Goal: Information Seeking & Learning: Learn about a topic

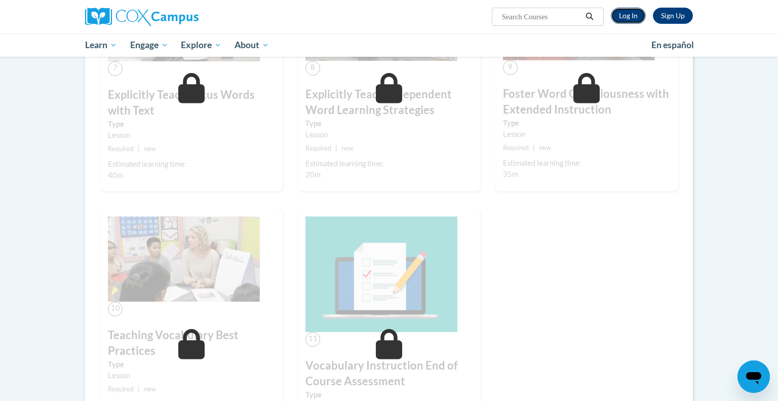
click at [636, 14] on link "Log In" at bounding box center [628, 16] width 35 height 16
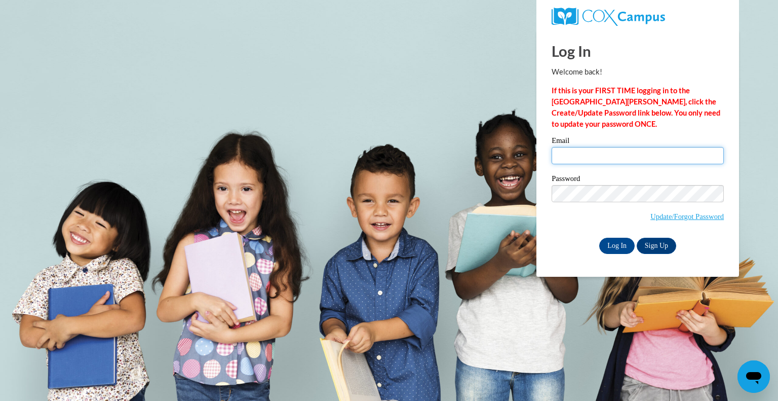
click at [598, 155] on input "Email" at bounding box center [638, 155] width 172 height 17
type input "mcoolidge@whitnall.com"
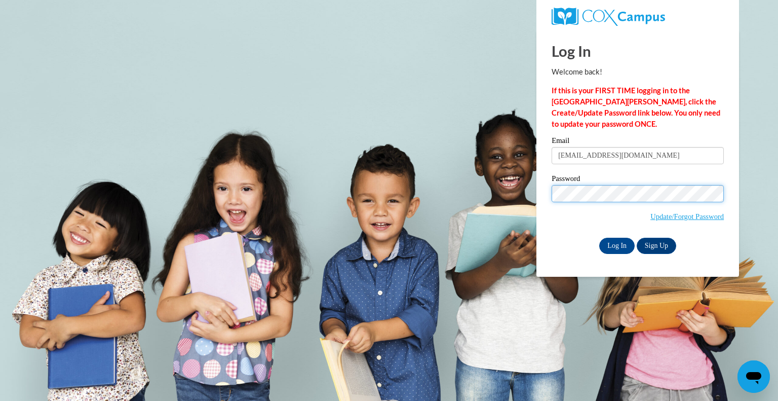
click at [599, 238] on input "Log In" at bounding box center [616, 246] width 35 height 16
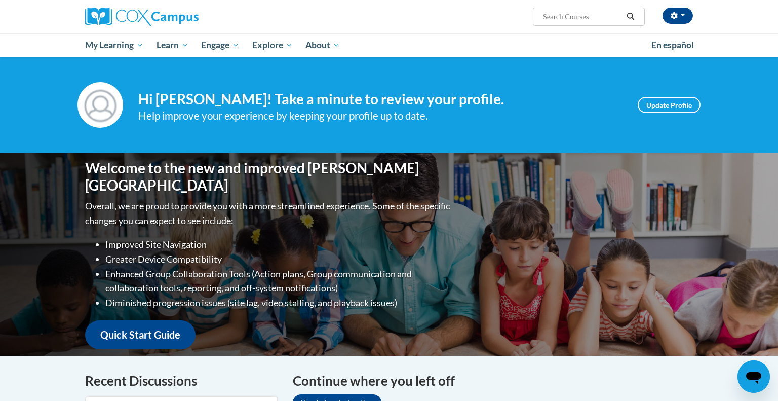
scroll to position [221, 0]
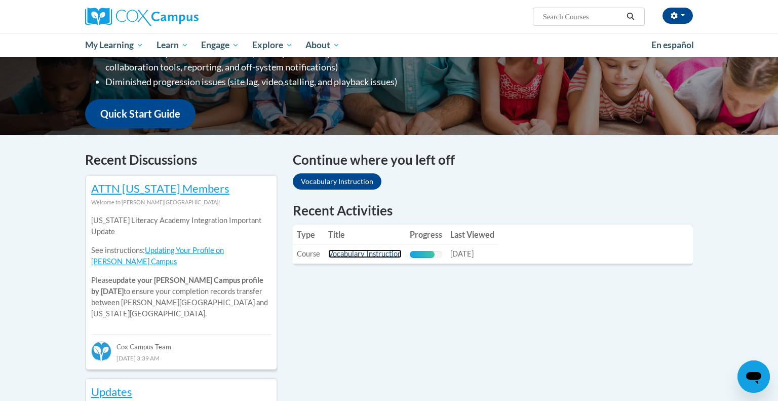
click at [393, 254] on link "Vocabulary Instruction" at bounding box center [364, 253] width 73 height 9
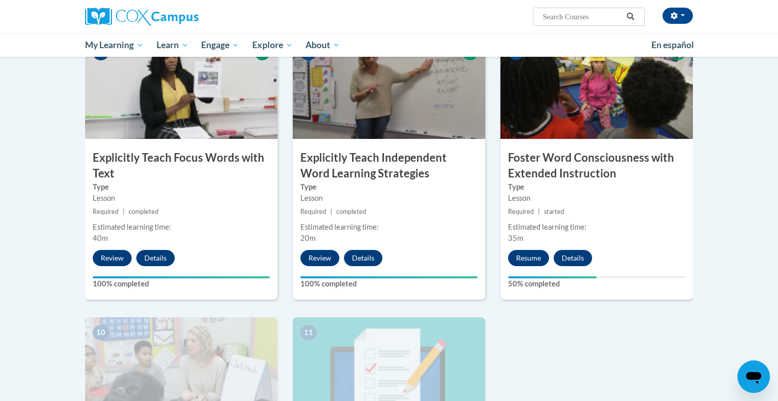
scroll to position [790, 0]
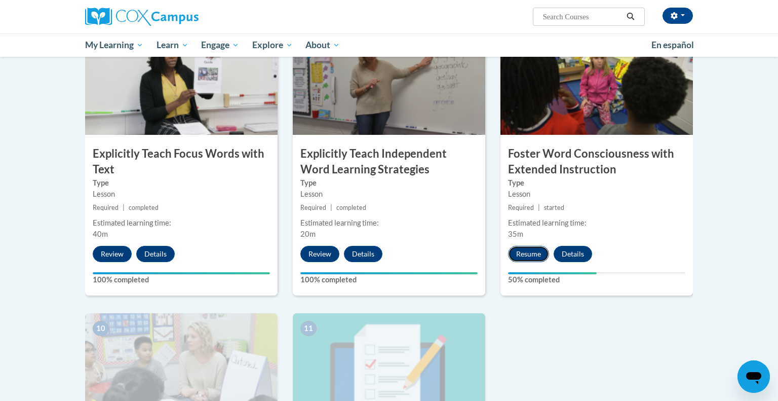
click at [534, 251] on button "Resume" at bounding box center [528, 254] width 41 height 16
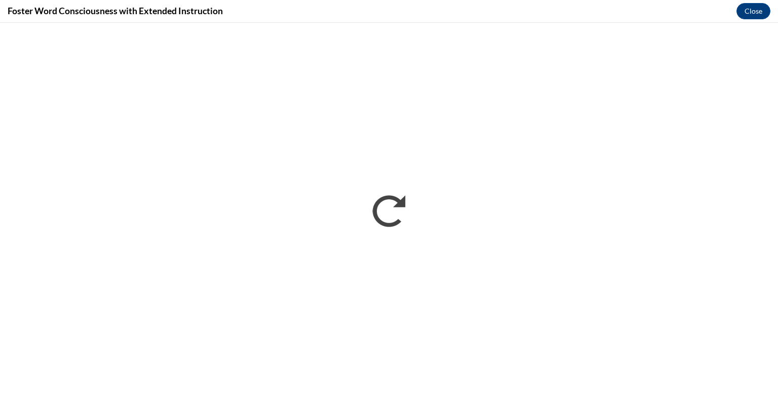
scroll to position [0, 0]
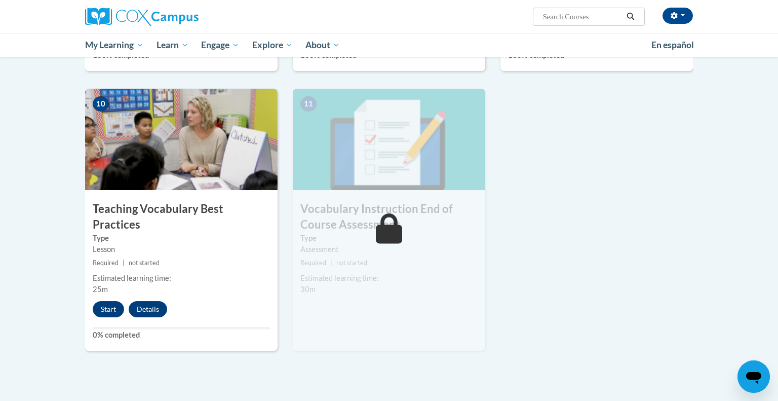
scroll to position [1015, 0]
click at [108, 300] on button "Start" at bounding box center [108, 308] width 31 height 16
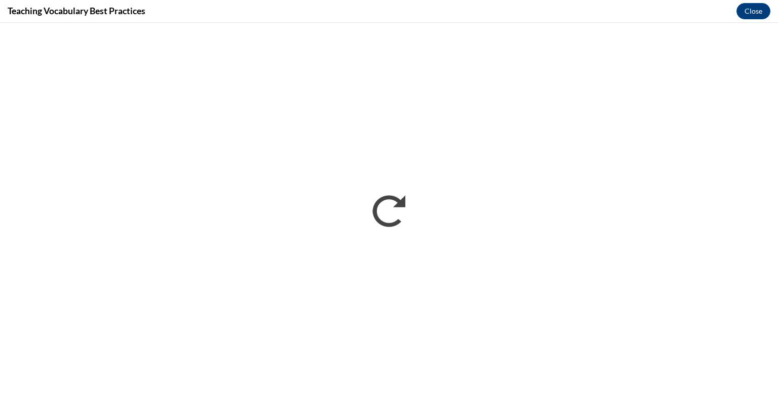
scroll to position [0, 0]
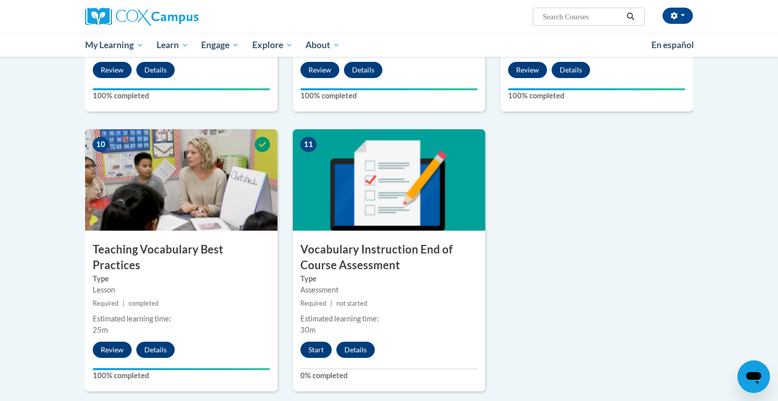
scroll to position [973, 0]
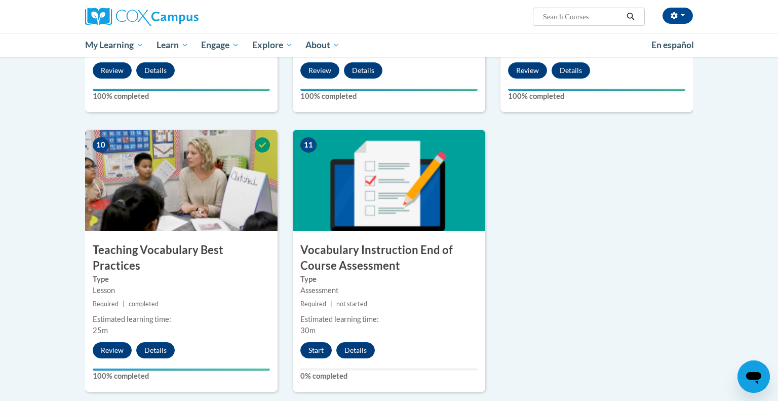
click at [333, 346] on div "Start Details" at bounding box center [340, 350] width 95 height 16
click at [303, 348] on button "Start" at bounding box center [315, 350] width 31 height 16
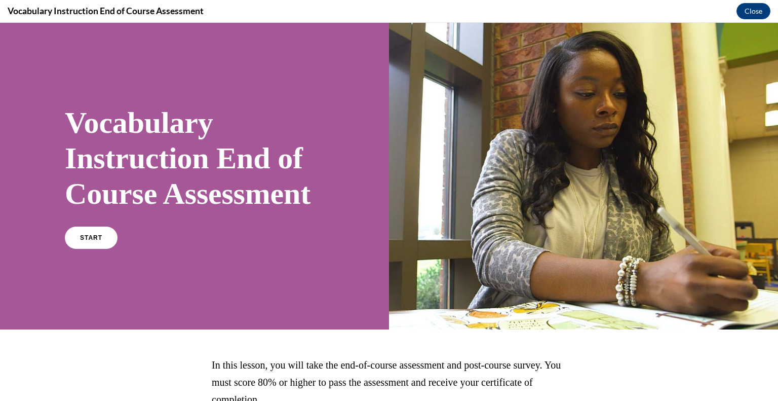
scroll to position [0, 0]
click at [102, 249] on link "START" at bounding box center [90, 237] width 55 height 23
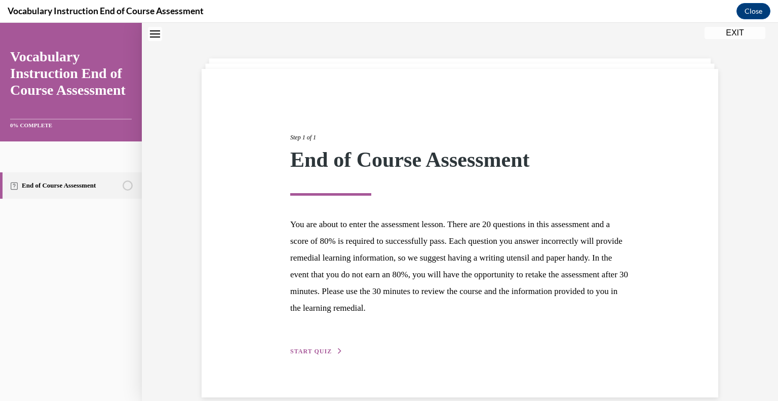
scroll to position [47, 0]
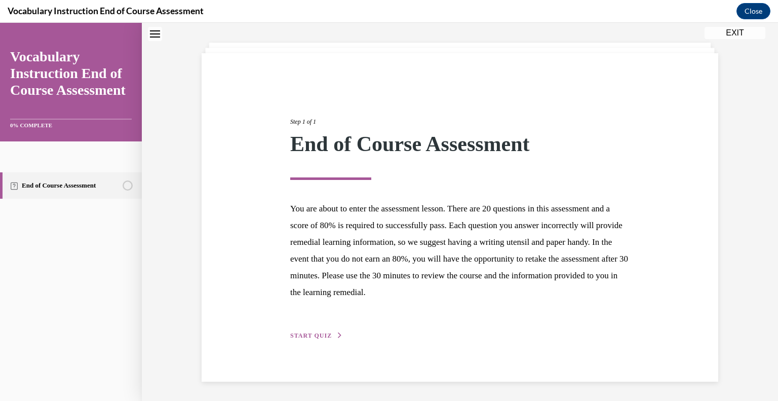
click at [325, 333] on span "START QUIZ" at bounding box center [311, 335] width 42 height 7
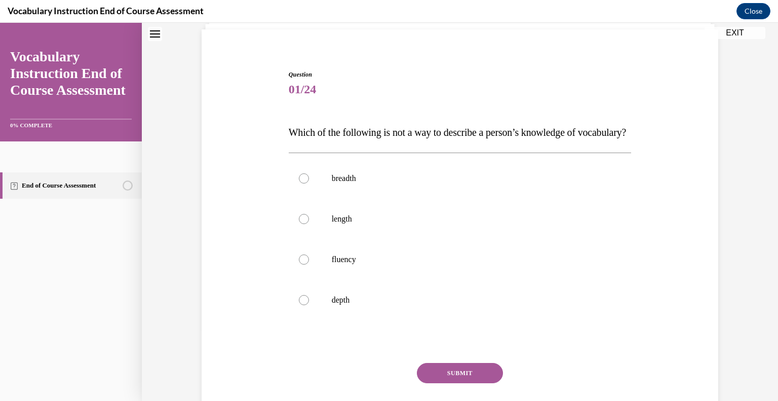
scroll to position [73, 0]
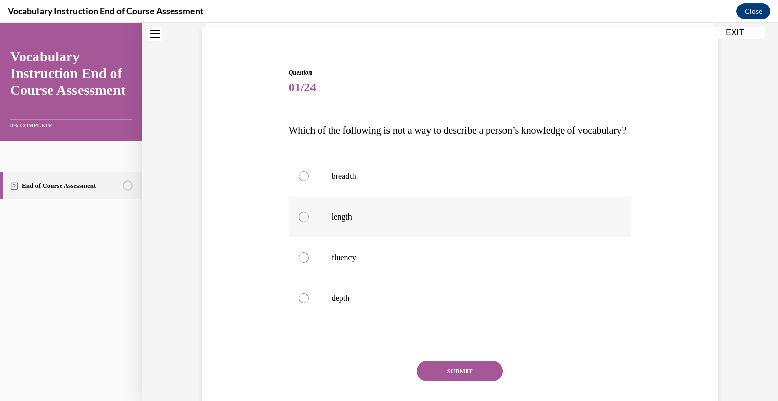
click at [352, 222] on p "length" at bounding box center [469, 217] width 275 height 10
click at [309, 222] on input "length" at bounding box center [304, 217] width 10 height 10
radio input "true"
click at [454, 381] on button "SUBMIT" at bounding box center [460, 371] width 86 height 20
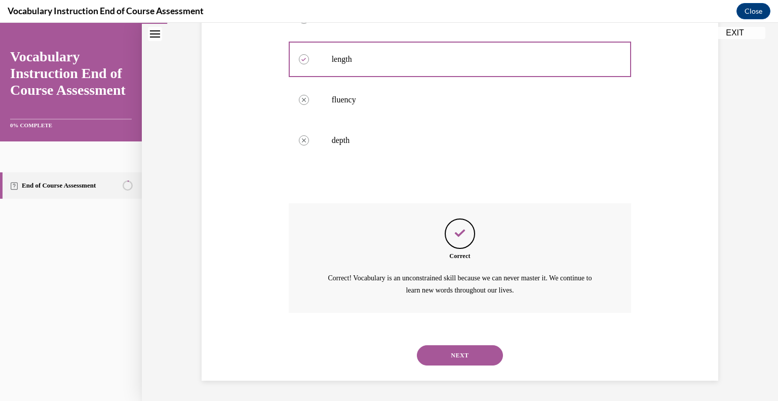
scroll to position [250, 0]
click at [450, 361] on button "NEXT" at bounding box center [460, 355] width 86 height 20
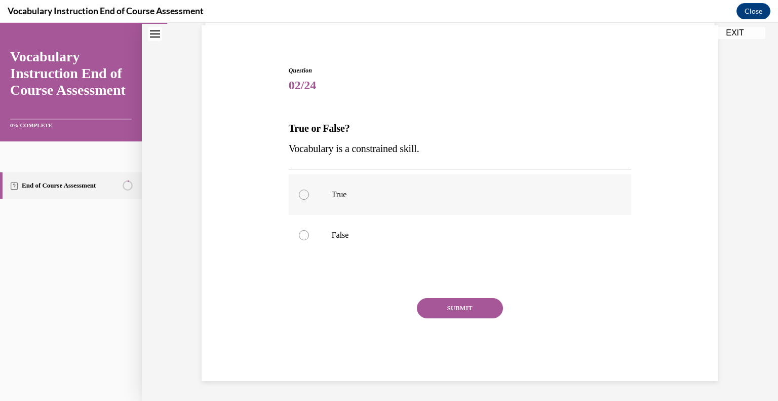
click at [349, 202] on label "True" at bounding box center [460, 194] width 343 height 41
click at [309, 200] on input "True" at bounding box center [304, 194] width 10 height 10
radio input "true"
click at [424, 301] on button "SUBMIT" at bounding box center [460, 308] width 86 height 20
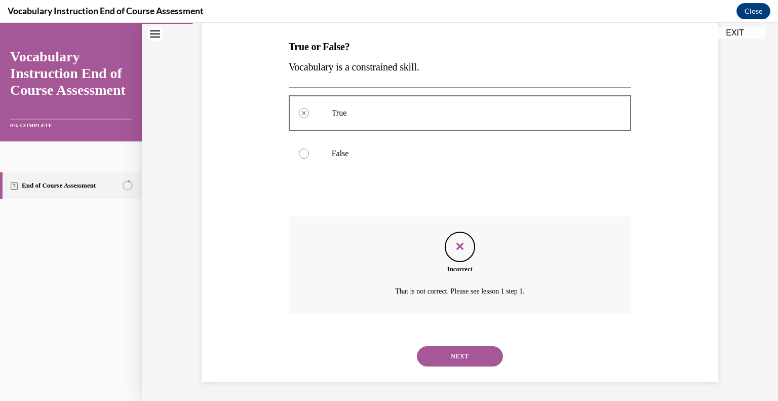
scroll to position [157, 0]
click at [459, 352] on button "NEXT" at bounding box center [460, 355] width 86 height 20
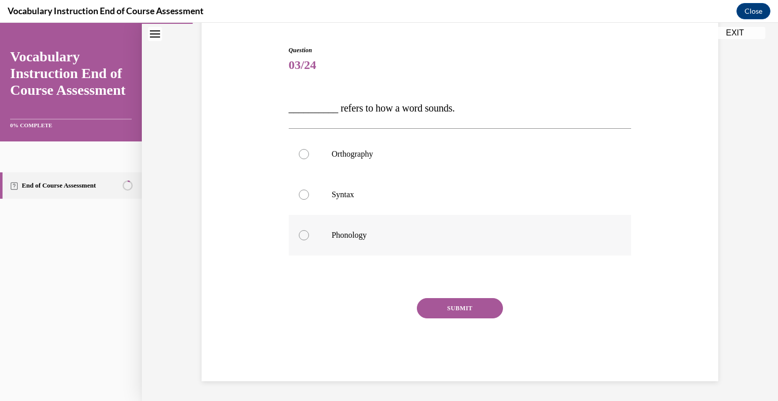
click at [343, 241] on label "Phonology" at bounding box center [460, 235] width 343 height 41
click at [309, 240] on input "Phonology" at bounding box center [304, 235] width 10 height 10
radio input "true"
click at [461, 308] on button "SUBMIT" at bounding box center [460, 308] width 86 height 20
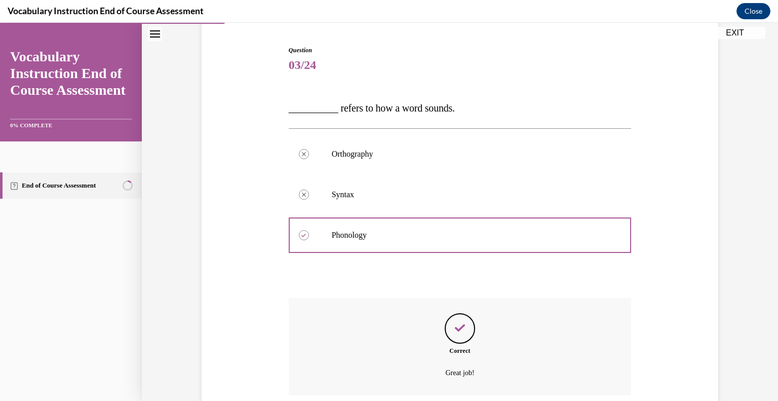
scroll to position [177, 0]
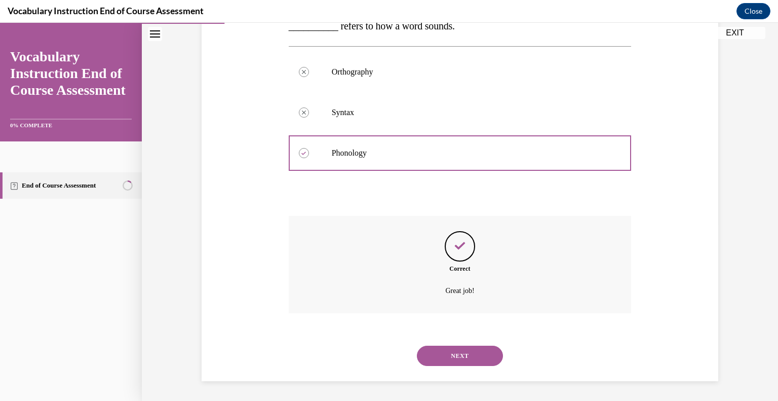
click at [462, 345] on button "NEXT" at bounding box center [460, 355] width 86 height 20
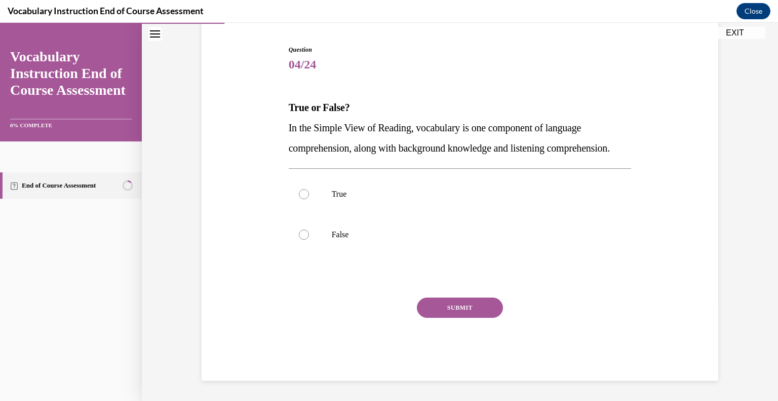
scroll to position [112, 0]
click at [524, 122] on span "In the Simple View of Reading, vocabulary is one component of language comprehe…" at bounding box center [449, 137] width 321 height 31
click at [340, 235] on p "False" at bounding box center [469, 234] width 275 height 10
click at [309, 235] on input "False" at bounding box center [304, 234] width 10 height 10
radio input "true"
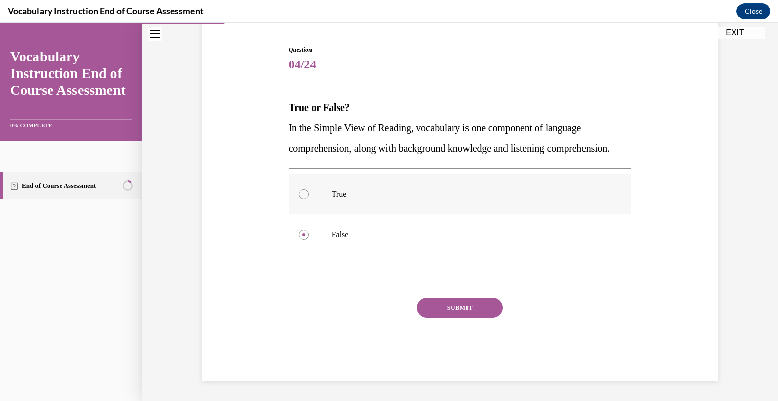
click at [358, 186] on label "True" at bounding box center [460, 194] width 343 height 41
click at [309, 189] on input "True" at bounding box center [304, 194] width 10 height 10
radio input "true"
click at [472, 312] on button "SUBMIT" at bounding box center [460, 307] width 86 height 20
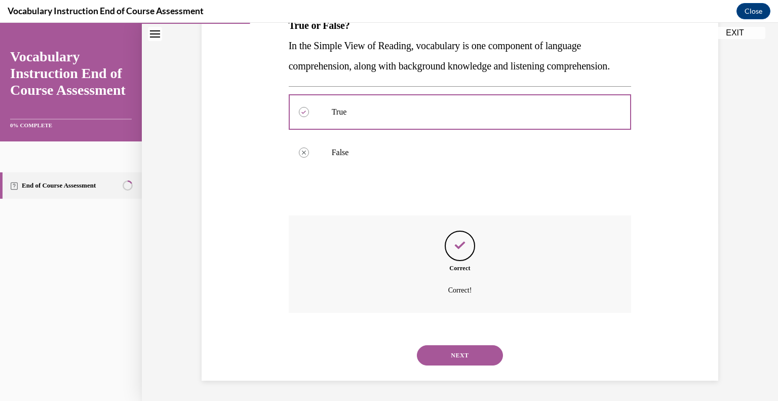
scroll to position [198, 0]
click at [465, 345] on button "NEXT" at bounding box center [460, 355] width 86 height 20
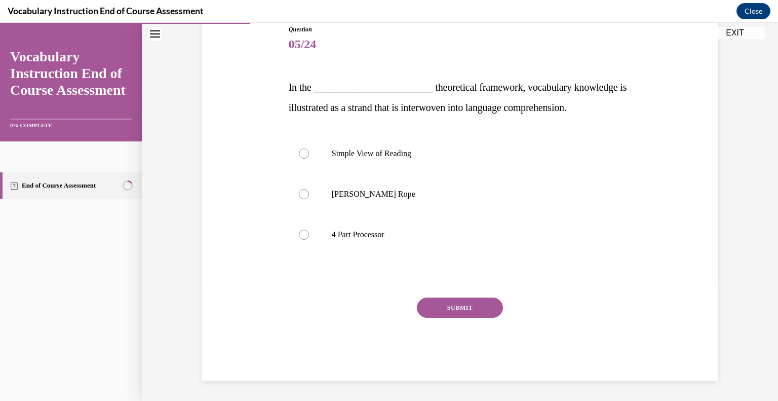
scroll to position [112, 0]
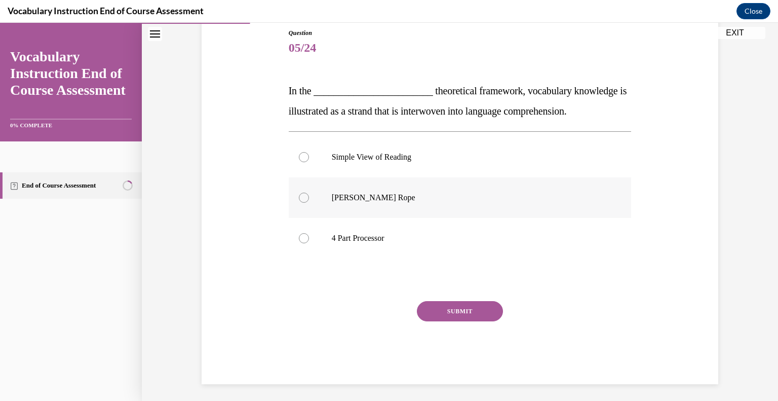
click at [339, 206] on label "Scarborough's Rope" at bounding box center [460, 197] width 343 height 41
click at [309, 203] on input "Scarborough's Rope" at bounding box center [304, 197] width 10 height 10
radio input "true"
click at [446, 305] on button "SUBMIT" at bounding box center [460, 311] width 86 height 20
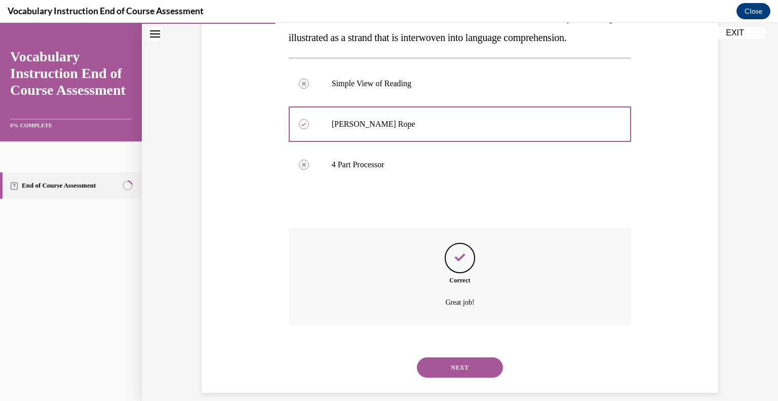
scroll to position [198, 0]
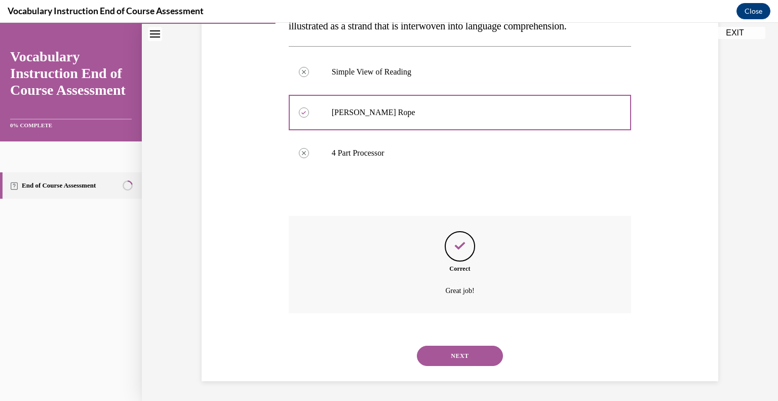
click at [453, 350] on button "NEXT" at bounding box center [460, 355] width 86 height 20
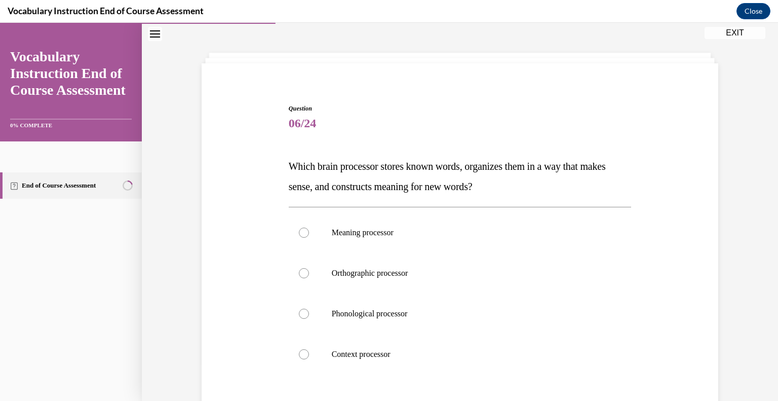
scroll to position [65, 0]
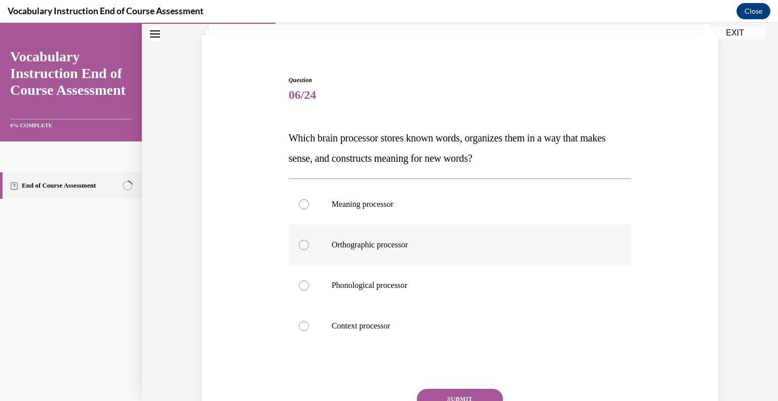
click at [357, 246] on p "Orthographic processor" at bounding box center [469, 245] width 275 height 10
click at [309, 246] on input "Orthographic processor" at bounding box center [304, 245] width 10 height 10
radio input "true"
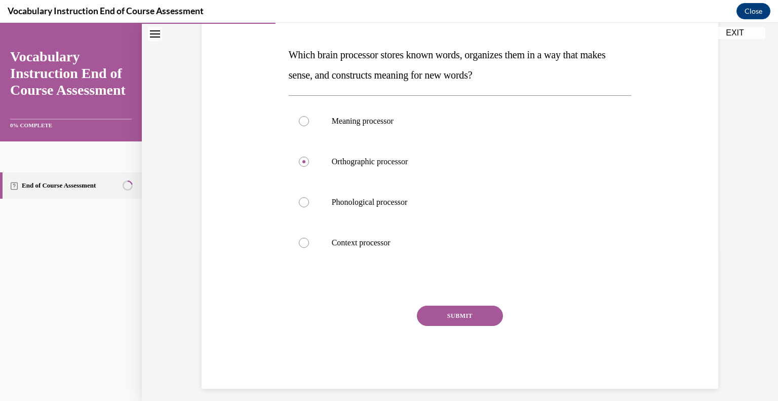
click at [462, 322] on button "SUBMIT" at bounding box center [460, 315] width 86 height 20
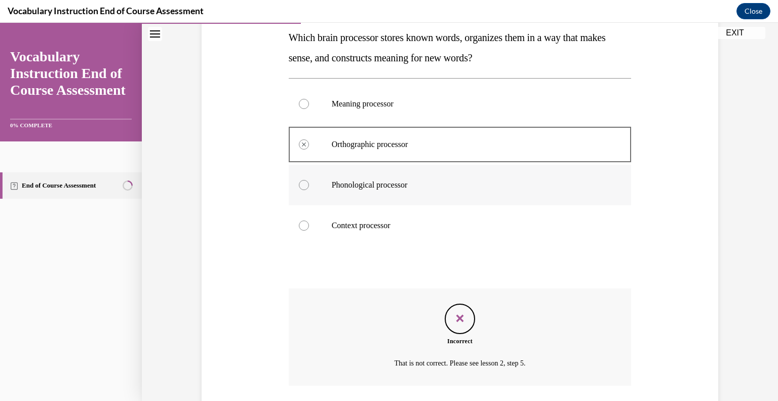
scroll to position [160, 0]
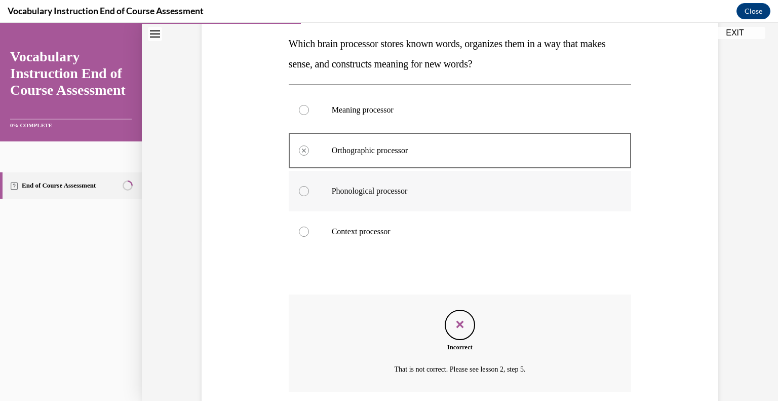
click at [419, 121] on label "Meaning processor" at bounding box center [460, 110] width 343 height 41
click at [339, 99] on label "Meaning processor" at bounding box center [460, 110] width 343 height 41
click at [299, 112] on label "Meaning processor" at bounding box center [460, 110] width 343 height 41
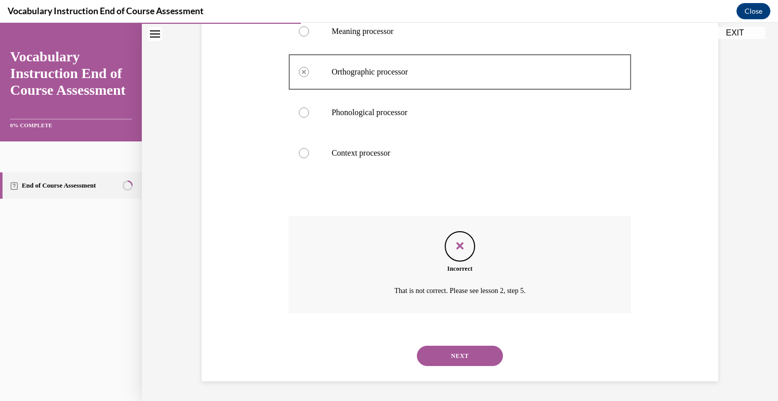
scroll to position [238, 0]
click at [445, 356] on button "NEXT" at bounding box center [460, 356] width 86 height 20
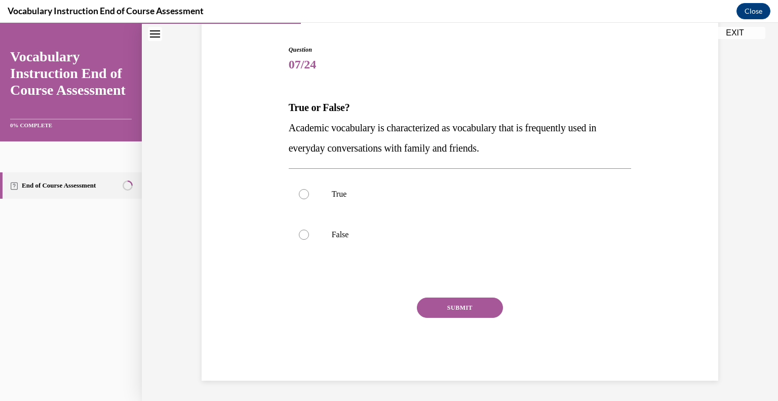
scroll to position [95, 0]
click at [336, 237] on p "False" at bounding box center [469, 235] width 275 height 10
click at [309, 237] on input "False" at bounding box center [304, 235] width 10 height 10
radio input "true"
click at [479, 314] on button "SUBMIT" at bounding box center [460, 308] width 86 height 20
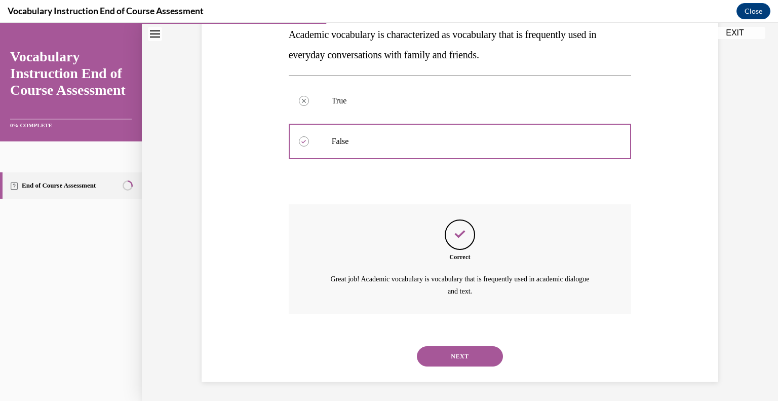
scroll to position [189, 0]
click at [469, 344] on div "NEXT" at bounding box center [460, 355] width 343 height 41
click at [466, 355] on button "NEXT" at bounding box center [460, 355] width 86 height 20
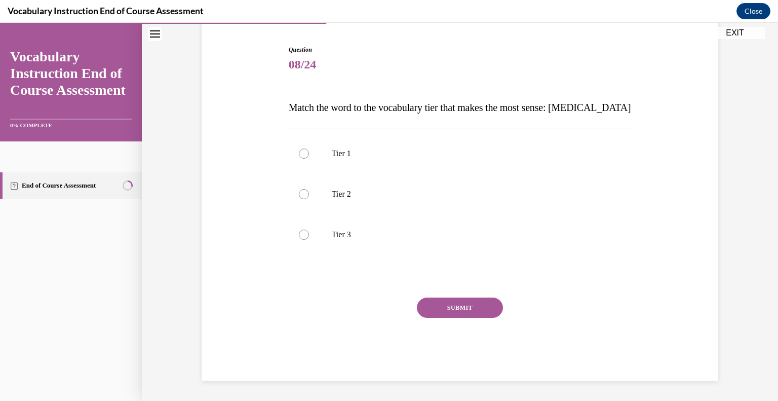
scroll to position [95, 0]
click at [364, 222] on label "Tier 3" at bounding box center [460, 235] width 343 height 41
click at [309, 230] on input "Tier 3" at bounding box center [304, 235] width 10 height 10
radio input "true"
click at [444, 307] on button "SUBMIT" at bounding box center [460, 308] width 86 height 20
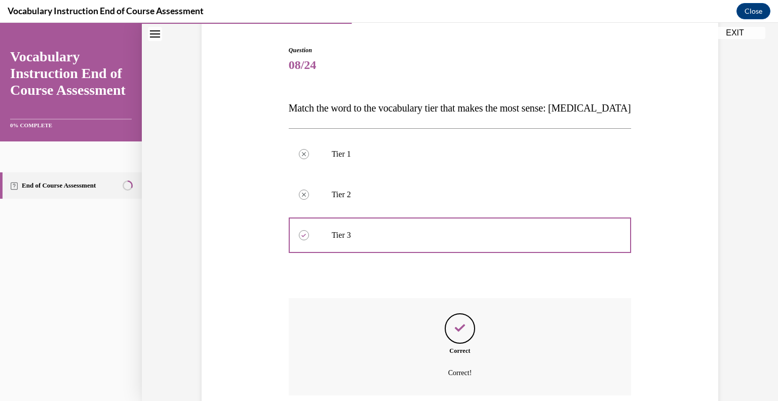
scroll to position [177, 0]
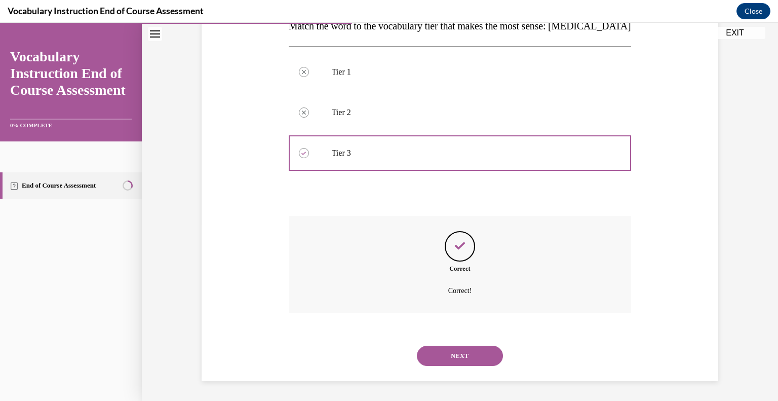
click at [451, 349] on button "NEXT" at bounding box center [460, 355] width 86 height 20
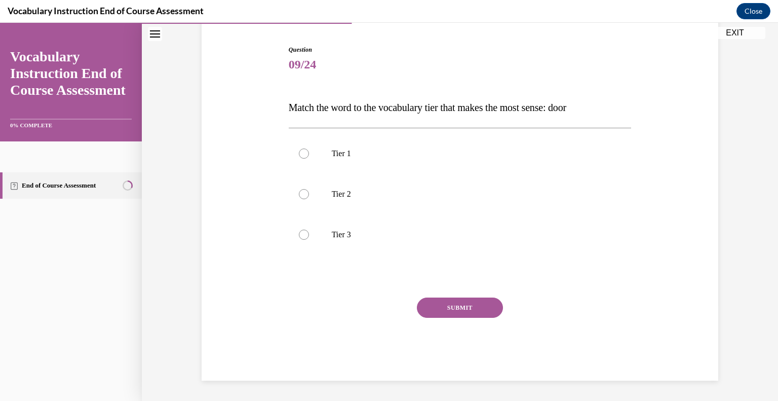
scroll to position [95, 0]
click at [354, 168] on label "Tier 1" at bounding box center [460, 154] width 343 height 41
click at [309, 159] on input "Tier 1" at bounding box center [304, 154] width 10 height 10
radio input "true"
click at [448, 295] on div "Question 09/24 Match the word to the vocabulary tier that makes the most sense:…" at bounding box center [460, 213] width 343 height 335
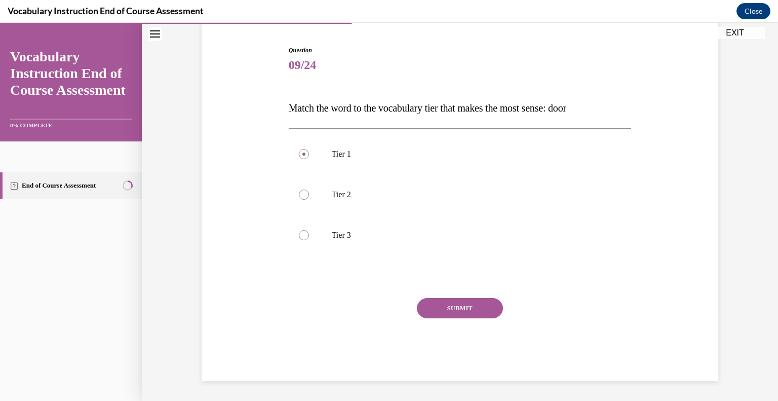
click at [449, 304] on button "SUBMIT" at bounding box center [460, 308] width 86 height 20
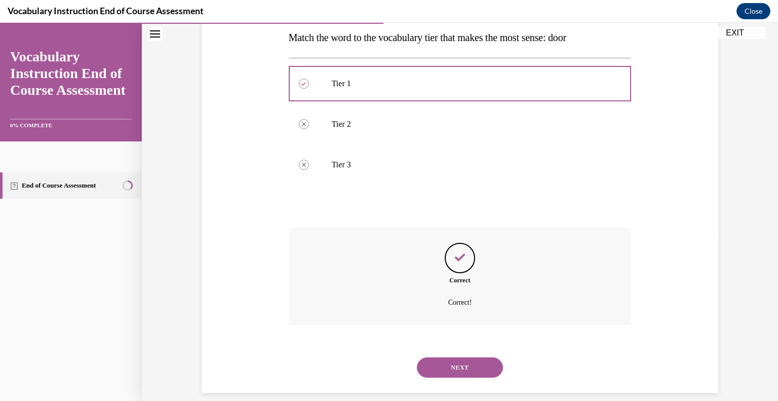
scroll to position [177, 0]
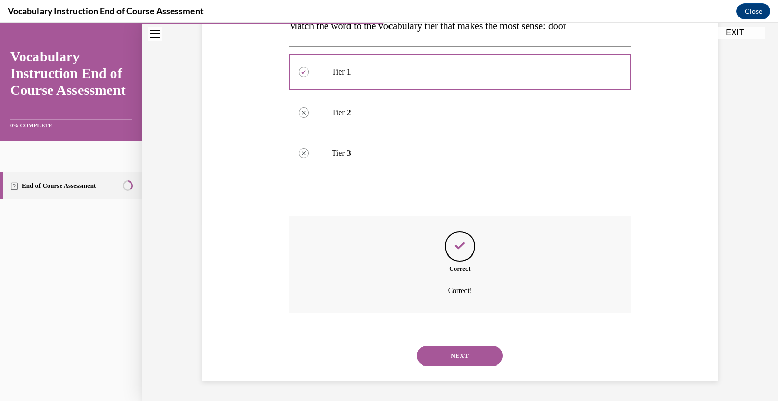
click at [471, 364] on button "NEXT" at bounding box center [460, 355] width 86 height 20
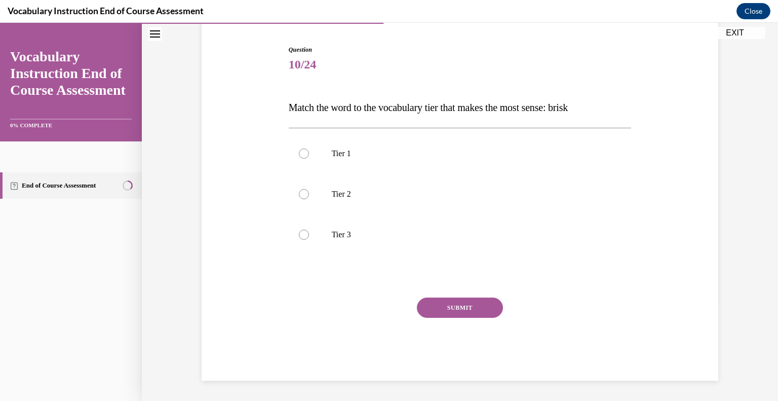
scroll to position [95, 0]
click at [336, 189] on p "Tier 2" at bounding box center [469, 194] width 275 height 10
click at [309, 189] on input "Tier 2" at bounding box center [304, 194] width 10 height 10
radio input "true"
click at [439, 302] on button "SUBMIT" at bounding box center [460, 308] width 86 height 20
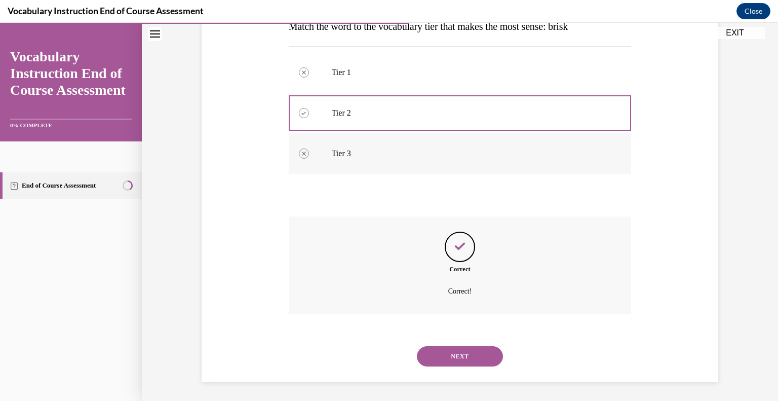
scroll to position [177, 0]
click at [447, 358] on button "NEXT" at bounding box center [460, 355] width 86 height 20
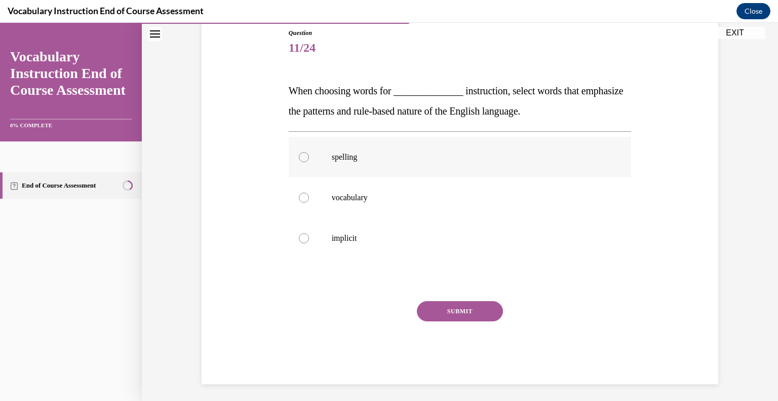
click at [355, 169] on label "spelling" at bounding box center [460, 157] width 343 height 41
click at [309, 162] on input "spelling" at bounding box center [304, 157] width 10 height 10
radio input "true"
click at [456, 305] on button "SUBMIT" at bounding box center [460, 311] width 86 height 20
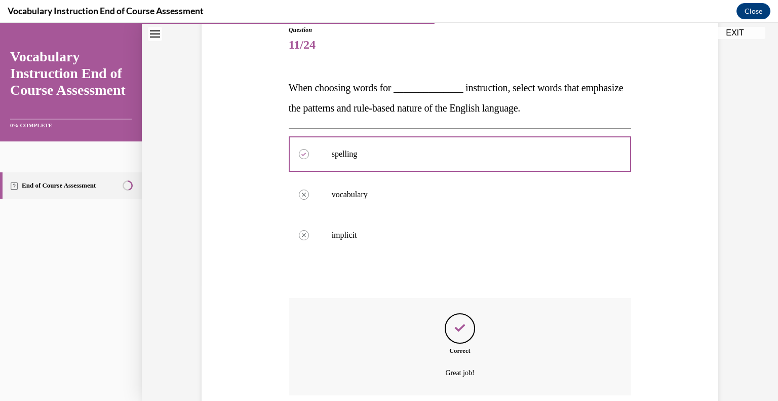
scroll to position [198, 0]
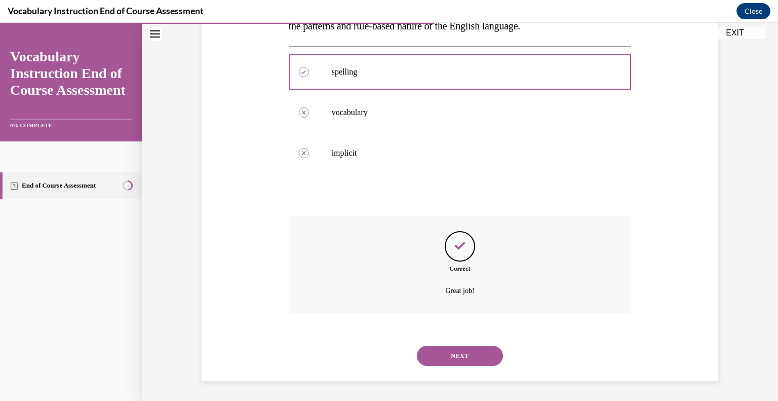
click at [449, 349] on button "NEXT" at bounding box center [460, 355] width 86 height 20
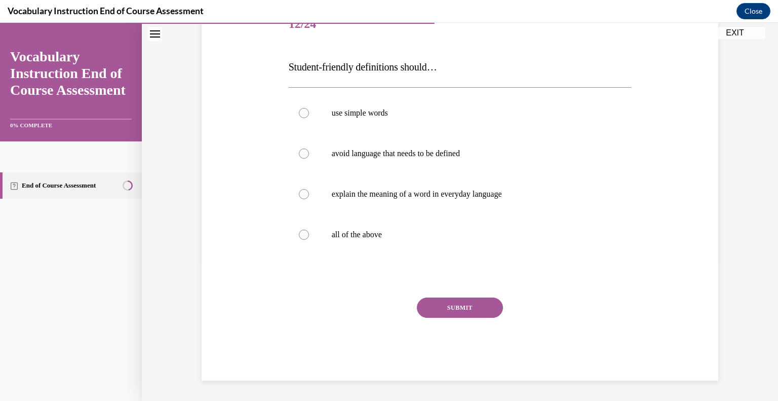
scroll to position [112, 0]
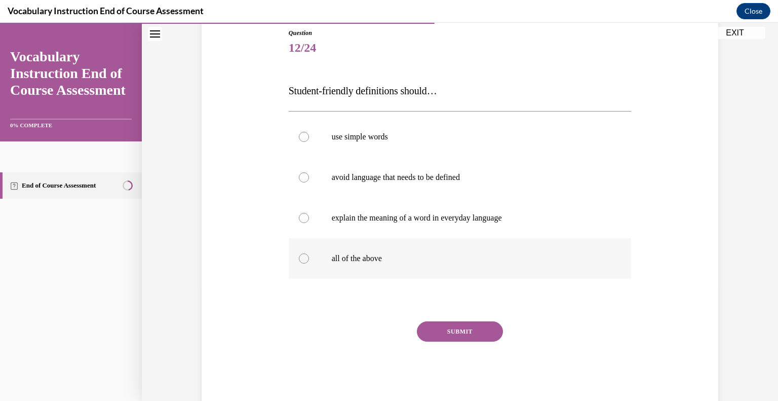
click at [381, 244] on label "all of the above" at bounding box center [460, 258] width 343 height 41
click at [309, 253] on input "all of the above" at bounding box center [304, 258] width 10 height 10
radio input "true"
click at [474, 332] on button "SUBMIT" at bounding box center [460, 331] width 86 height 20
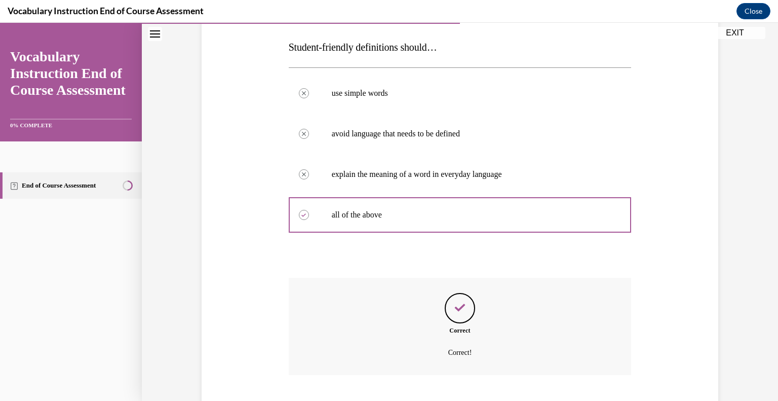
scroll to position [218, 0]
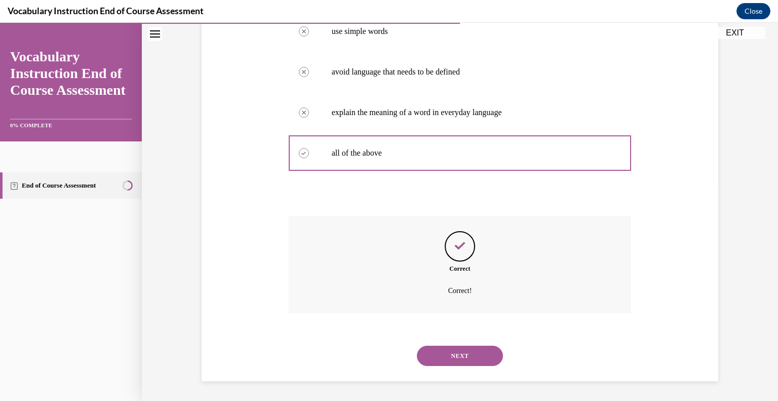
click at [471, 353] on button "NEXT" at bounding box center [460, 355] width 86 height 20
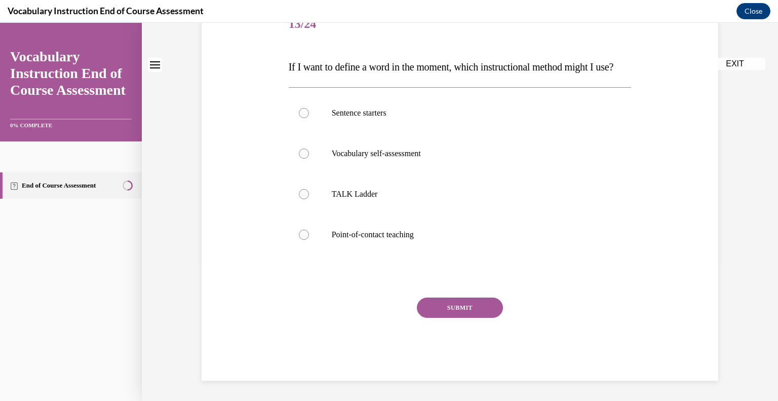
scroll to position [0, 0]
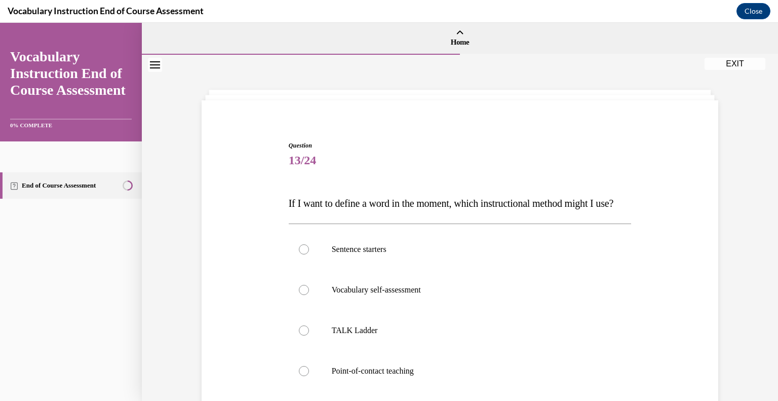
click at [558, 203] on span "If I want to define a word in the moment, which instructional method might I us…" at bounding box center [451, 203] width 325 height 11
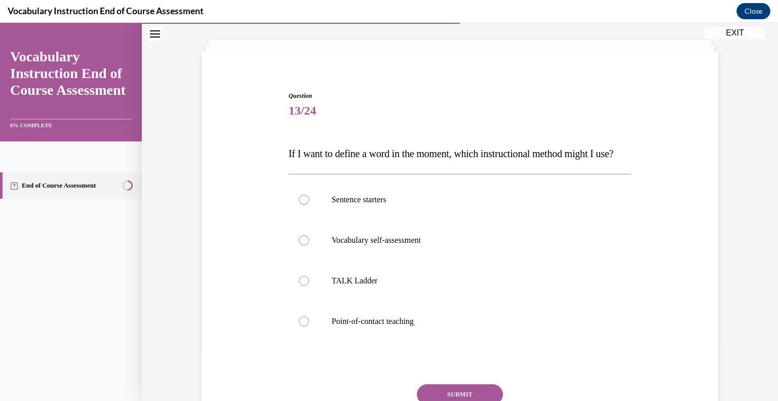
scroll to position [50, 0]
click at [367, 204] on p "Sentence starters" at bounding box center [469, 199] width 275 height 10
click at [309, 204] on input "Sentence starters" at bounding box center [304, 199] width 10 height 10
radio input "true"
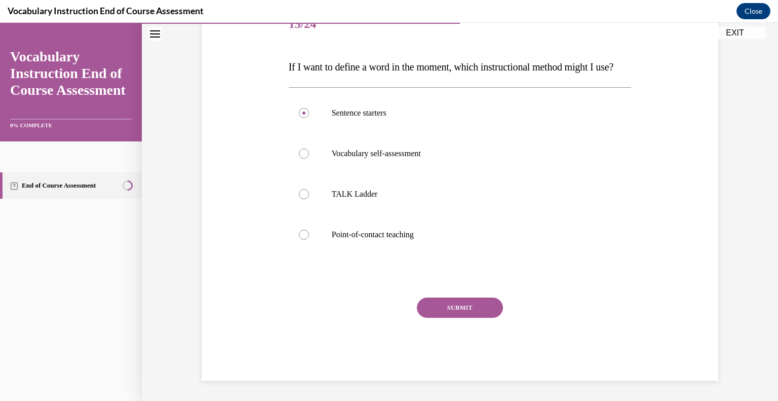
click at [446, 310] on button "SUBMIT" at bounding box center [460, 307] width 86 height 20
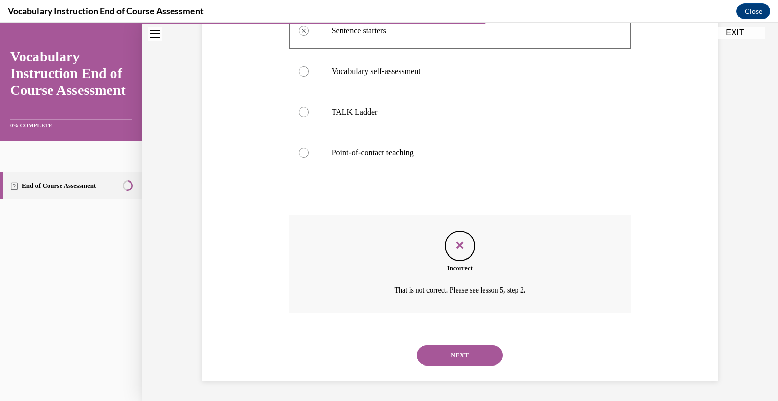
scroll to position [238, 0]
click at [367, 150] on p "Point-of-contact teaching" at bounding box center [469, 152] width 275 height 10
click at [457, 354] on button "NEXT" at bounding box center [460, 355] width 86 height 20
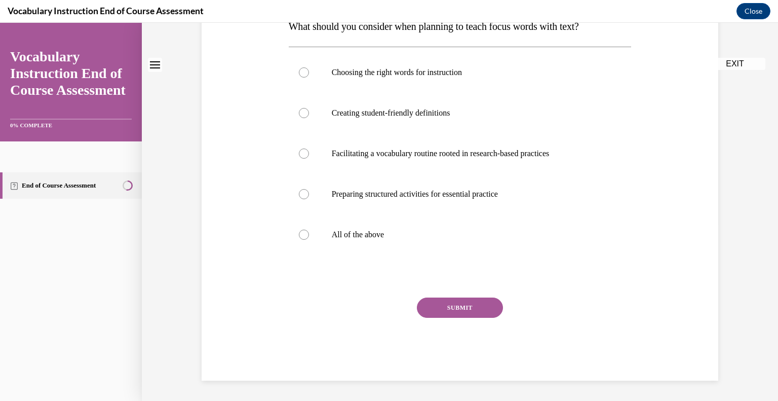
scroll to position [0, 0]
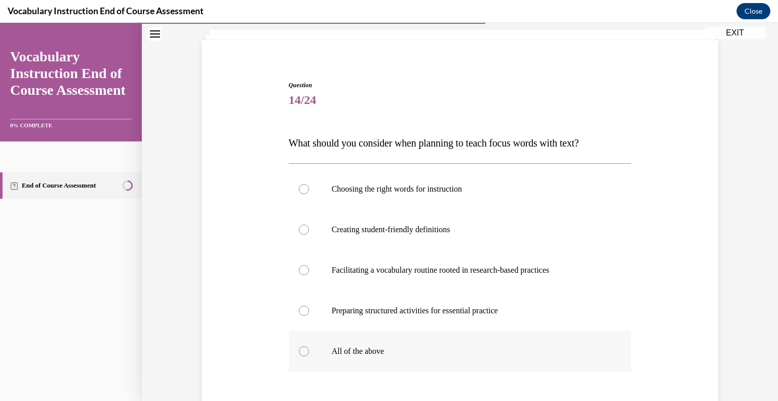
click at [459, 346] on p "All of the above" at bounding box center [469, 351] width 275 height 10
click at [309, 346] on input "All of the above" at bounding box center [304, 351] width 10 height 10
radio input "true"
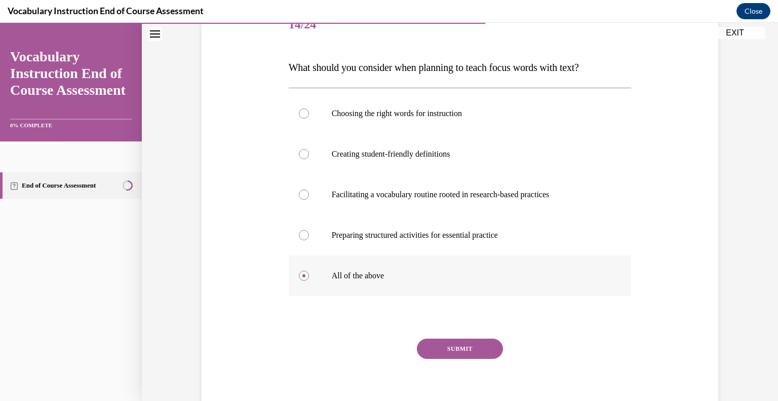
click at [459, 346] on button "SUBMIT" at bounding box center [460, 348] width 86 height 20
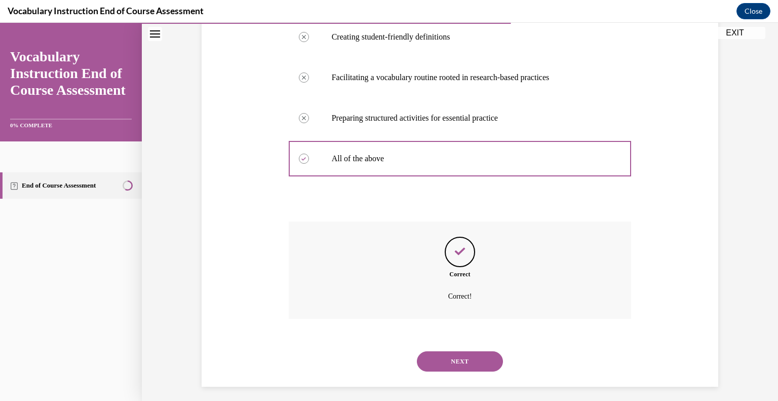
scroll to position [258, 0]
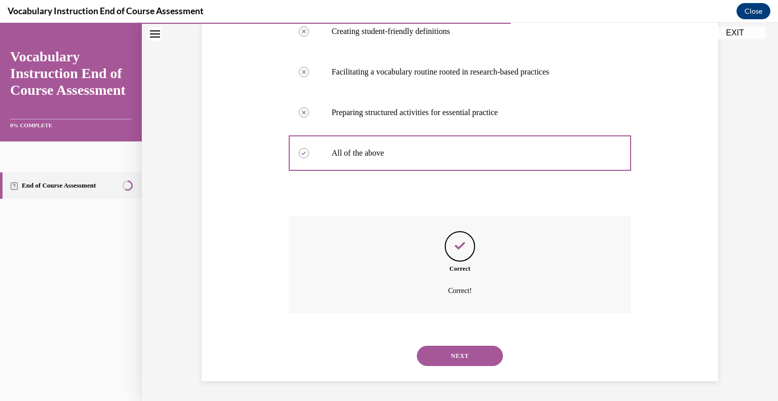
click at [450, 350] on button "NEXT" at bounding box center [460, 355] width 86 height 20
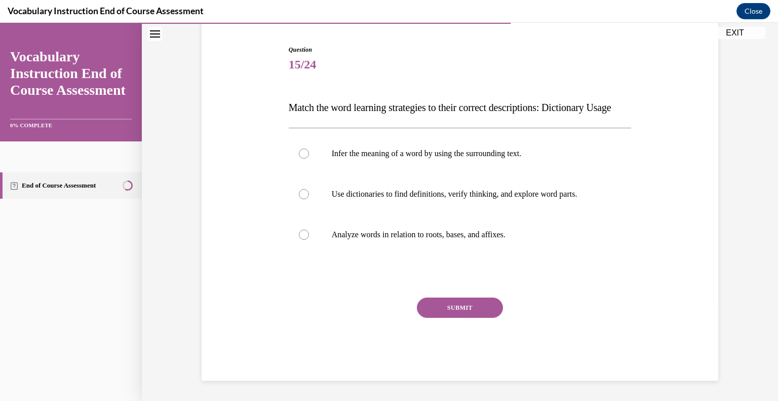
scroll to position [112, 0]
click at [397, 199] on p "Use dictionaries to find definitions, verify thinking, and explore word parts." at bounding box center [469, 194] width 275 height 10
click at [309, 199] on input "Use dictionaries to find definitions, verify thinking, and explore word parts." at bounding box center [304, 194] width 10 height 10
radio input "true"
click at [448, 306] on button "SUBMIT" at bounding box center [460, 307] width 86 height 20
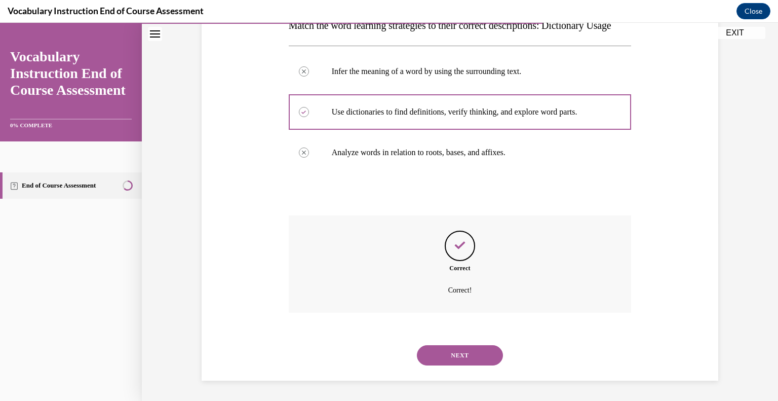
click at [452, 351] on button "NEXT" at bounding box center [460, 355] width 86 height 20
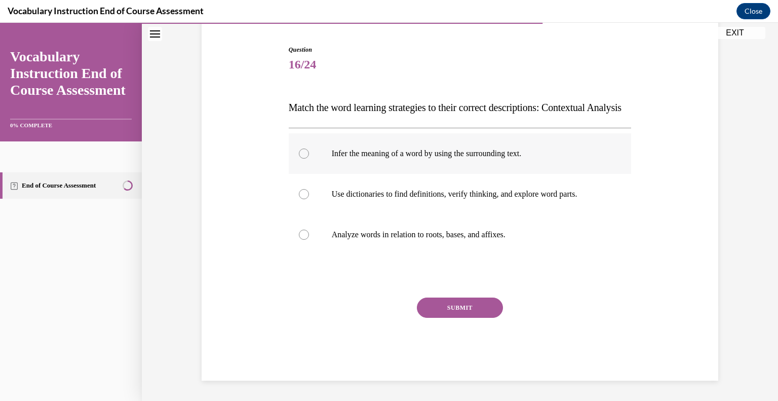
click at [405, 164] on label "Infer the meaning of a word by using the surrounding text." at bounding box center [460, 153] width 343 height 41
click at [309, 159] on input "Infer the meaning of a word by using the surrounding text." at bounding box center [304, 153] width 10 height 10
radio input "true"
click at [453, 314] on button "SUBMIT" at bounding box center [460, 307] width 86 height 20
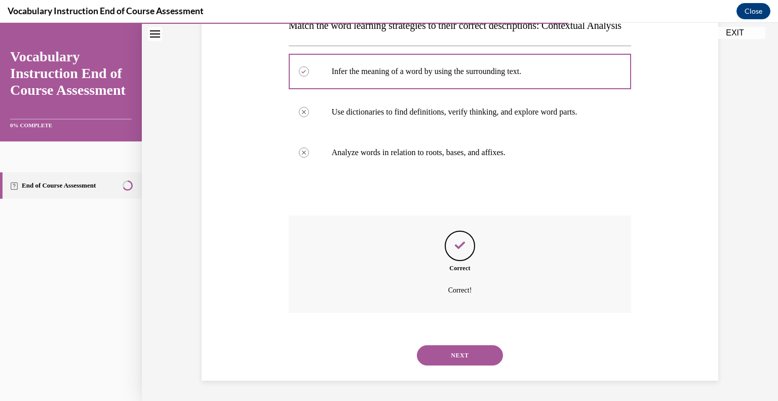
scroll to position [198, 0]
click at [456, 360] on button "NEXT" at bounding box center [460, 355] width 86 height 20
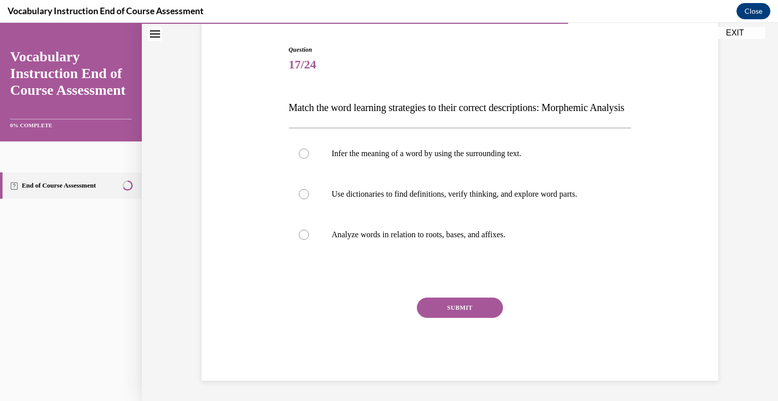
scroll to position [112, 0]
click at [414, 233] on p "Analyze words in relation to roots, bases, and affixes." at bounding box center [469, 234] width 275 height 10
click at [309, 233] on input "Analyze words in relation to roots, bases, and affixes." at bounding box center [304, 234] width 10 height 10
radio input "true"
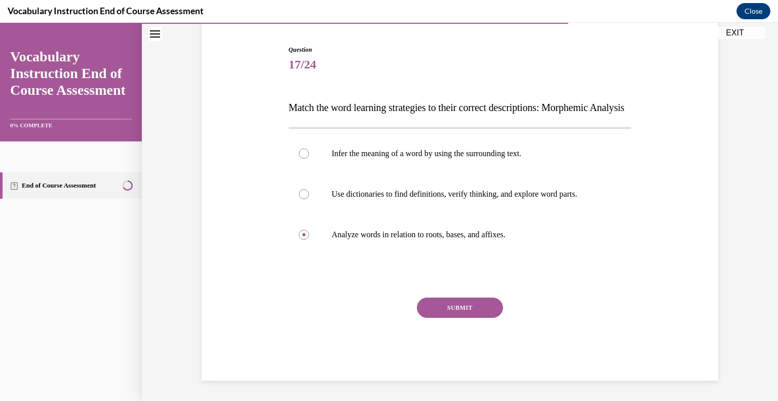
click at [450, 313] on button "SUBMIT" at bounding box center [460, 307] width 86 height 20
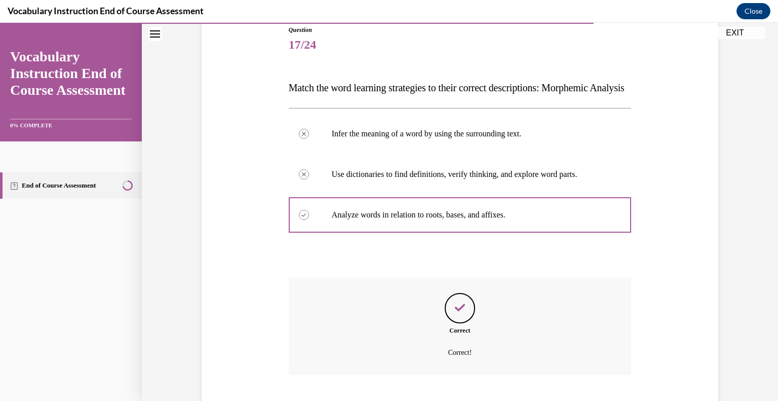
scroll to position [198, 0]
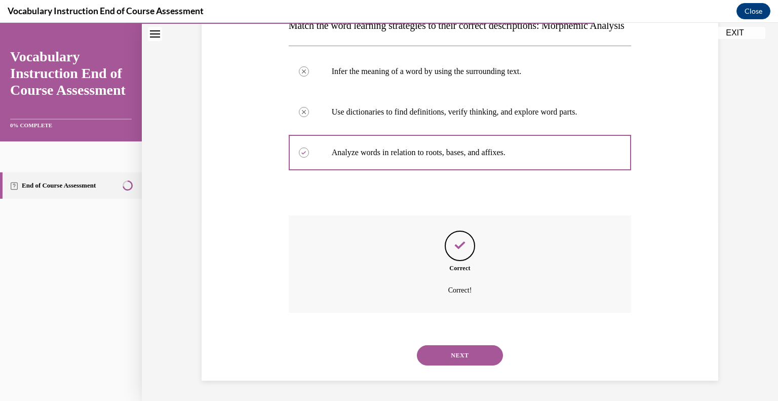
click at [459, 347] on button "NEXT" at bounding box center [460, 355] width 86 height 20
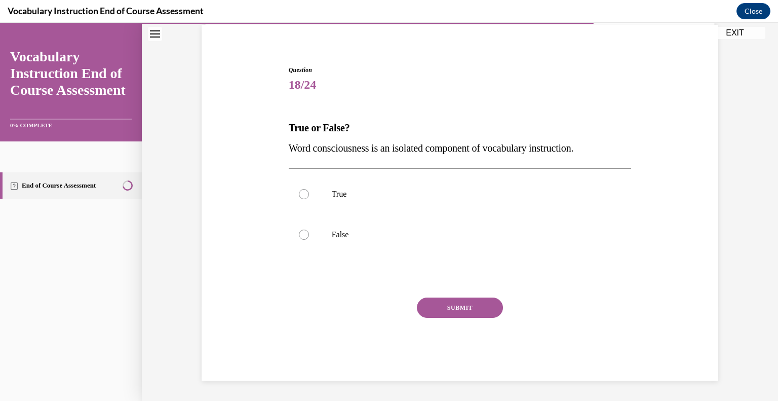
scroll to position [75, 0]
click at [346, 238] on p "False" at bounding box center [469, 235] width 275 height 10
click at [309, 238] on input "False" at bounding box center [304, 235] width 10 height 10
radio input "true"
click at [432, 302] on button "SUBMIT" at bounding box center [460, 308] width 86 height 20
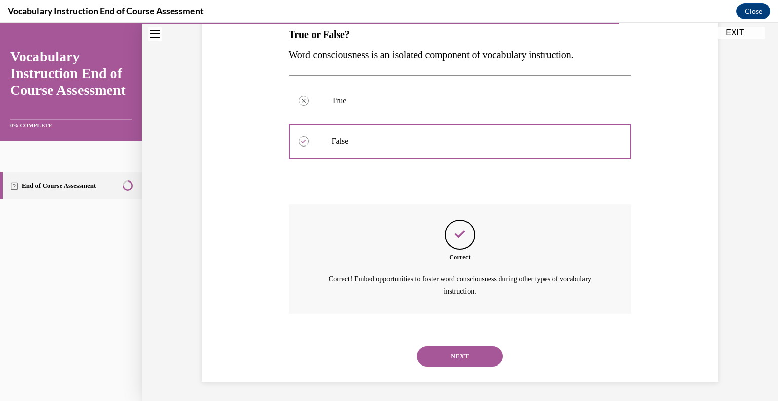
scroll to position [169, 0]
click at [443, 358] on button "NEXT" at bounding box center [460, 355] width 86 height 20
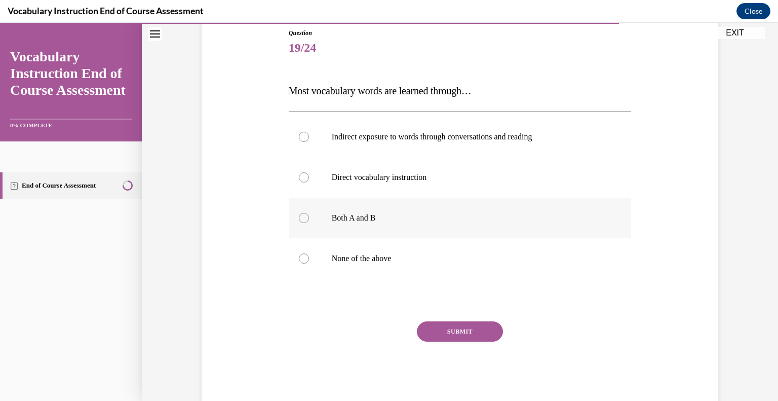
click at [364, 217] on p "Both A and B" at bounding box center [469, 218] width 275 height 10
click at [309, 217] on input "Both A and B" at bounding box center [304, 218] width 10 height 10
radio input "true"
click at [443, 332] on button "SUBMIT" at bounding box center [460, 331] width 86 height 20
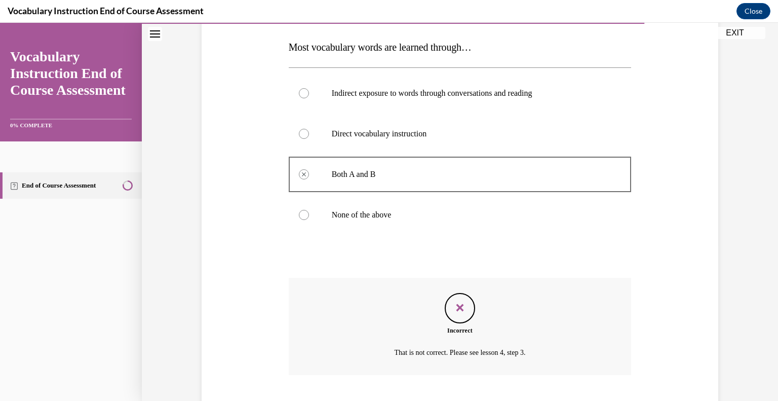
scroll to position [218, 0]
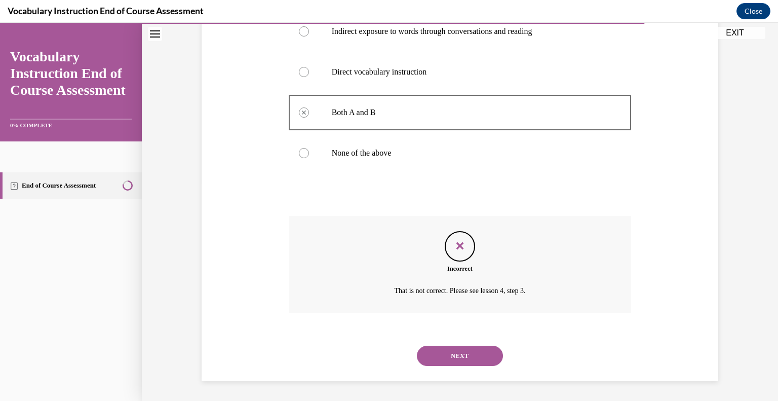
click at [460, 354] on button "NEXT" at bounding box center [460, 355] width 86 height 20
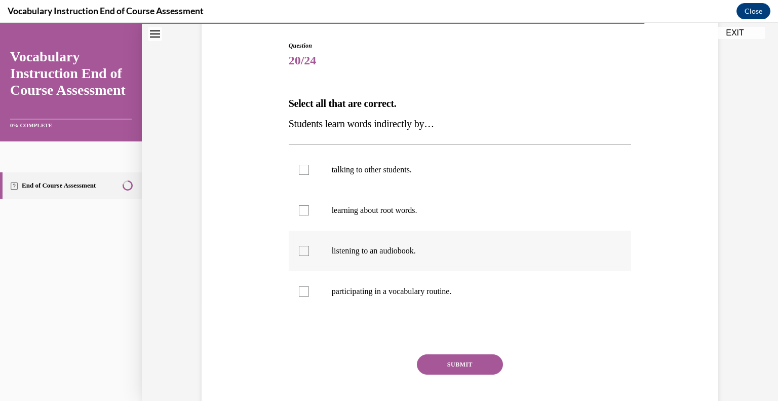
scroll to position [103, 0]
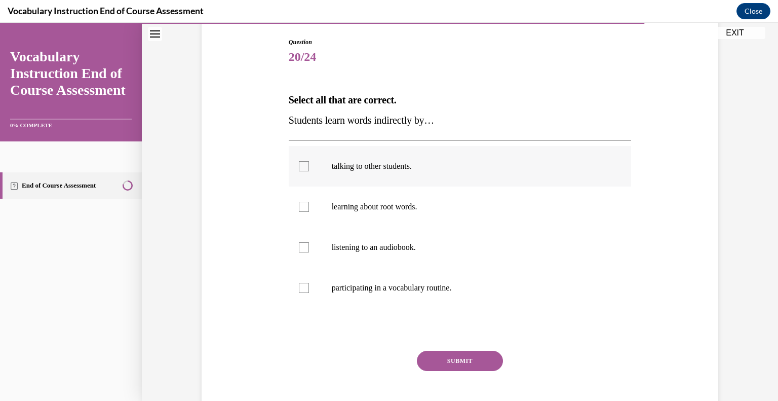
click at [391, 168] on p "talking to other students." at bounding box center [469, 166] width 275 height 10
click at [309, 168] on input "talking to other students." at bounding box center [304, 166] width 10 height 10
checkbox input "true"
click at [370, 254] on label "listening to an audiobook." at bounding box center [460, 247] width 343 height 41
click at [309, 252] on input "listening to an audiobook." at bounding box center [304, 247] width 10 height 10
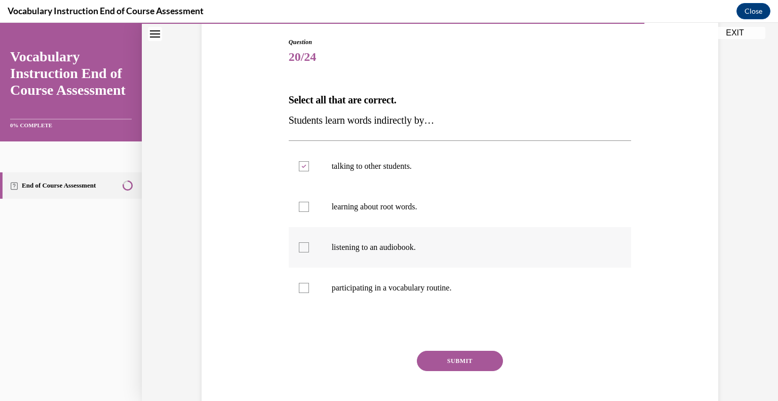
checkbox input "true"
click at [442, 365] on button "SUBMIT" at bounding box center [460, 360] width 86 height 20
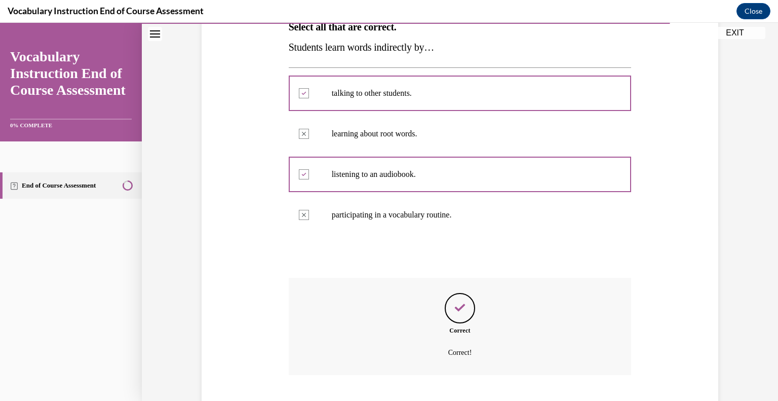
scroll to position [238, 0]
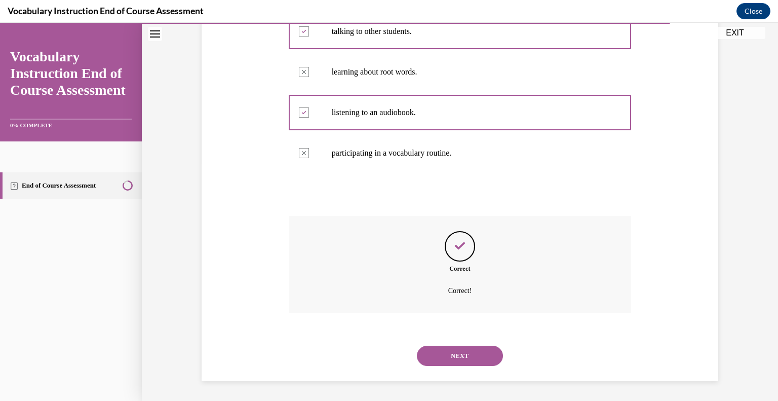
click at [442, 365] on div "NEXT" at bounding box center [460, 355] width 343 height 41
click at [452, 350] on button "NEXT" at bounding box center [460, 355] width 86 height 20
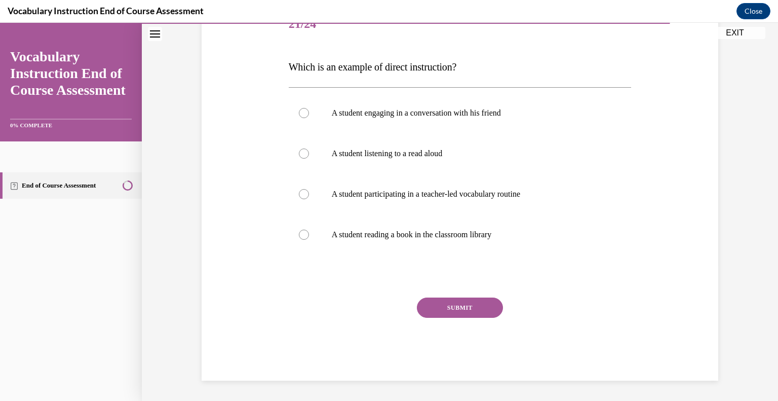
scroll to position [112, 0]
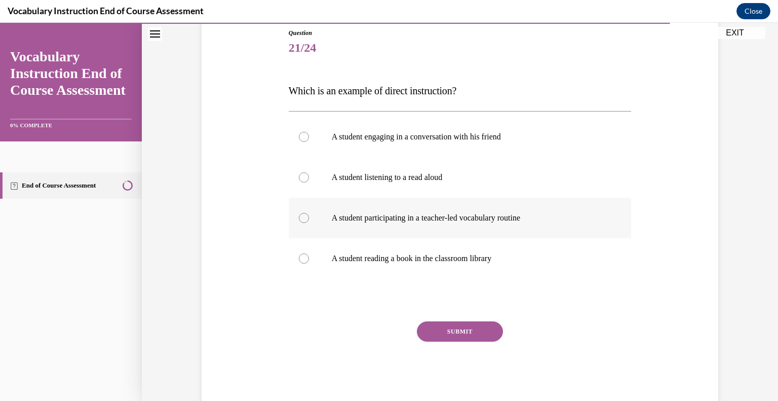
click at [401, 216] on p "A student participating in a teacher-led vocabulary routine" at bounding box center [469, 218] width 275 height 10
click at [309, 216] on input "A student participating in a teacher-led vocabulary routine" at bounding box center [304, 218] width 10 height 10
radio input "true"
click at [469, 329] on button "SUBMIT" at bounding box center [460, 331] width 86 height 20
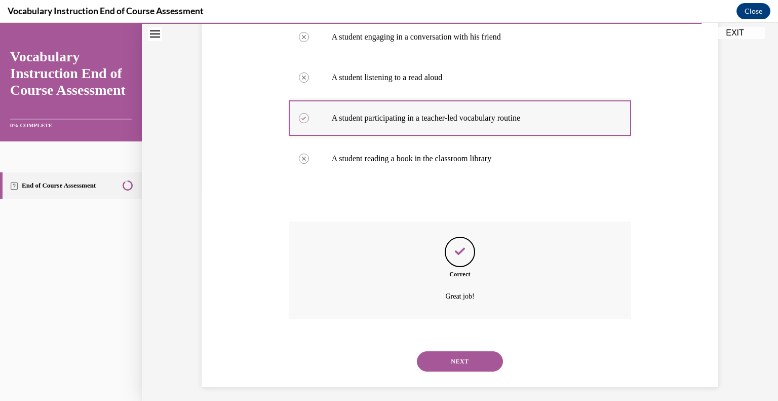
scroll to position [218, 0]
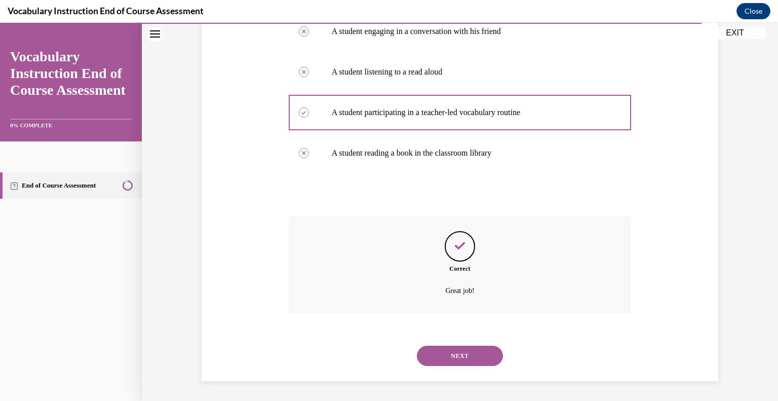
click at [444, 347] on button "NEXT" at bounding box center [460, 355] width 86 height 20
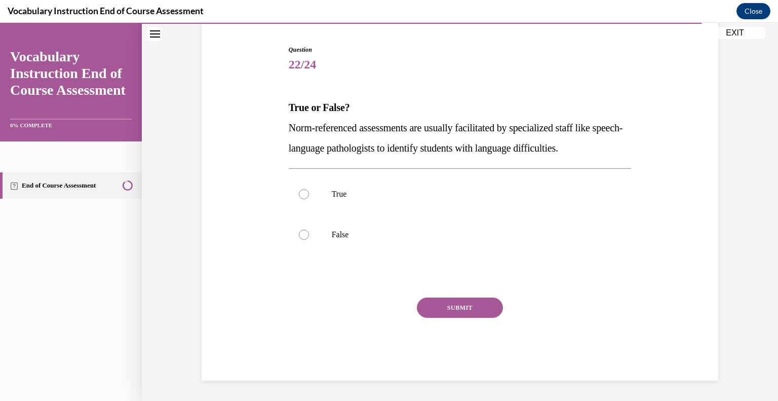
scroll to position [95, 0]
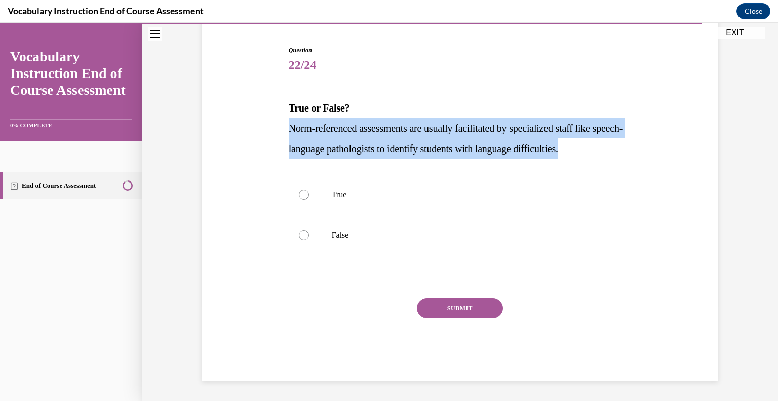
drag, startPoint x: 617, startPoint y: 147, endPoint x: 278, endPoint y: 123, distance: 340.2
click at [278, 123] on div "Question 22/24 True or False? Norm-referenced assessments are usually facilitat…" at bounding box center [460, 198] width 522 height 366
copy span "Norm-referenced assessments are usually facilitated by specialized staff like s…"
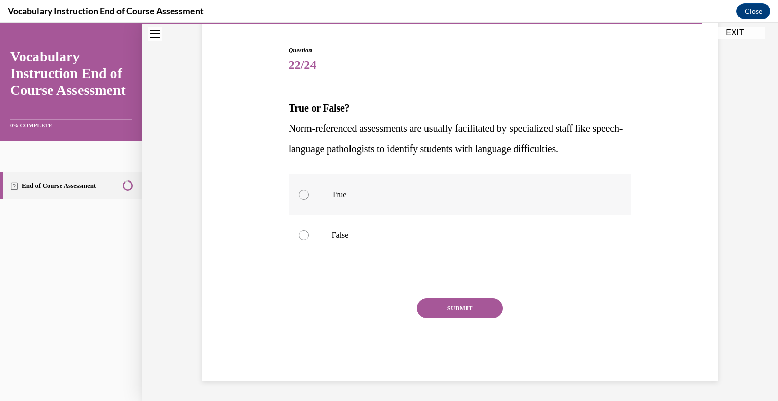
click at [335, 188] on label "True" at bounding box center [460, 194] width 343 height 41
click at [309, 189] on input "True" at bounding box center [304, 194] width 10 height 10
radio input "true"
click at [424, 300] on button "SUBMIT" at bounding box center [460, 308] width 86 height 20
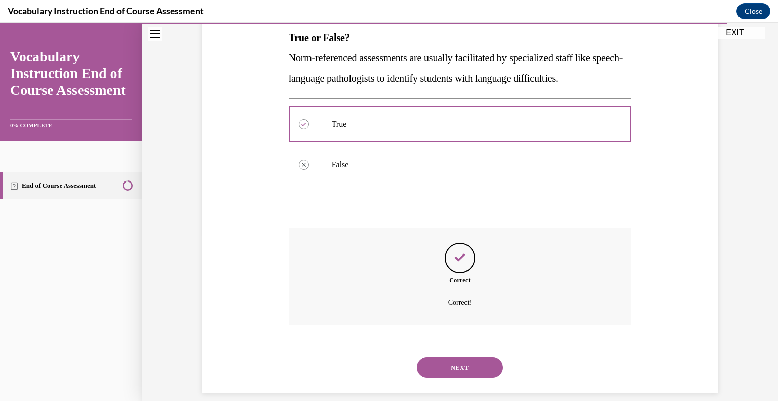
scroll to position [177, 0]
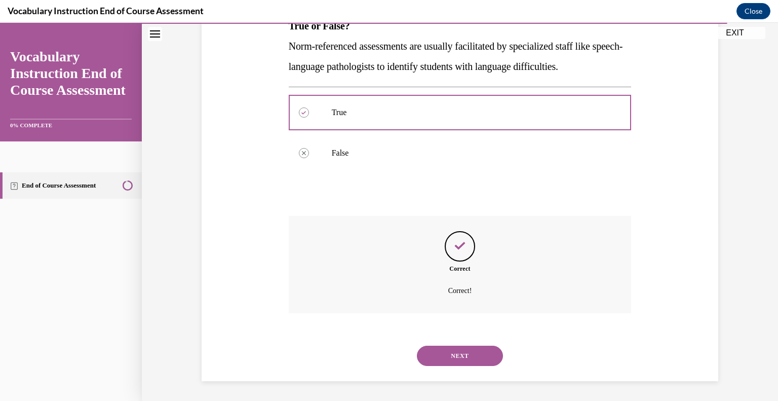
click at [462, 355] on button "NEXT" at bounding box center [460, 355] width 86 height 20
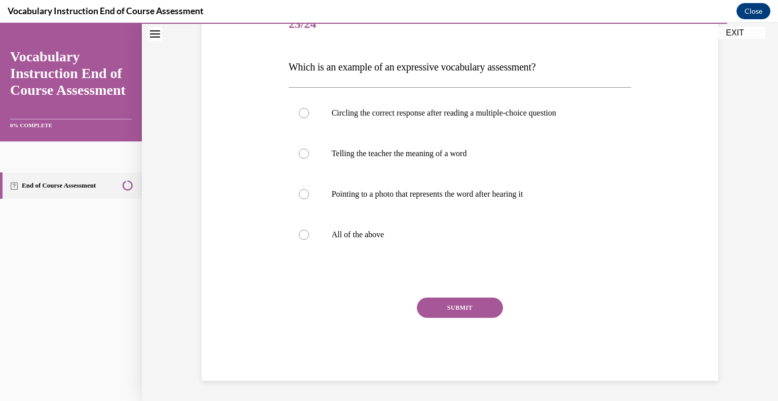
scroll to position [112, 0]
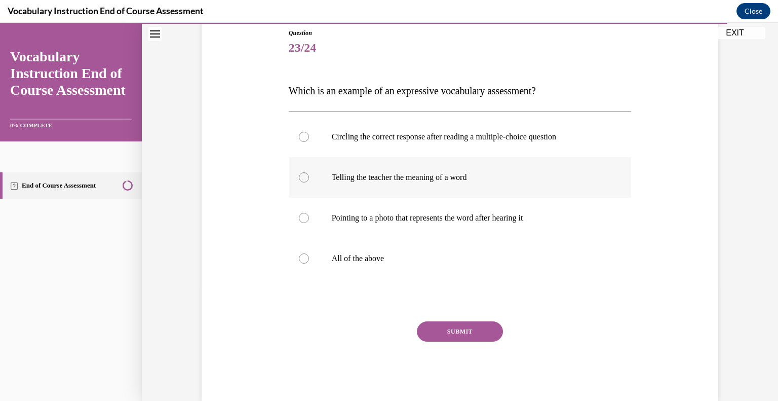
click at [432, 180] on p "Telling the teacher the meaning of a word" at bounding box center [469, 177] width 275 height 10
click at [309, 180] on input "Telling the teacher the meaning of a word" at bounding box center [304, 177] width 10 height 10
radio input "true"
click at [371, 274] on label "All of the above" at bounding box center [460, 258] width 343 height 41
click at [309, 263] on input "All of the above" at bounding box center [304, 258] width 10 height 10
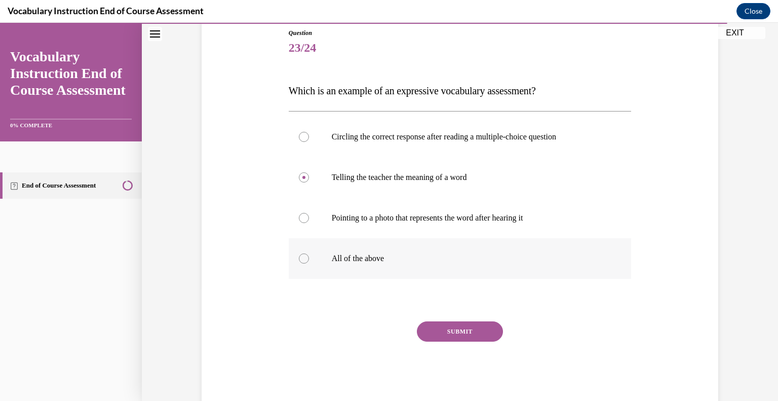
radio input "true"
click at [459, 338] on button "SUBMIT" at bounding box center [460, 331] width 86 height 20
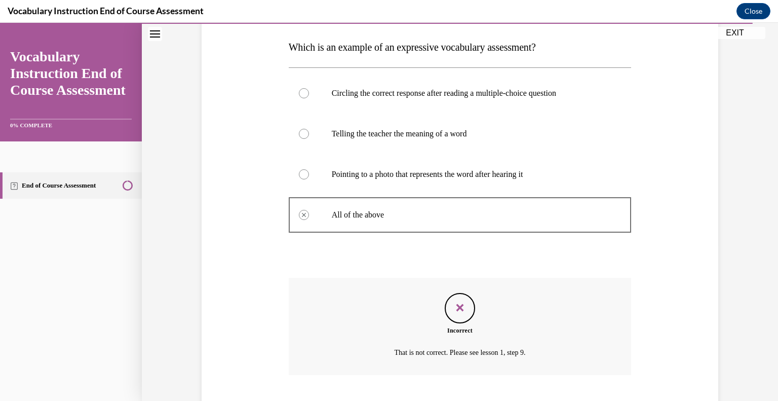
scroll to position [218, 0]
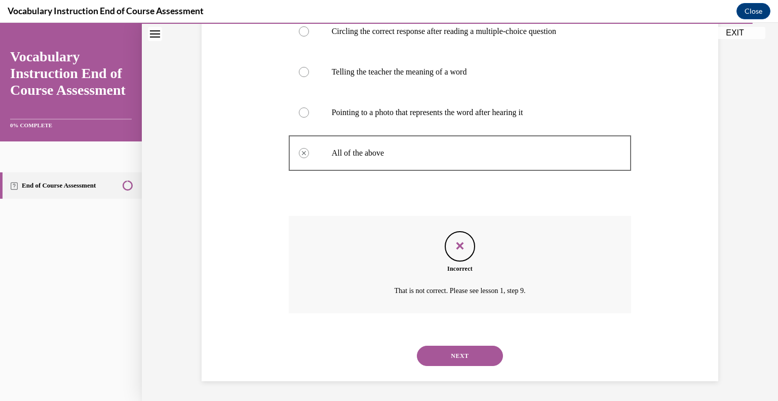
click at [460, 361] on button "NEXT" at bounding box center [460, 355] width 86 height 20
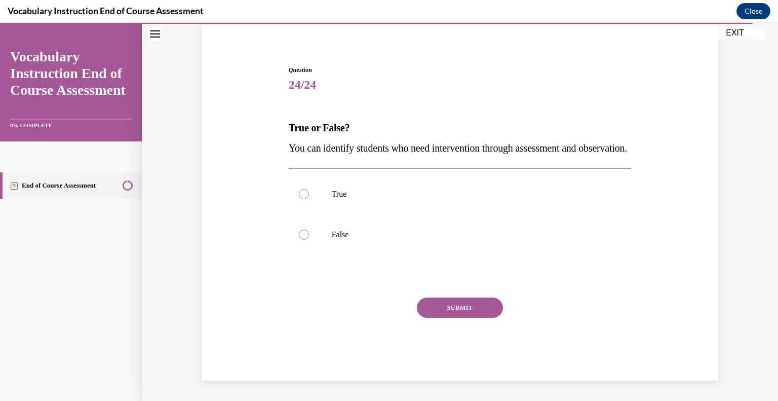
scroll to position [95, 0]
click at [351, 190] on p "True" at bounding box center [469, 194] width 275 height 10
click at [309, 190] on input "True" at bounding box center [304, 194] width 10 height 10
radio input "true"
click at [450, 304] on button "SUBMIT" at bounding box center [460, 307] width 86 height 20
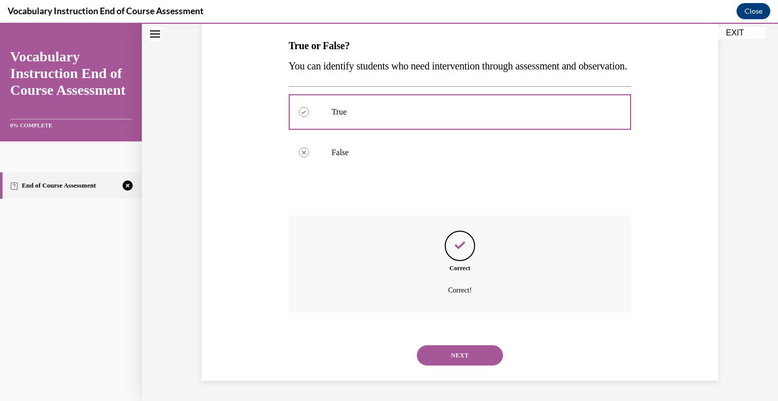
scroll to position [177, 0]
click at [452, 345] on button "NEXT" at bounding box center [460, 355] width 86 height 20
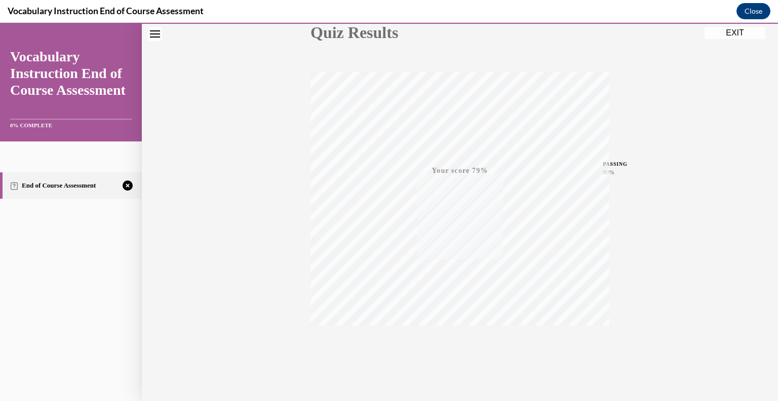
scroll to position [141, 0]
click at [456, 341] on icon "button" at bounding box center [460, 339] width 36 height 11
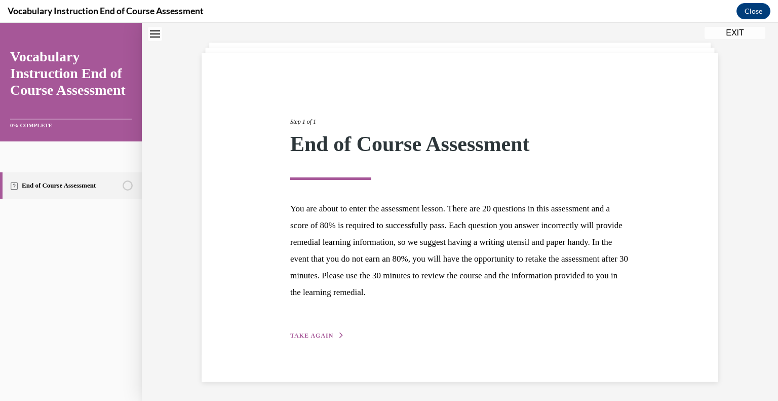
click at [310, 338] on button "TAKE AGAIN" at bounding box center [317, 335] width 54 height 9
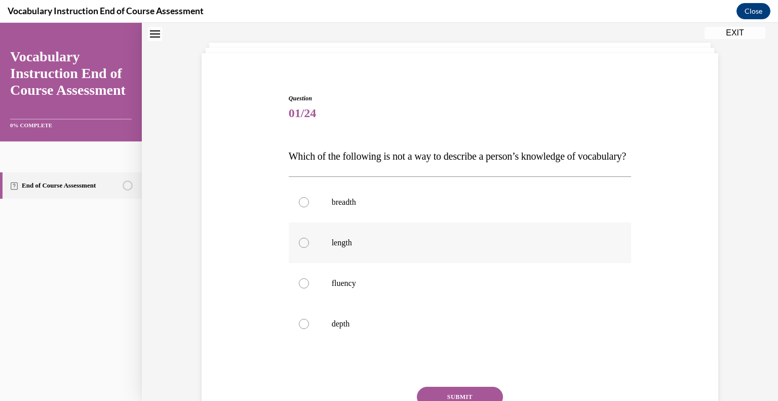
click at [353, 256] on label "length" at bounding box center [460, 242] width 343 height 41
click at [309, 248] on input "length" at bounding box center [304, 243] width 10 height 10
radio input "true"
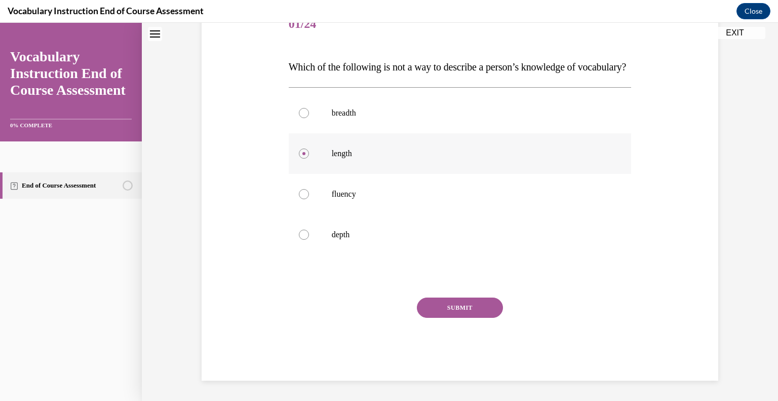
scroll to position [156, 0]
click at [445, 306] on button "SUBMIT" at bounding box center [460, 307] width 86 height 20
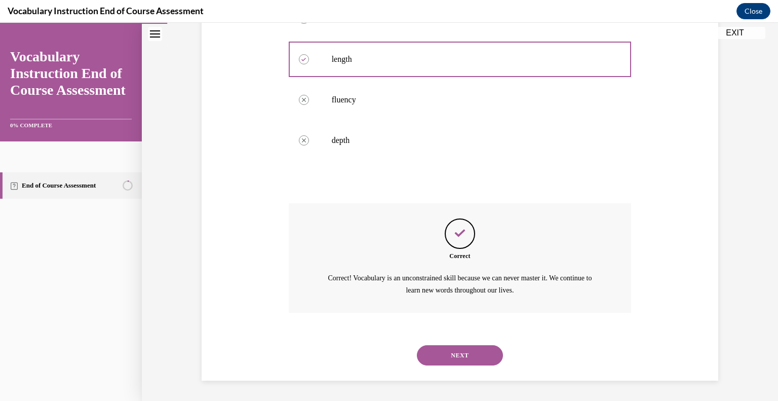
scroll to position [250, 0]
click at [466, 337] on div "NEXT" at bounding box center [460, 355] width 343 height 41
click at [466, 345] on button "NEXT" at bounding box center [460, 355] width 86 height 20
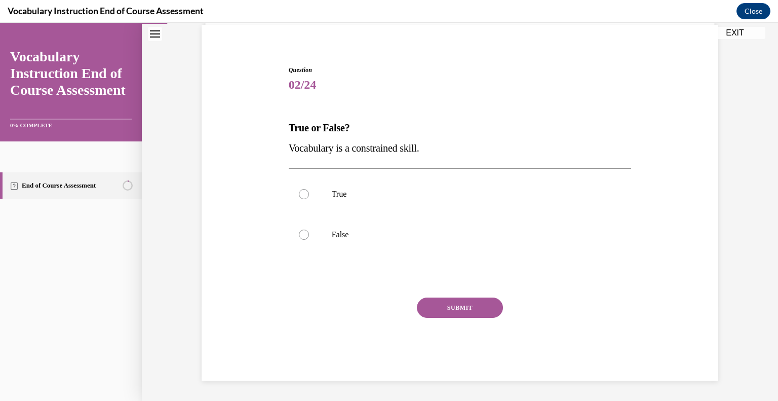
scroll to position [75, 0]
click at [358, 223] on label "False" at bounding box center [460, 235] width 343 height 41
click at [309, 230] on input "False" at bounding box center [304, 235] width 10 height 10
radio input "true"
click at [447, 309] on button "SUBMIT" at bounding box center [460, 308] width 86 height 20
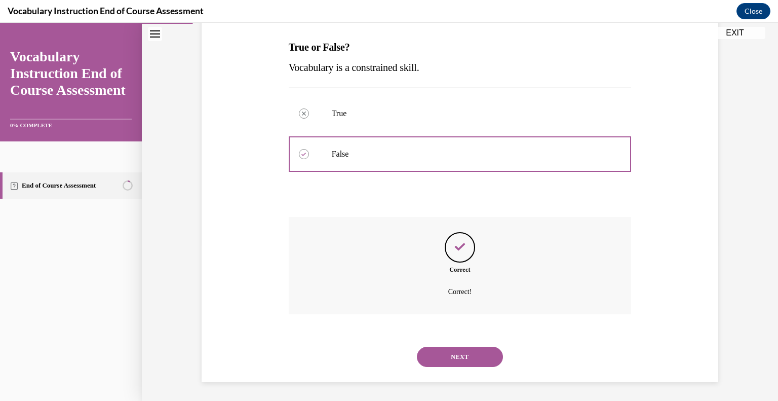
scroll to position [157, 0]
click at [457, 347] on button "NEXT" at bounding box center [460, 355] width 86 height 20
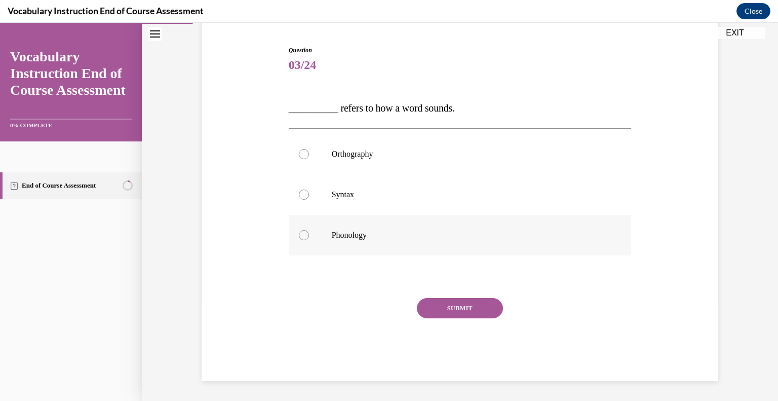
click at [343, 231] on p "Phonology" at bounding box center [469, 235] width 275 height 10
click at [309, 231] on input "Phonology" at bounding box center [304, 235] width 10 height 10
radio input "true"
click at [436, 304] on button "SUBMIT" at bounding box center [460, 308] width 86 height 20
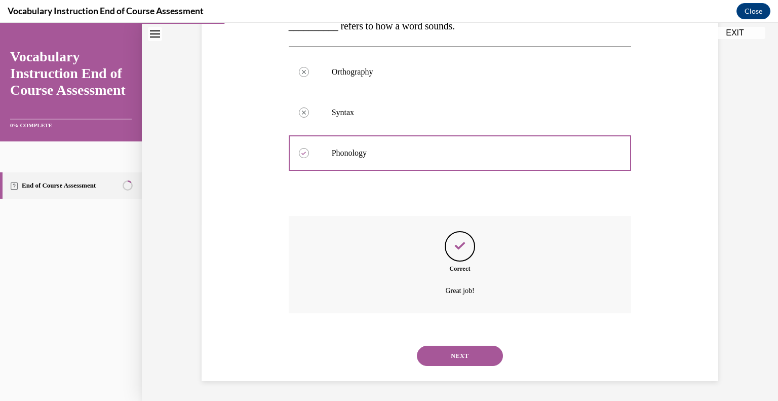
click at [452, 359] on button "NEXT" at bounding box center [460, 355] width 86 height 20
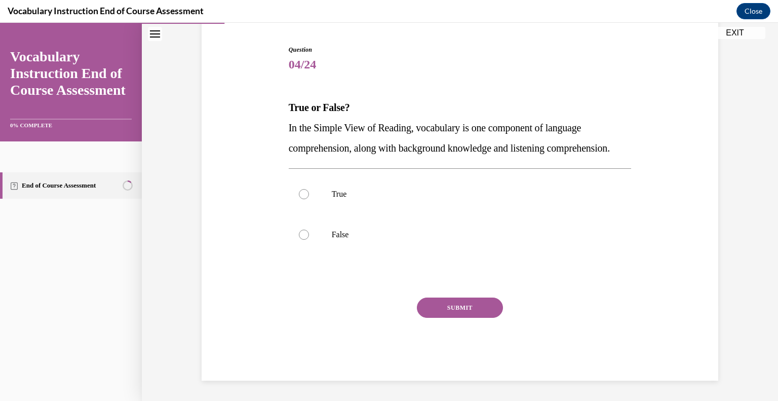
scroll to position [112, 0]
click at [326, 186] on label "True" at bounding box center [460, 194] width 343 height 41
click at [309, 189] on input "True" at bounding box center [304, 194] width 10 height 10
radio input "true"
click at [463, 314] on button "SUBMIT" at bounding box center [460, 307] width 86 height 20
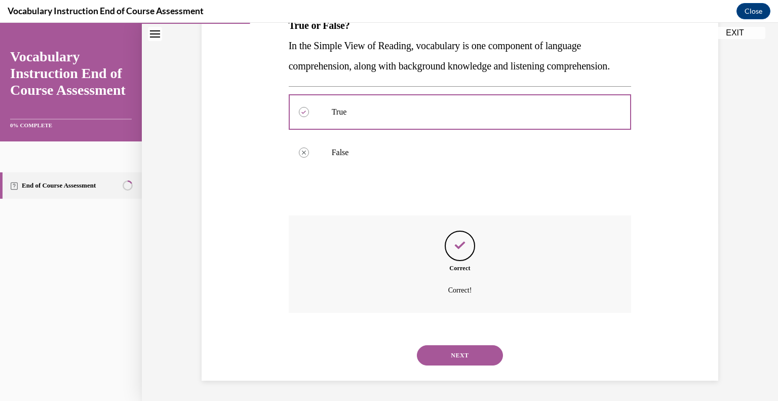
scroll to position [198, 0]
click at [466, 357] on button "NEXT" at bounding box center [460, 355] width 86 height 20
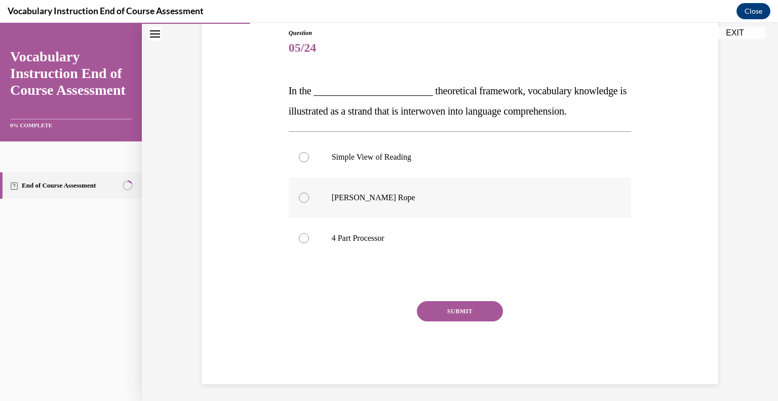
click at [349, 197] on p "Scarborough's Rope" at bounding box center [469, 197] width 275 height 10
click at [309, 197] on input "Scarborough's Rope" at bounding box center [304, 197] width 10 height 10
radio input "true"
click at [473, 315] on button "SUBMIT" at bounding box center [460, 311] width 86 height 20
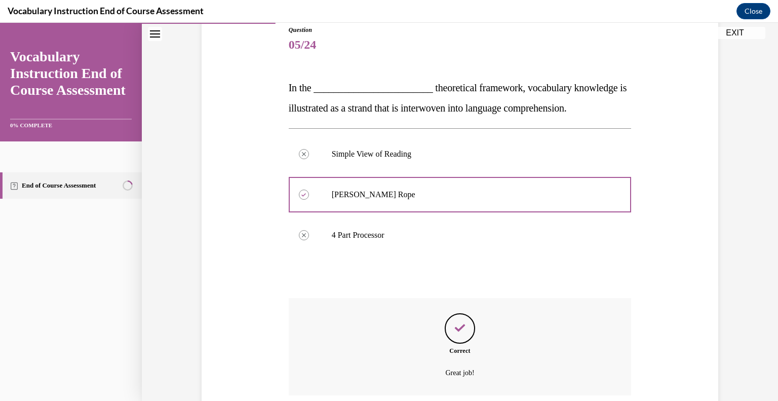
scroll to position [198, 0]
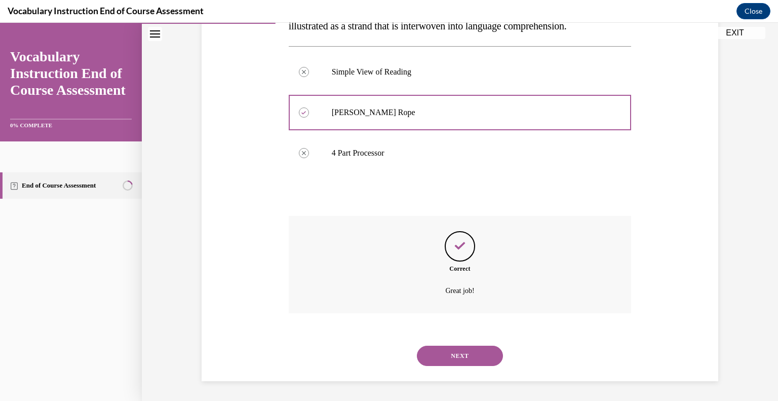
click at [473, 345] on button "NEXT" at bounding box center [460, 355] width 86 height 20
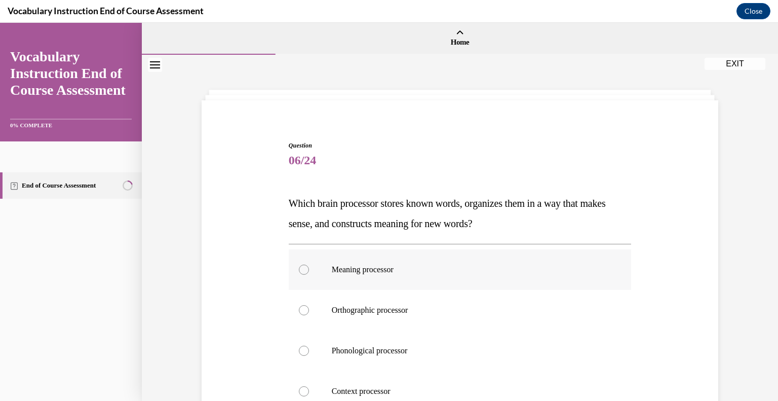
click at [397, 259] on label "Meaning processor" at bounding box center [460, 269] width 343 height 41
click at [309, 264] on input "Meaning processor" at bounding box center [304, 269] width 10 height 10
radio input "true"
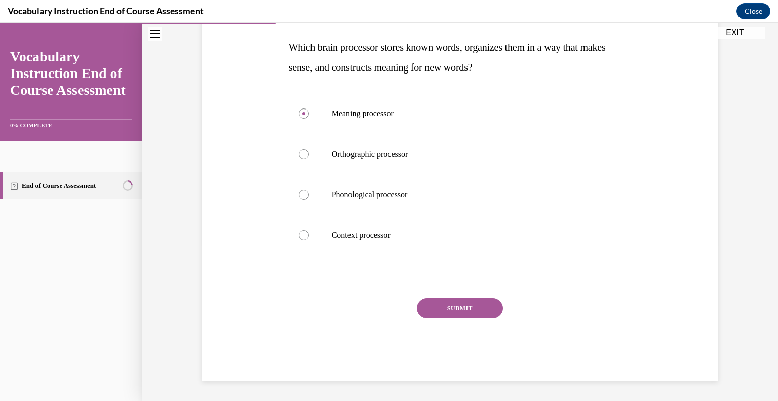
click at [465, 305] on button "SUBMIT" at bounding box center [460, 308] width 86 height 20
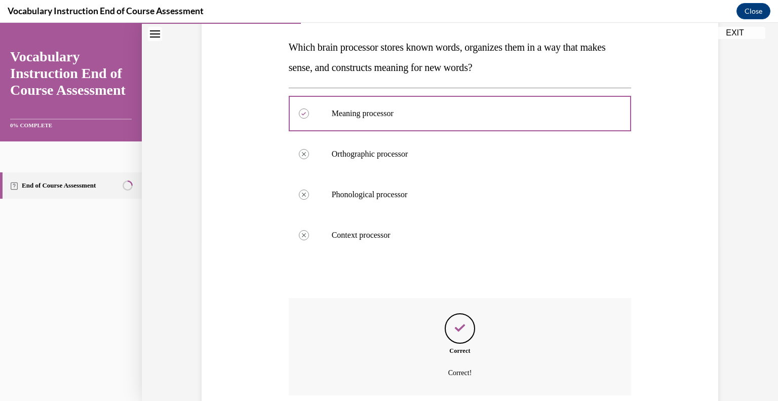
scroll to position [238, 0]
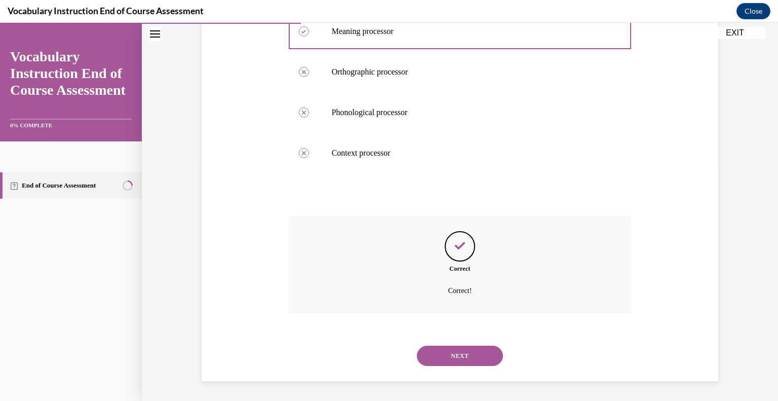
click at [462, 346] on button "NEXT" at bounding box center [460, 355] width 86 height 20
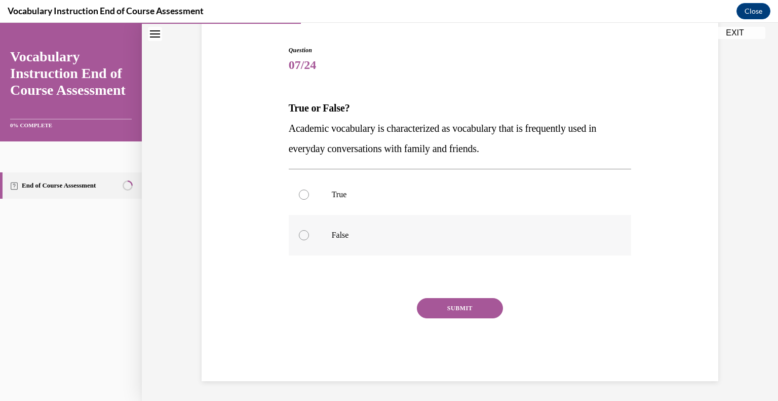
click at [321, 233] on label "False" at bounding box center [460, 235] width 343 height 41
click at [309, 233] on input "False" at bounding box center [304, 235] width 10 height 10
radio input "true"
click at [431, 300] on button "SUBMIT" at bounding box center [460, 308] width 86 height 20
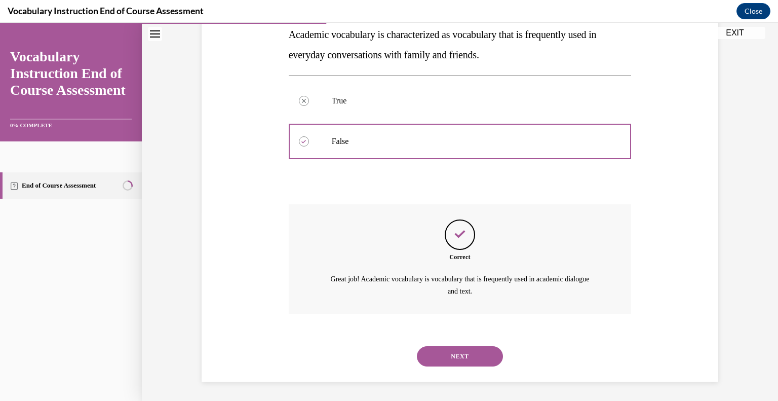
scroll to position [189, 0]
click at [446, 359] on button "NEXT" at bounding box center [460, 355] width 86 height 20
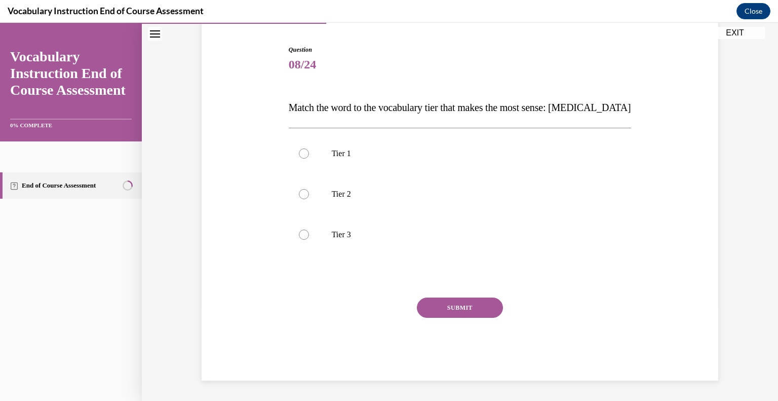
scroll to position [95, 0]
click at [333, 225] on label "Tier 3" at bounding box center [460, 235] width 343 height 41
click at [309, 230] on input "Tier 3" at bounding box center [304, 235] width 10 height 10
radio input "true"
click at [439, 303] on button "SUBMIT" at bounding box center [460, 308] width 86 height 20
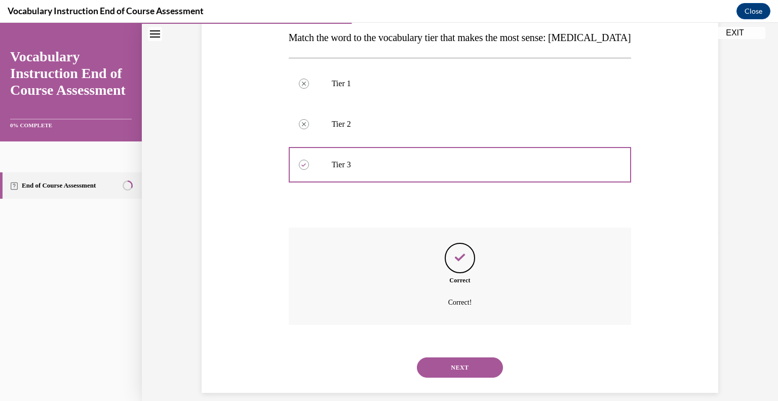
scroll to position [177, 0]
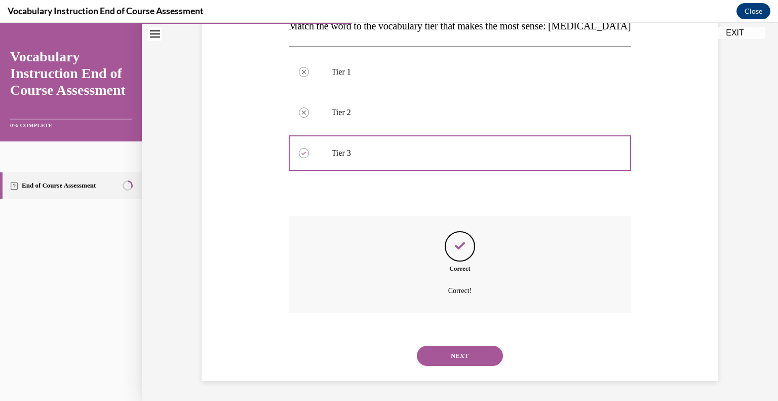
click at [452, 368] on div "NEXT" at bounding box center [460, 355] width 343 height 41
click at [445, 348] on button "NEXT" at bounding box center [460, 355] width 86 height 20
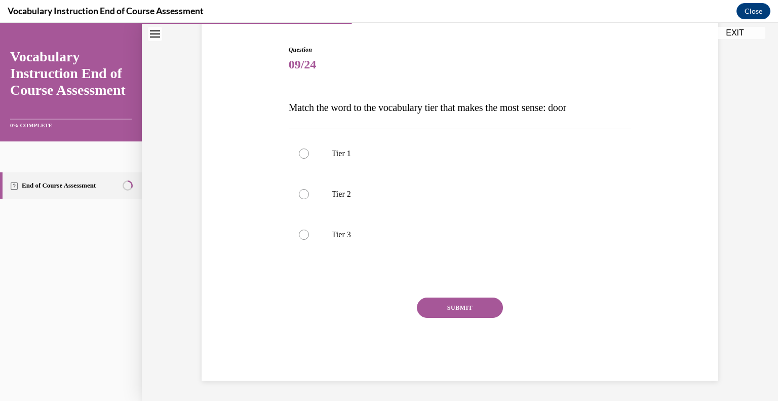
scroll to position [95, 0]
click at [339, 167] on label "Tier 1" at bounding box center [460, 154] width 343 height 41
click at [309, 159] on input "Tier 1" at bounding box center [304, 154] width 10 height 10
radio input "true"
click at [441, 306] on button "SUBMIT" at bounding box center [460, 308] width 86 height 20
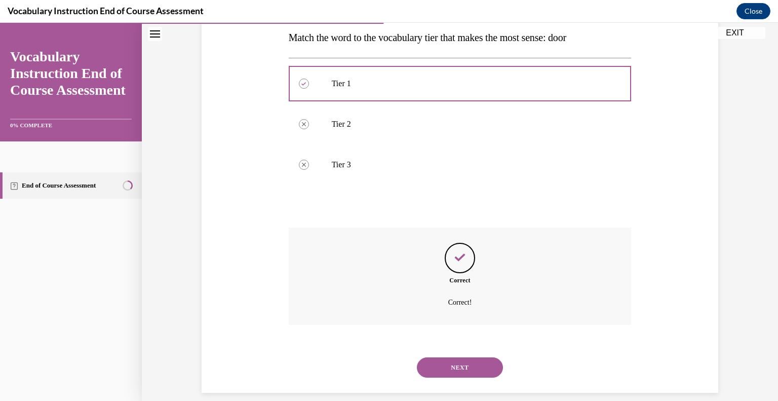
scroll to position [177, 0]
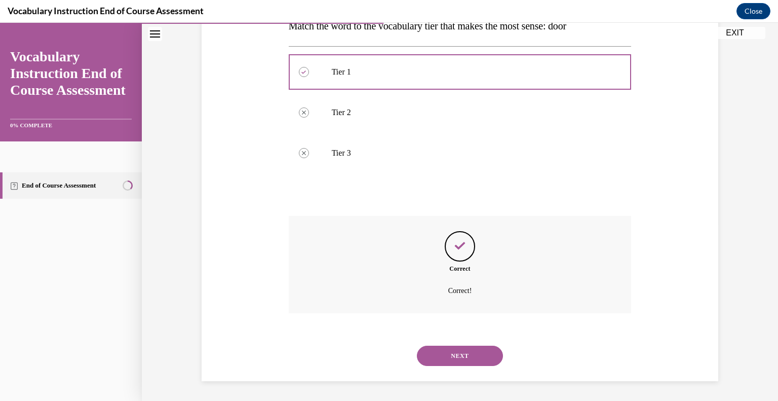
click at [465, 357] on button "NEXT" at bounding box center [460, 355] width 86 height 20
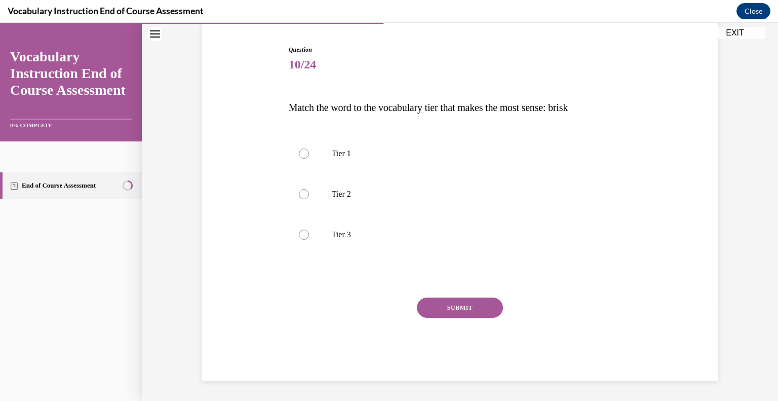
scroll to position [95, 0]
click at [328, 190] on label "Tier 2" at bounding box center [460, 194] width 343 height 41
click at [309, 190] on input "Tier 2" at bounding box center [304, 194] width 10 height 10
radio input "true"
click at [441, 302] on button "SUBMIT" at bounding box center [460, 308] width 86 height 20
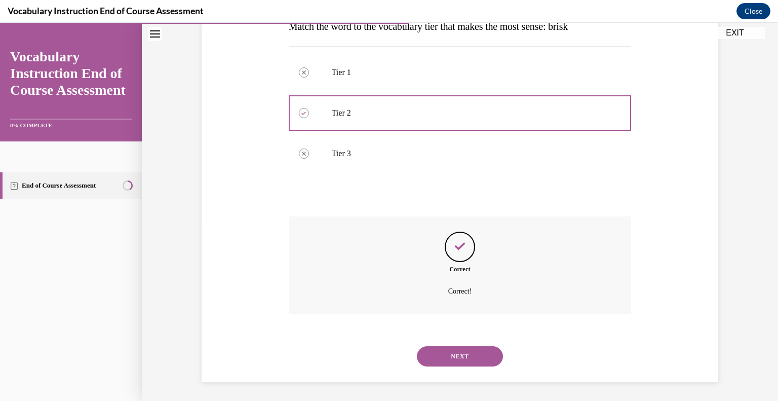
scroll to position [177, 0]
click at [452, 358] on button "NEXT" at bounding box center [460, 355] width 86 height 20
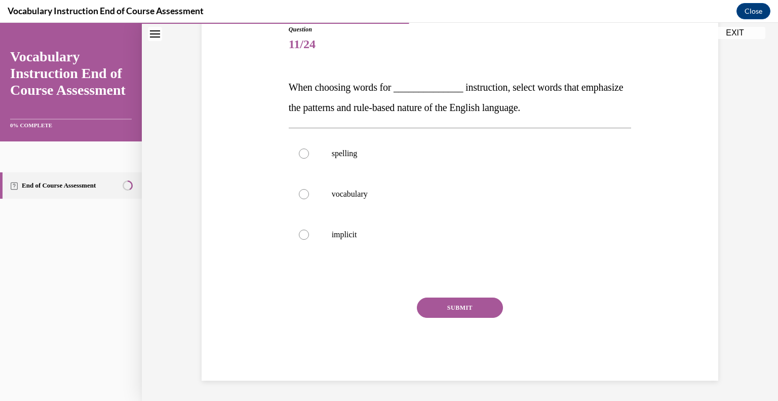
scroll to position [112, 0]
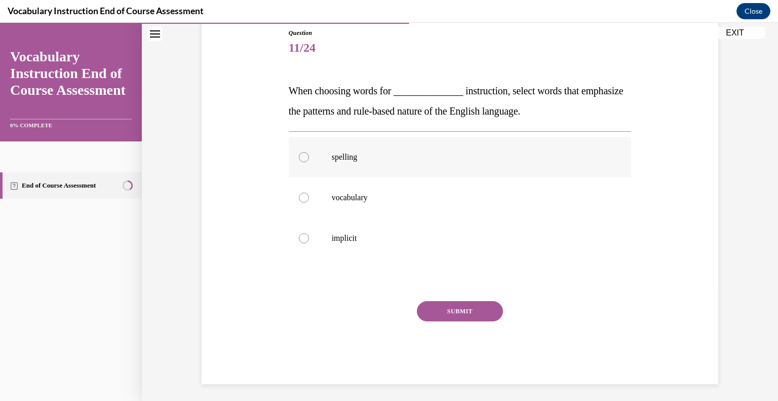
click at [385, 154] on p "spelling" at bounding box center [469, 157] width 275 height 10
click at [309, 154] on input "spelling" at bounding box center [304, 157] width 10 height 10
radio input "true"
click at [462, 308] on button "SUBMIT" at bounding box center [460, 311] width 86 height 20
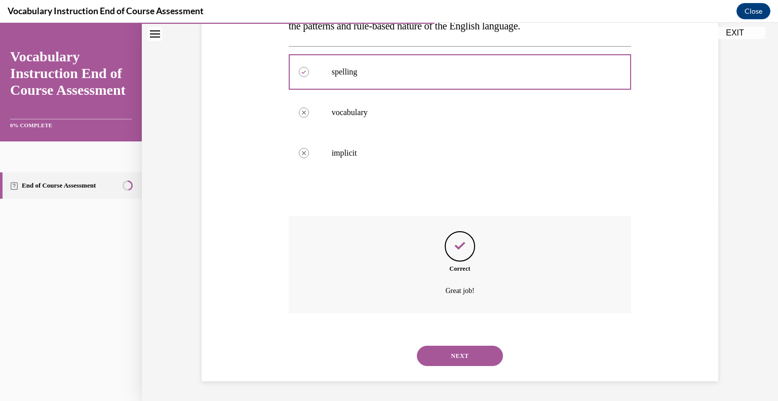
click at [471, 357] on button "NEXT" at bounding box center [460, 355] width 86 height 20
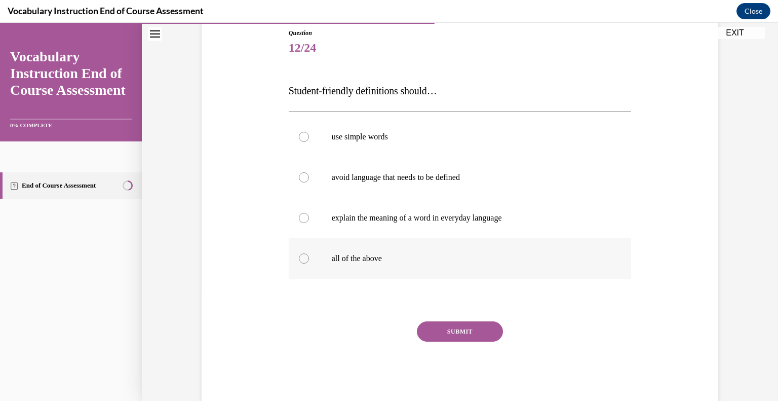
click at [382, 259] on p "all of the above" at bounding box center [469, 258] width 275 height 10
click at [309, 259] on input "all of the above" at bounding box center [304, 258] width 10 height 10
radio input "true"
click at [455, 327] on button "SUBMIT" at bounding box center [460, 331] width 86 height 20
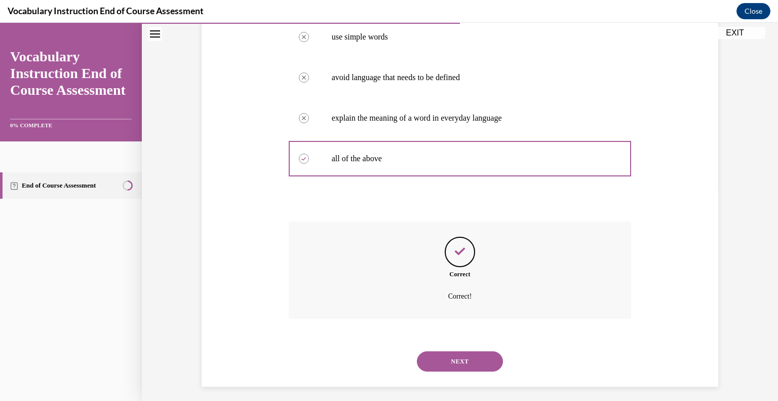
scroll to position [218, 0]
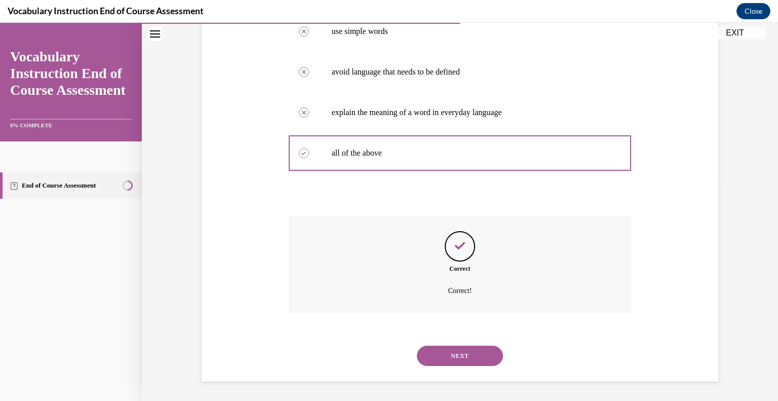
click at [461, 361] on button "NEXT" at bounding box center [460, 355] width 86 height 20
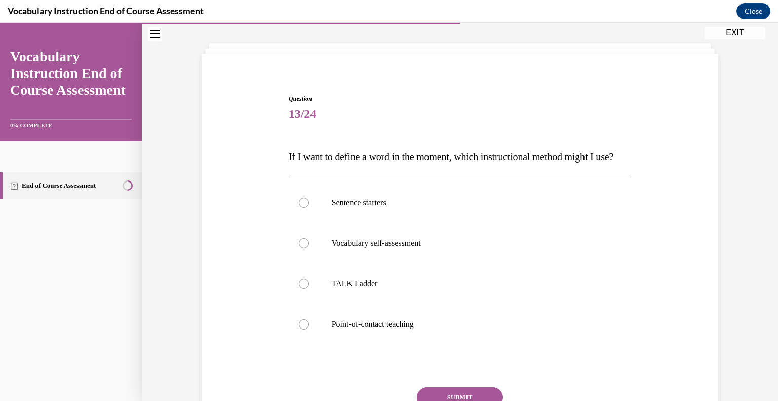
scroll to position [48, 0]
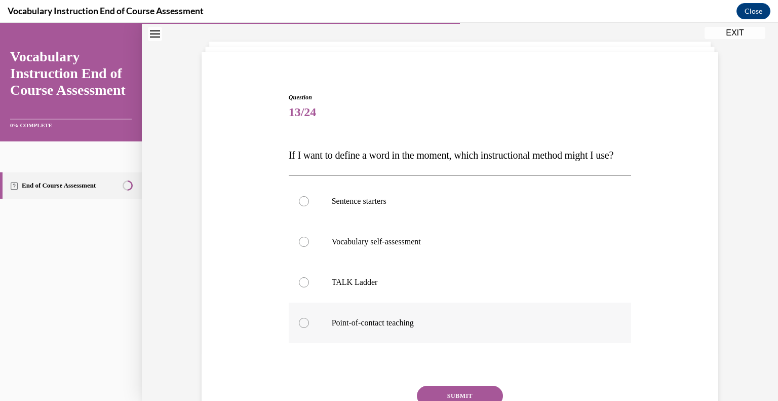
click at [394, 330] on label "Point-of-contact teaching" at bounding box center [460, 322] width 343 height 41
click at [309, 328] on input "Point-of-contact teaching" at bounding box center [304, 323] width 10 height 10
radio input "true"
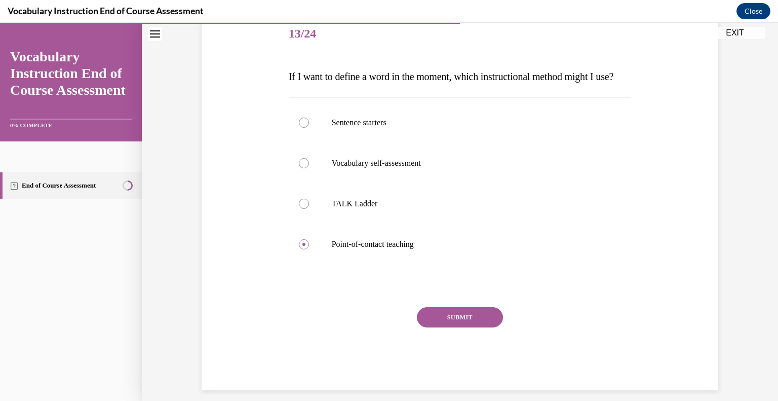
scroll to position [127, 0]
click at [456, 327] on button "SUBMIT" at bounding box center [460, 316] width 86 height 20
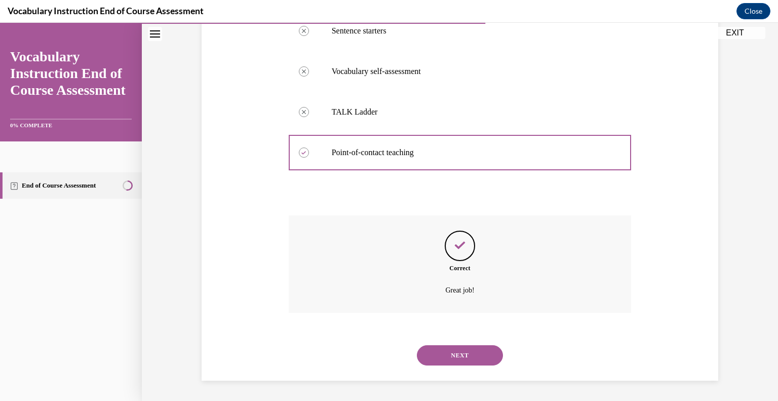
scroll to position [238, 0]
click at [448, 363] on button "NEXT" at bounding box center [460, 355] width 86 height 20
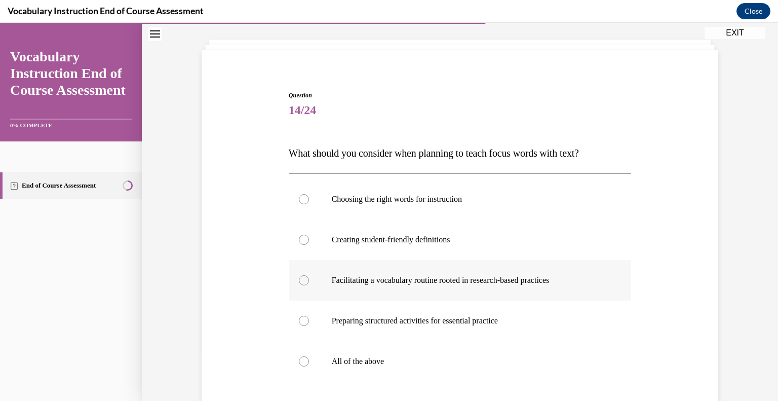
scroll to position [55, 0]
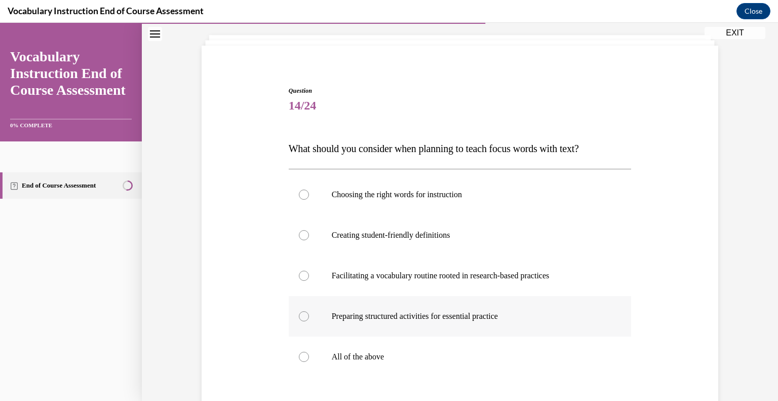
click at [437, 330] on label "Preparing structured activities for essential practice" at bounding box center [460, 316] width 343 height 41
click at [309, 321] on input "Preparing structured activities for essential practice" at bounding box center [304, 316] width 10 height 10
radio input "true"
click at [423, 348] on label "All of the above" at bounding box center [460, 356] width 343 height 41
click at [309, 352] on input "All of the above" at bounding box center [304, 357] width 10 height 10
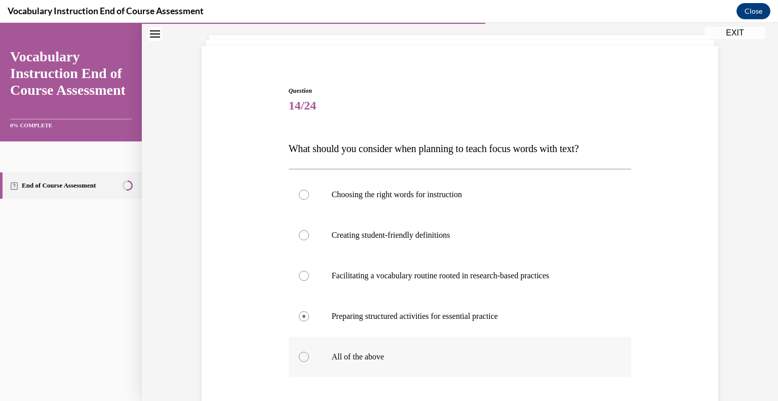
radio input "true"
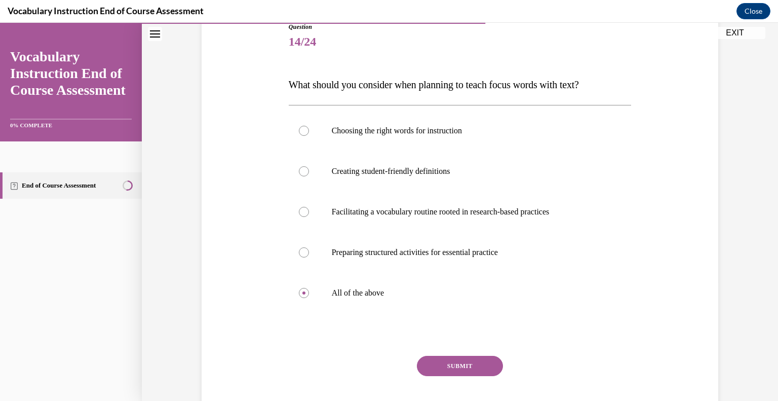
click at [439, 365] on button "SUBMIT" at bounding box center [460, 366] width 86 height 20
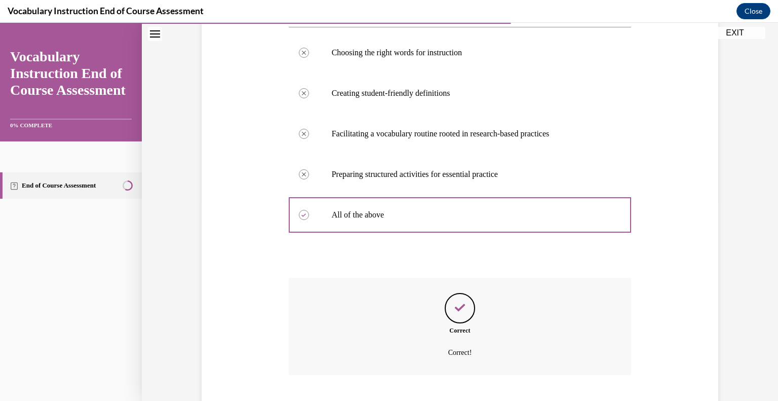
scroll to position [258, 0]
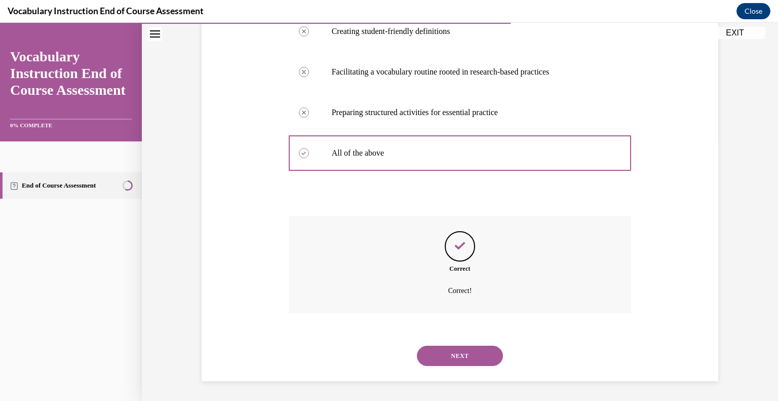
click at [439, 365] on button "NEXT" at bounding box center [460, 355] width 86 height 20
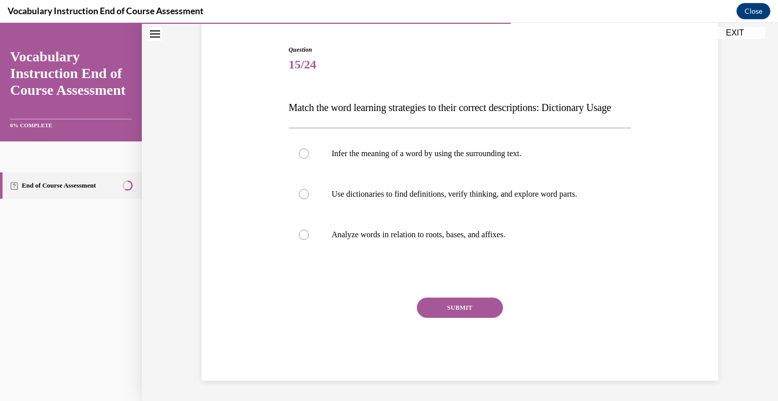
scroll to position [112, 0]
click at [489, 198] on p "Use dictionaries to find definitions, verify thinking, and explore word parts." at bounding box center [469, 194] width 275 height 10
click at [309, 198] on input "Use dictionaries to find definitions, verify thinking, and explore word parts." at bounding box center [304, 194] width 10 height 10
radio input "true"
click at [477, 310] on button "SUBMIT" at bounding box center [460, 307] width 86 height 20
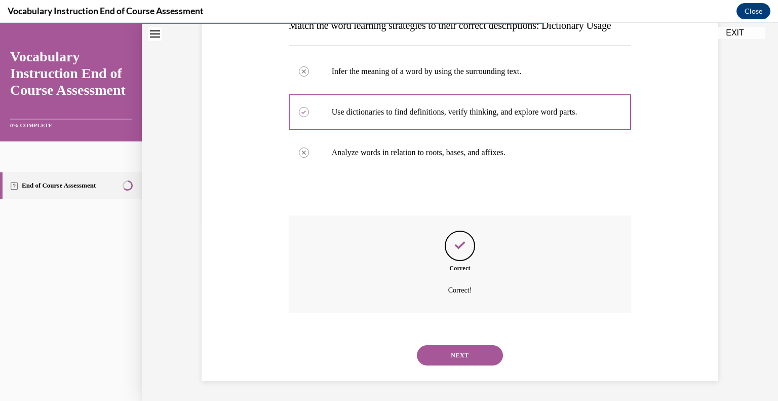
click at [457, 352] on button "NEXT" at bounding box center [460, 355] width 86 height 20
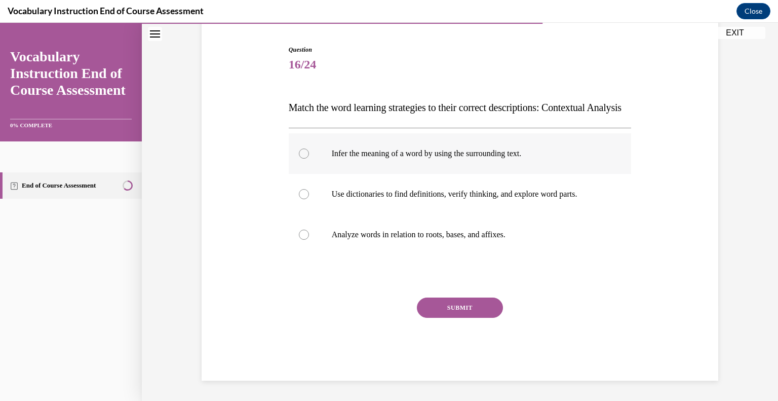
click at [403, 165] on label "Infer the meaning of a word by using the surrounding text." at bounding box center [460, 153] width 343 height 41
click at [309, 159] on input "Infer the meaning of a word by using the surrounding text." at bounding box center [304, 153] width 10 height 10
radio input "true"
click at [453, 315] on button "SUBMIT" at bounding box center [460, 307] width 86 height 20
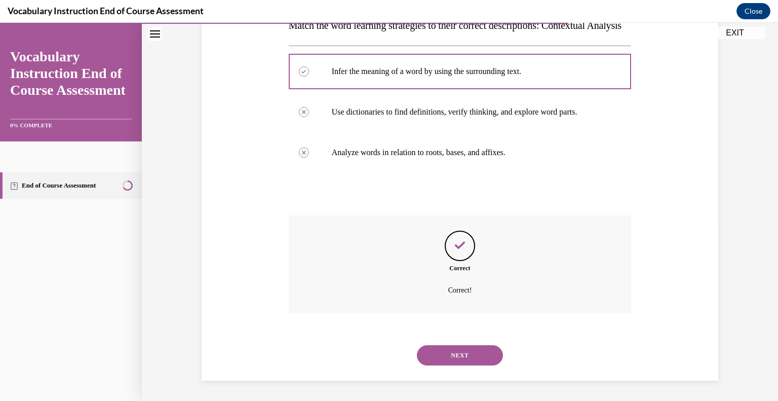
scroll to position [198, 0]
click at [444, 349] on button "NEXT" at bounding box center [460, 355] width 86 height 20
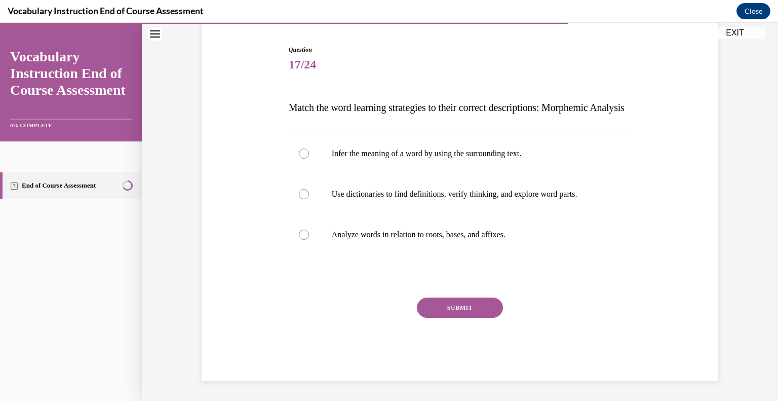
scroll to position [112, 0]
click at [424, 239] on p "Analyze words in relation to roots, bases, and affixes." at bounding box center [469, 234] width 275 height 10
click at [309, 239] on input "Analyze words in relation to roots, bases, and affixes." at bounding box center [304, 234] width 10 height 10
radio input "true"
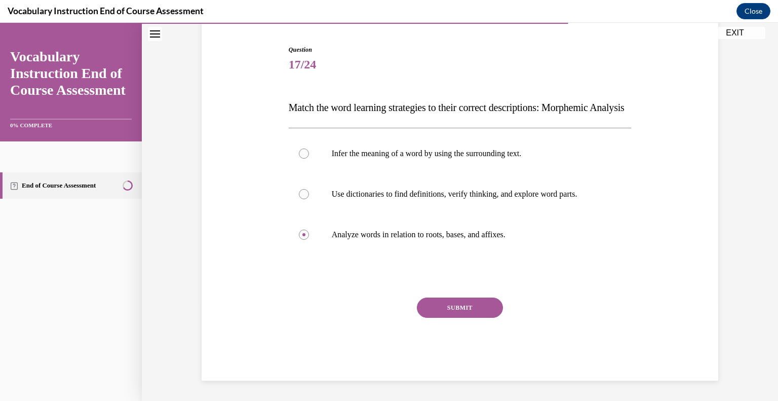
click at [449, 300] on button "SUBMIT" at bounding box center [460, 307] width 86 height 20
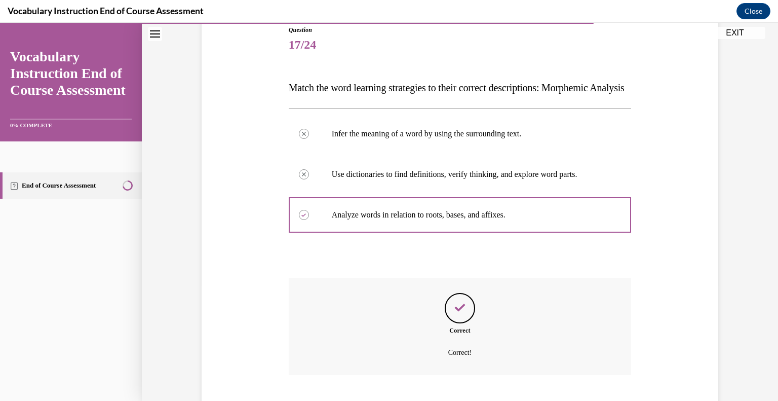
scroll to position [198, 0]
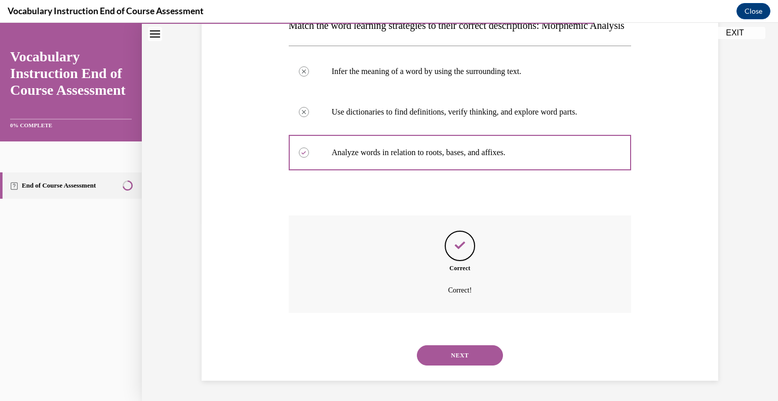
click at [449, 353] on button "NEXT" at bounding box center [460, 355] width 86 height 20
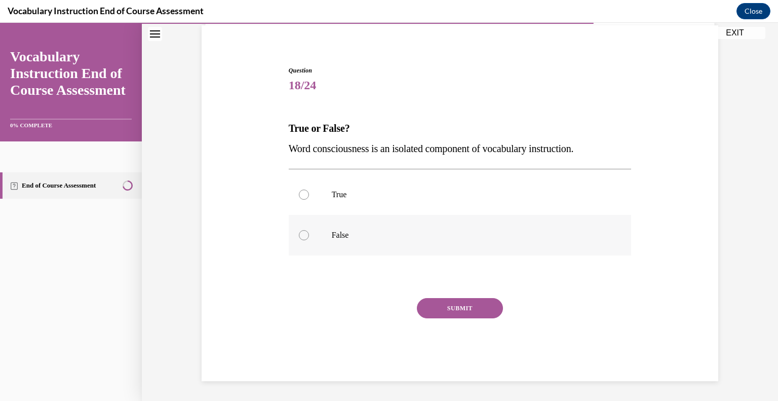
click at [366, 233] on p "False" at bounding box center [469, 235] width 275 height 10
click at [309, 233] on input "False" at bounding box center [304, 235] width 10 height 10
radio input "true"
click at [452, 314] on button "SUBMIT" at bounding box center [460, 308] width 86 height 20
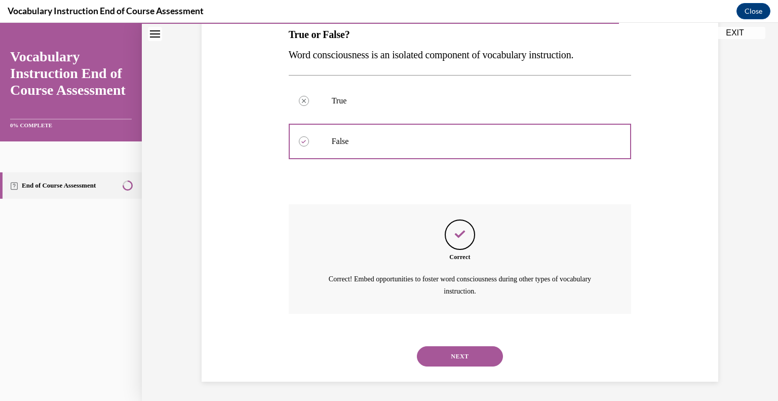
scroll to position [169, 0]
click at [462, 364] on button "NEXT" at bounding box center [460, 355] width 86 height 20
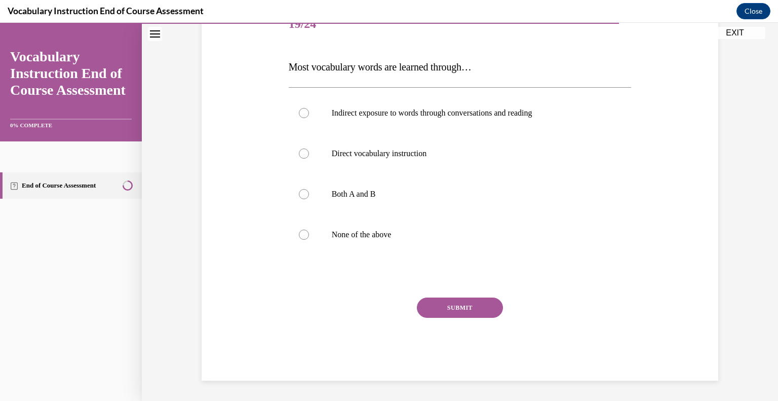
scroll to position [112, 0]
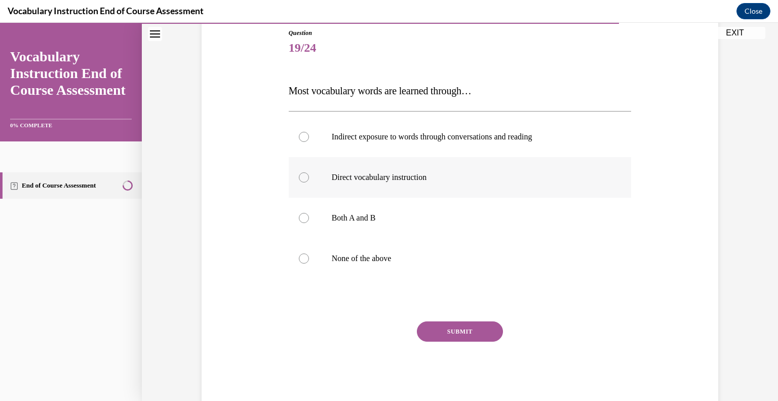
click at [383, 189] on label "Direct vocabulary instruction" at bounding box center [460, 177] width 343 height 41
click at [309, 182] on input "Direct vocabulary instruction" at bounding box center [304, 177] width 10 height 10
radio input "true"
click at [456, 323] on button "SUBMIT" at bounding box center [460, 331] width 86 height 20
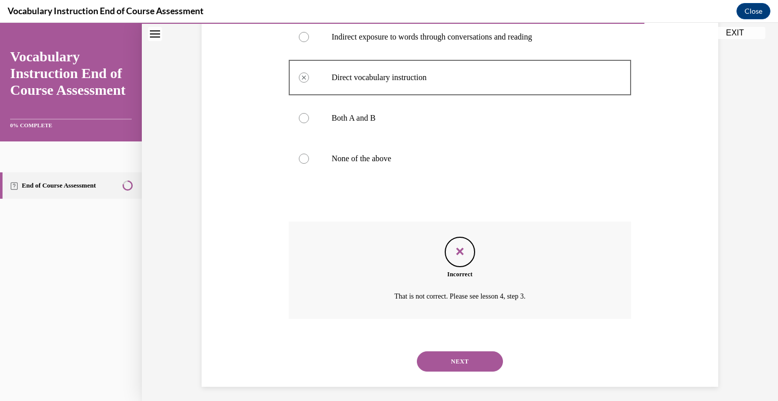
scroll to position [218, 0]
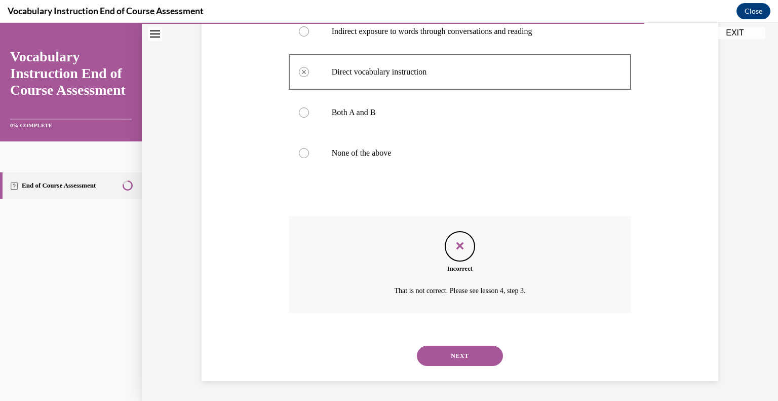
click at [462, 355] on button "NEXT" at bounding box center [460, 355] width 86 height 20
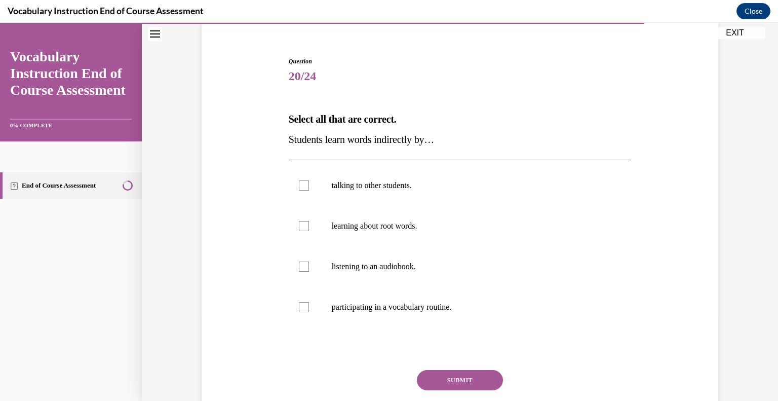
scroll to position [86, 0]
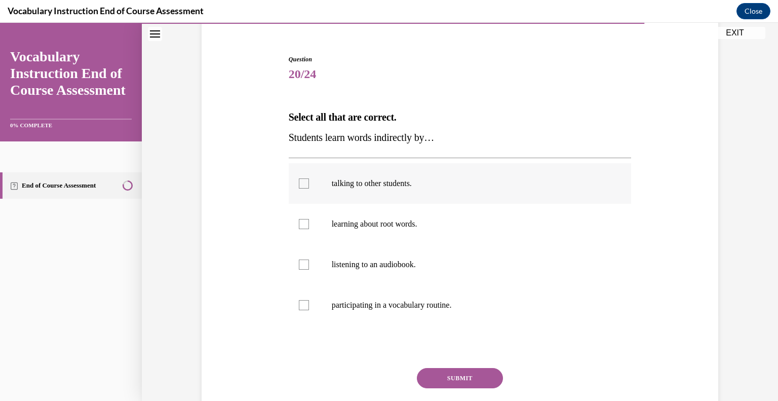
click at [360, 193] on label "talking to other students." at bounding box center [460, 183] width 343 height 41
click at [309, 188] on input "talking to other students." at bounding box center [304, 183] width 10 height 10
checkbox input "true"
click at [362, 263] on p "listening to an audiobook." at bounding box center [469, 264] width 275 height 10
click at [309, 263] on input "listening to an audiobook." at bounding box center [304, 264] width 10 height 10
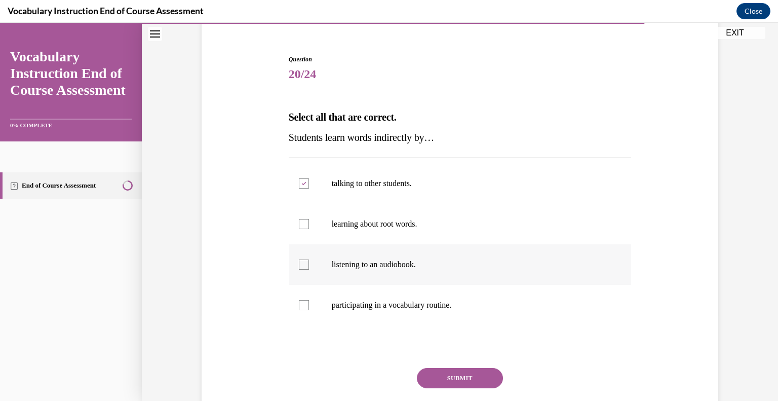
checkbox input "true"
click at [482, 383] on button "SUBMIT" at bounding box center [460, 378] width 86 height 20
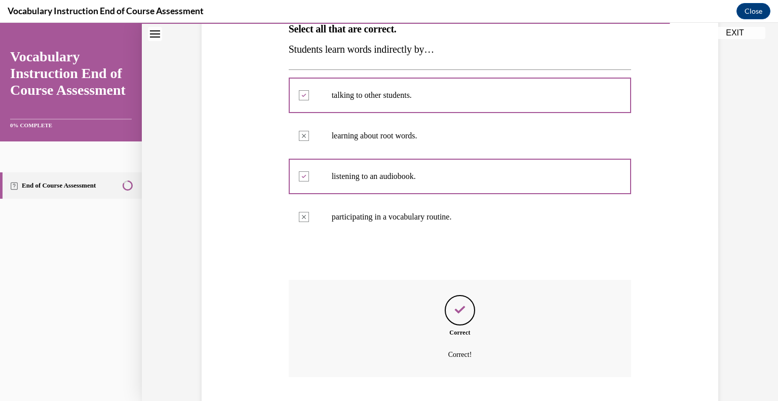
scroll to position [238, 0]
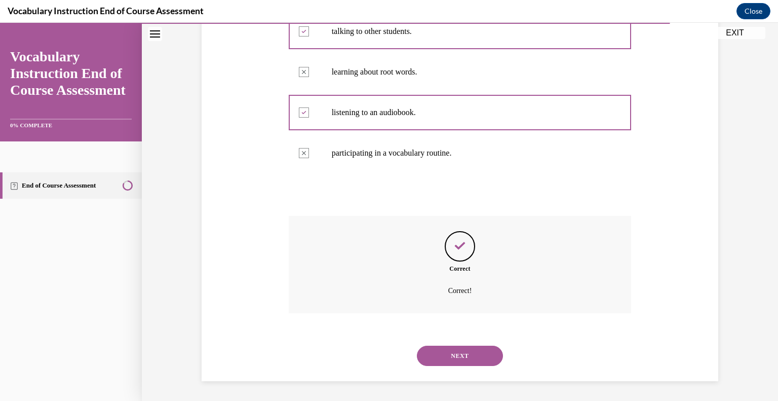
click at [471, 366] on div "NEXT" at bounding box center [460, 355] width 343 height 41
click at [470, 364] on button "NEXT" at bounding box center [460, 355] width 86 height 20
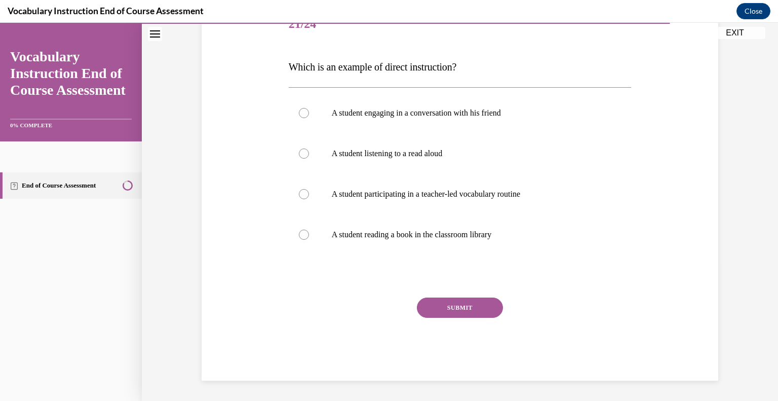
scroll to position [112, 0]
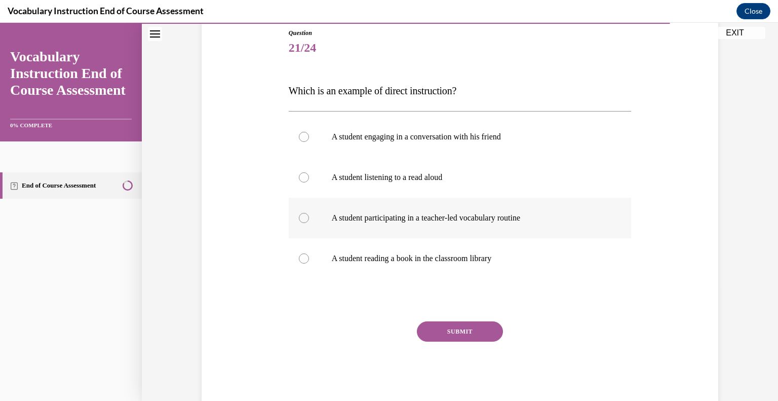
click at [377, 213] on p "A student participating in a teacher-led vocabulary routine" at bounding box center [469, 218] width 275 height 10
click at [309, 213] on input "A student participating in a teacher-led vocabulary routine" at bounding box center [304, 218] width 10 height 10
radio input "true"
click at [436, 331] on button "SUBMIT" at bounding box center [460, 331] width 86 height 20
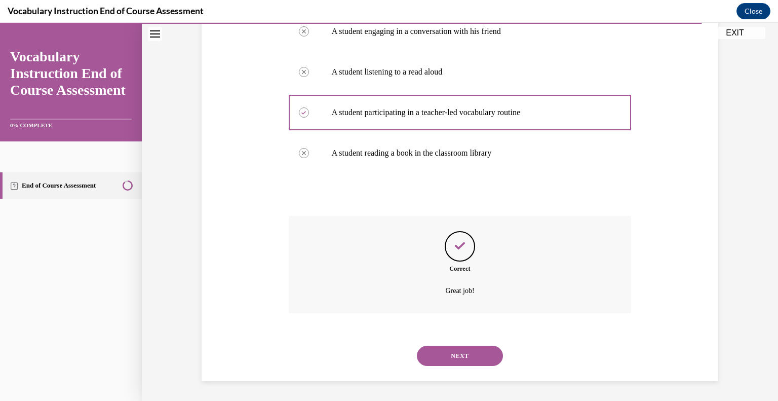
click at [450, 364] on button "NEXT" at bounding box center [460, 355] width 86 height 20
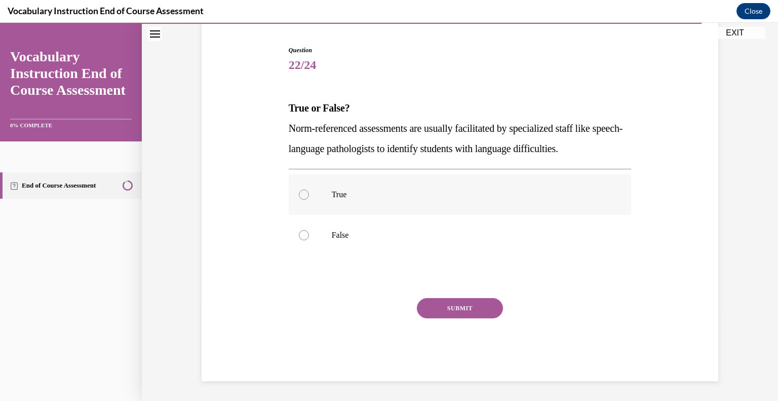
click at [341, 204] on label "True" at bounding box center [460, 194] width 343 height 41
click at [309, 200] on input "True" at bounding box center [304, 194] width 10 height 10
radio input "true"
click at [462, 303] on button "SUBMIT" at bounding box center [460, 308] width 86 height 20
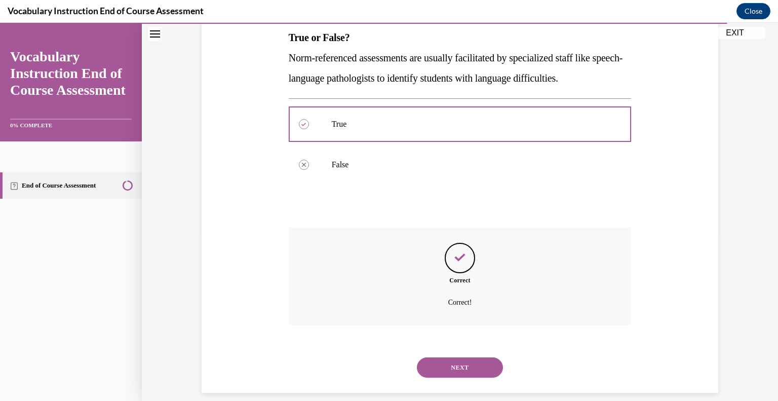
scroll to position [177, 0]
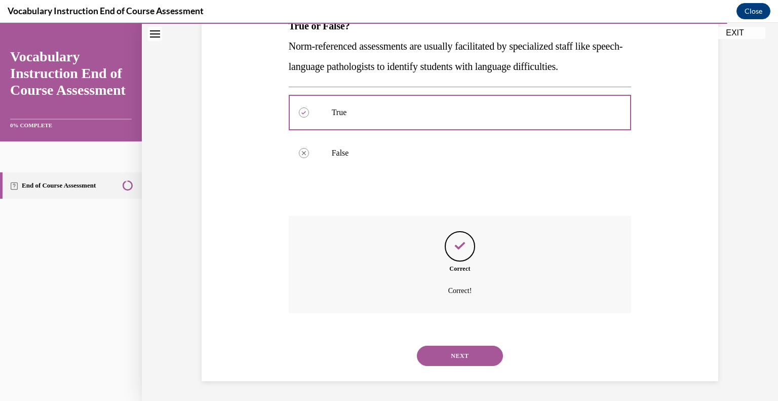
click at [455, 356] on button "NEXT" at bounding box center [460, 355] width 86 height 20
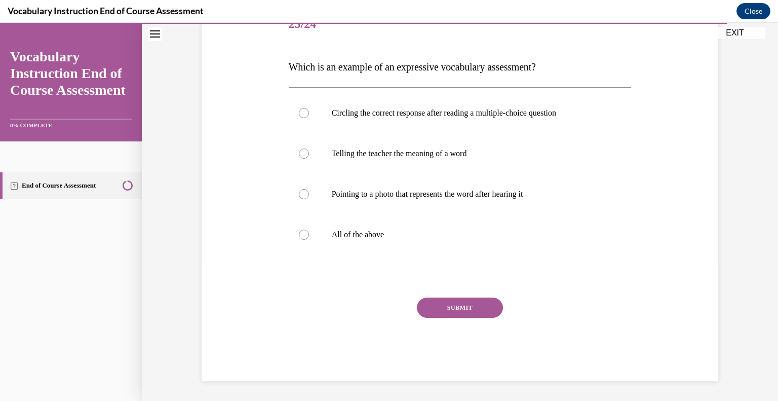
scroll to position [112, 0]
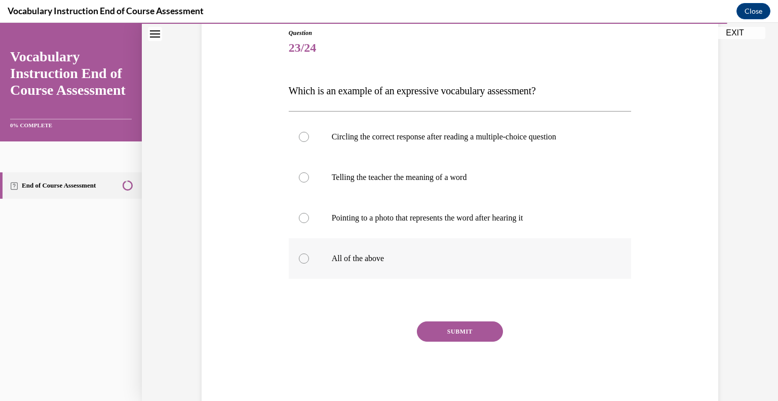
click at [460, 248] on label "All of the above" at bounding box center [460, 258] width 343 height 41
click at [309, 253] on input "All of the above" at bounding box center [304, 258] width 10 height 10
radio input "true"
click at [456, 330] on button "SUBMIT" at bounding box center [460, 331] width 86 height 20
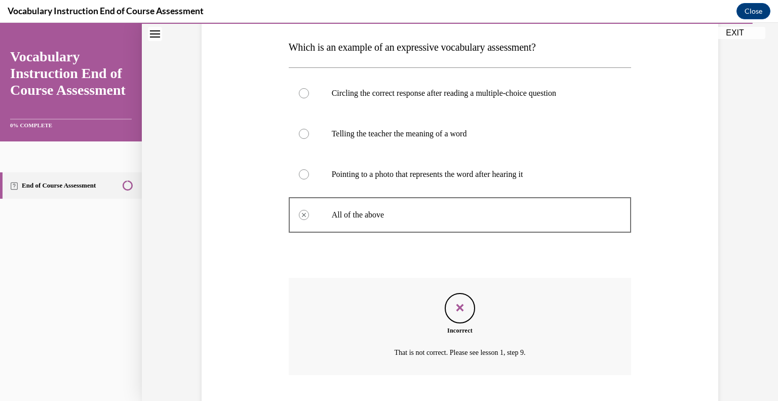
scroll to position [218, 0]
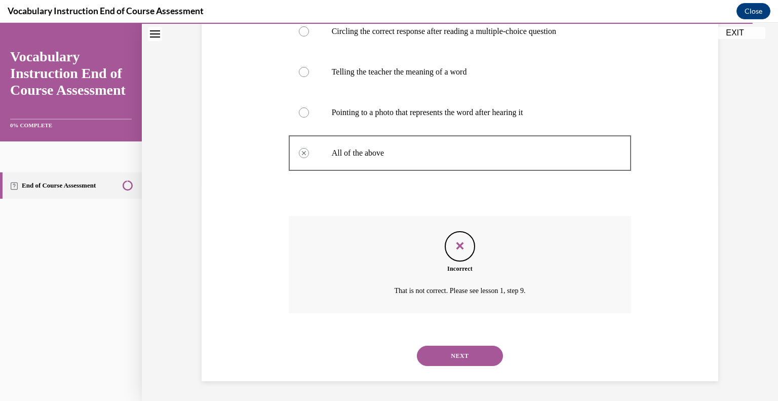
click at [464, 363] on button "NEXT" at bounding box center [460, 355] width 86 height 20
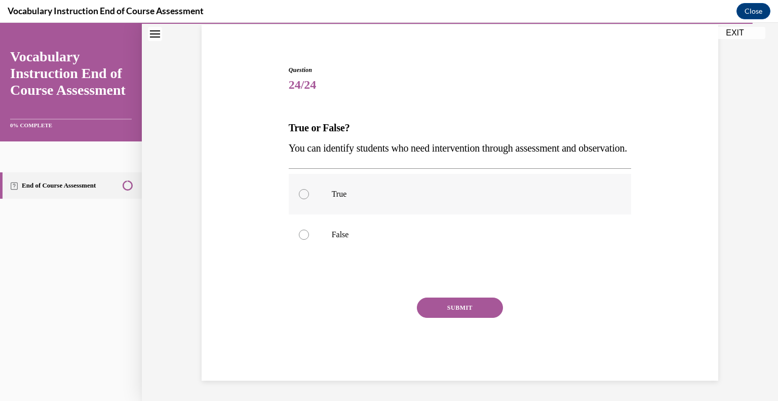
click at [390, 191] on p "True" at bounding box center [469, 194] width 275 height 10
click at [309, 191] on input "True" at bounding box center [304, 194] width 10 height 10
radio input "true"
click at [443, 301] on button "SUBMIT" at bounding box center [460, 307] width 86 height 20
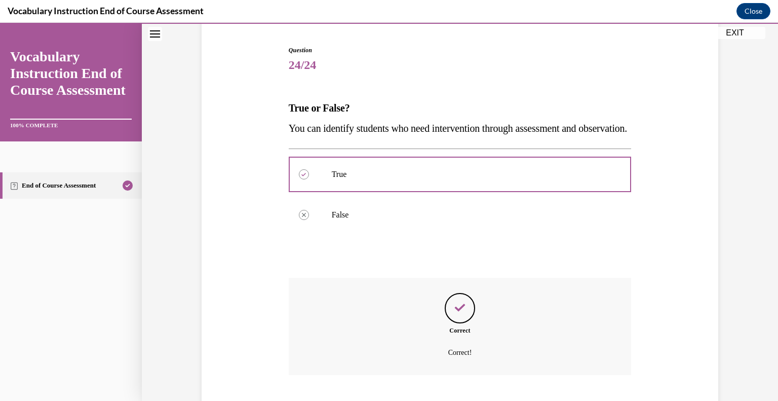
scroll to position [177, 0]
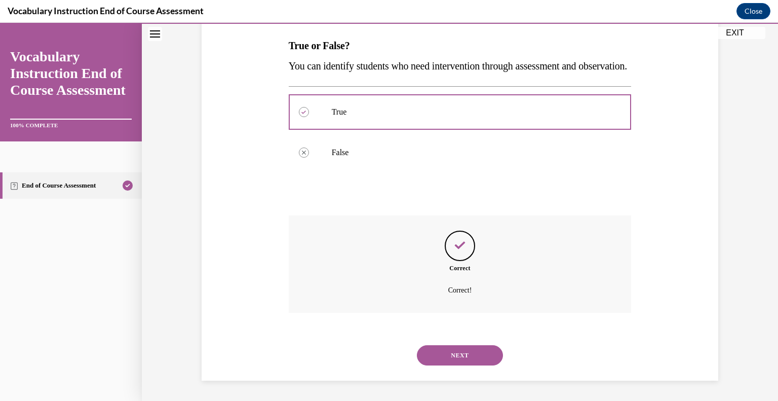
click at [454, 352] on button "NEXT" at bounding box center [460, 355] width 86 height 20
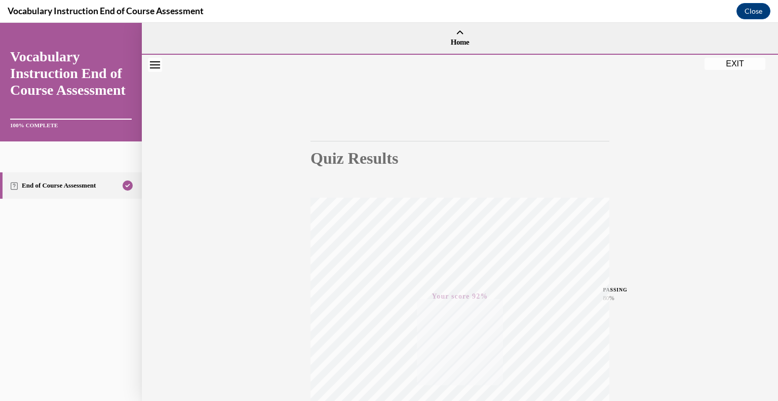
scroll to position [141, 0]
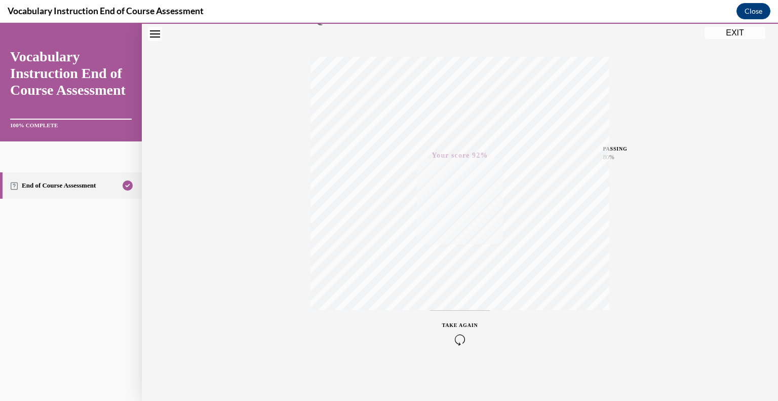
click at [730, 38] on button "EXIT" at bounding box center [735, 33] width 61 height 12
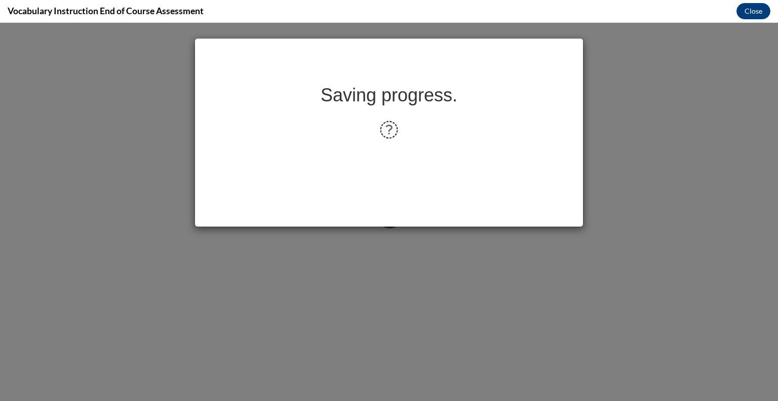
scroll to position [0, 0]
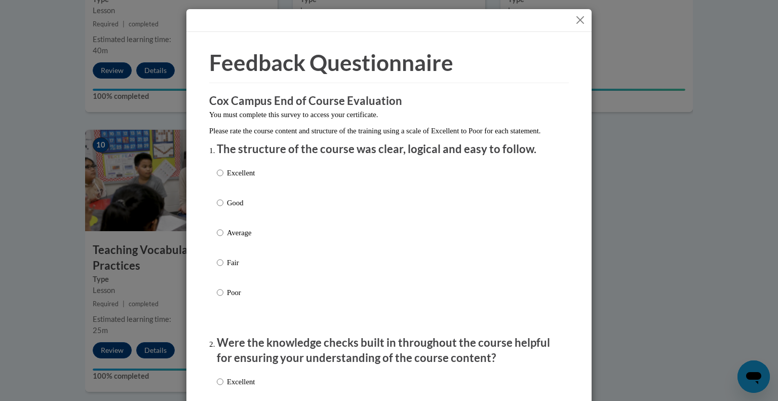
click at [238, 178] on p "Excellent" at bounding box center [241, 172] width 28 height 11
click at [223, 178] on input "Excellent" at bounding box center [220, 172] width 7 height 11
radio input "true"
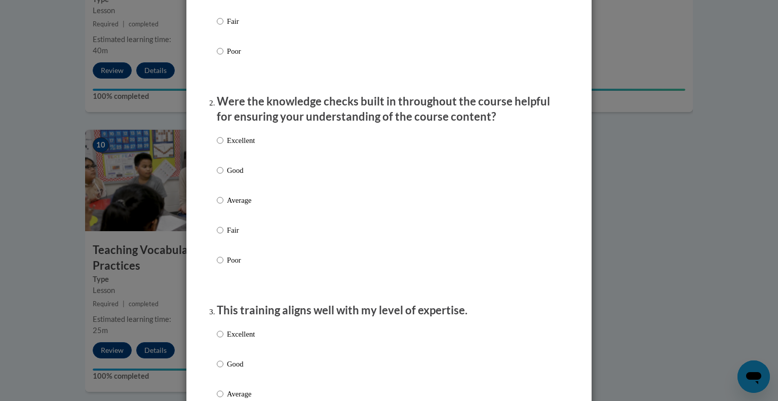
click at [238, 188] on label "Good" at bounding box center [236, 178] width 38 height 27
click at [223, 176] on input "Good" at bounding box center [220, 170] width 7 height 11
radio input "true"
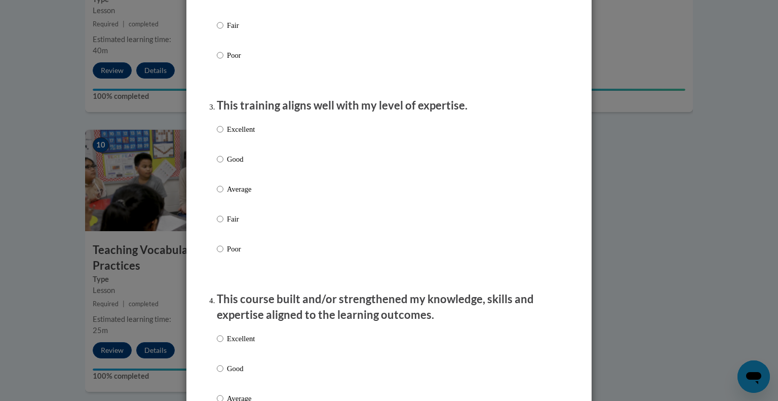
scroll to position [459, 0]
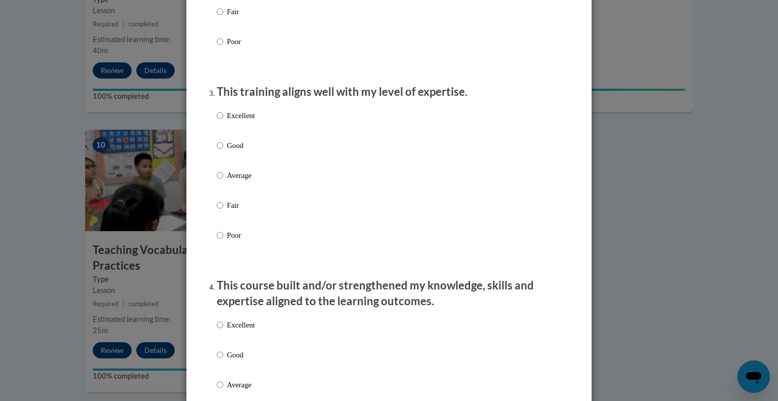
click at [234, 164] on label "Good" at bounding box center [236, 153] width 38 height 27
click at [223, 151] on input "Good" at bounding box center [220, 145] width 7 height 11
radio input "true"
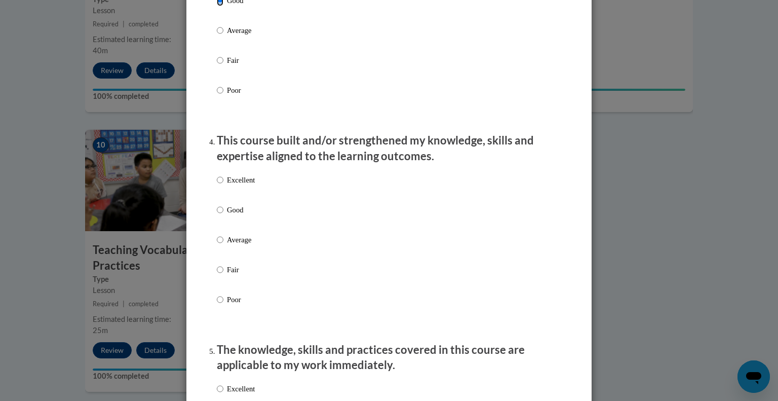
scroll to position [612, 0]
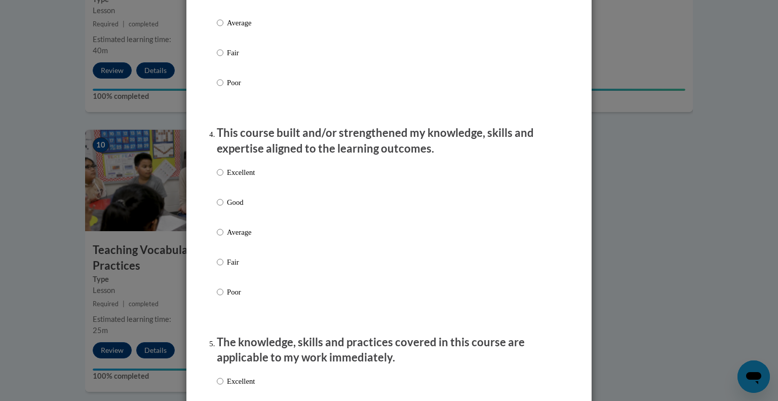
click at [235, 208] on p "Good" at bounding box center [241, 202] width 28 height 11
click at [223, 208] on input "Good" at bounding box center [220, 202] width 7 height 11
radio input "true"
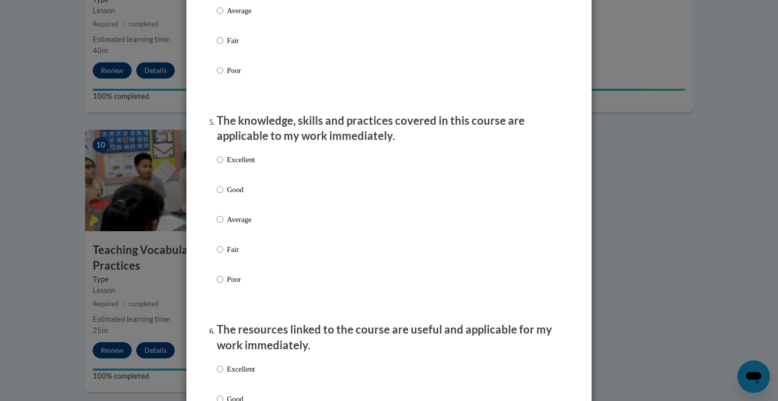
scroll to position [835, 0]
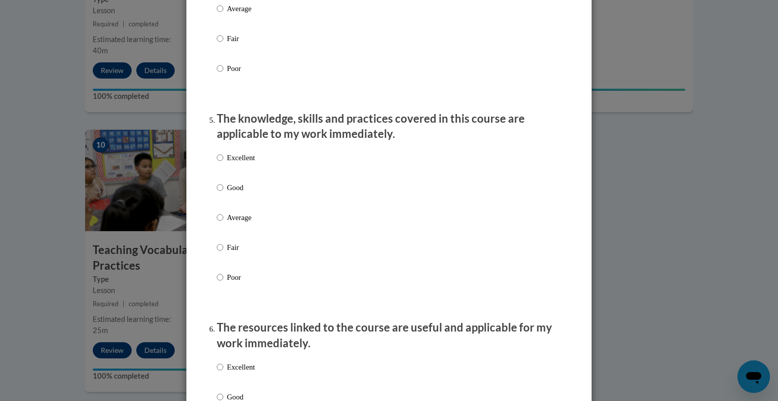
click at [235, 209] on label "Good" at bounding box center [236, 195] width 38 height 27
click at [223, 193] on input "Good" at bounding box center [220, 187] width 7 height 11
radio input "true"
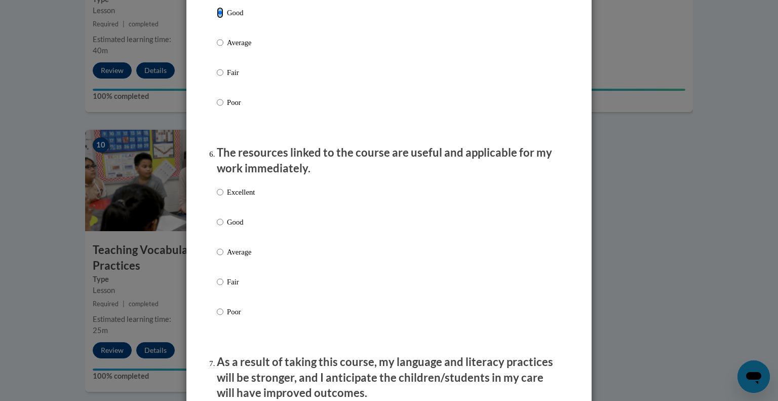
scroll to position [1017, 0]
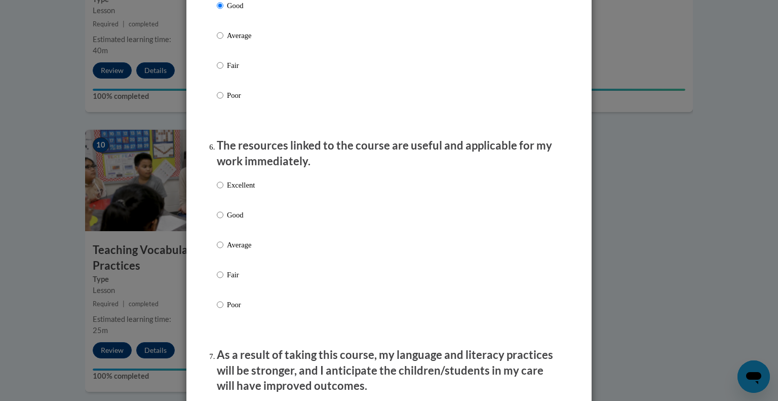
click at [235, 220] on p "Good" at bounding box center [241, 214] width 28 height 11
click at [223, 220] on input "Good" at bounding box center [220, 214] width 7 height 11
radio input "true"
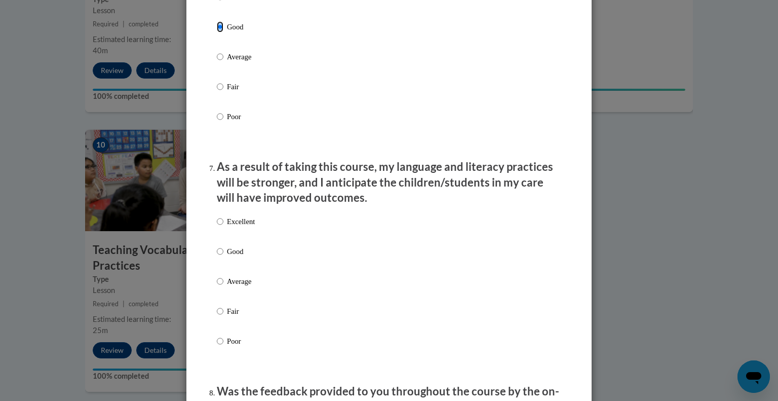
scroll to position [1211, 0]
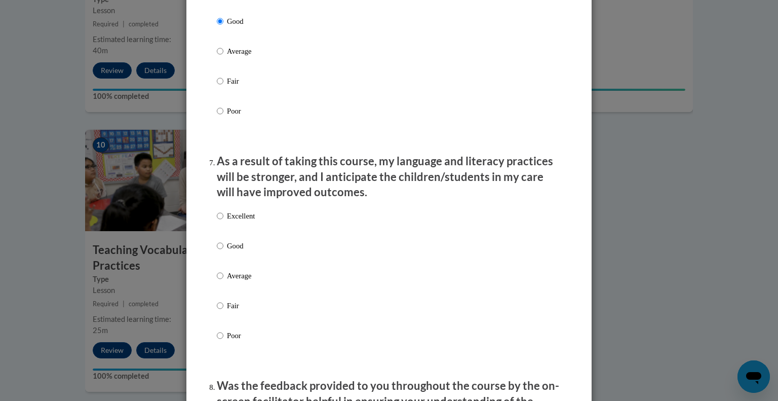
click at [240, 251] on p "Good" at bounding box center [241, 245] width 28 height 11
click at [223, 251] on input "Good" at bounding box center [220, 245] width 7 height 11
radio input "true"
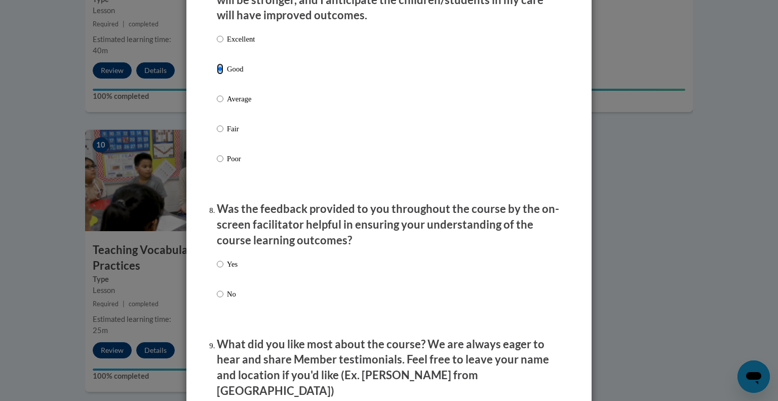
scroll to position [1416, 0]
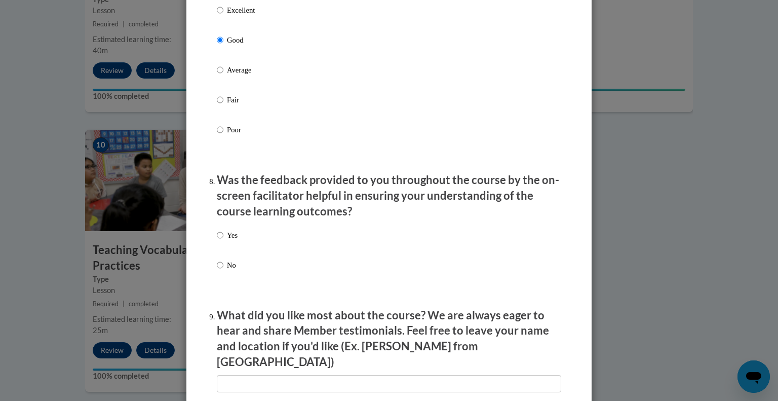
click at [238, 258] on div "Yes No" at bounding box center [389, 261] width 344 height 75
click at [229, 241] on p "Yes" at bounding box center [232, 234] width 11 height 11
click at [223, 241] on input "Yes" at bounding box center [220, 234] width 7 height 11
radio input "true"
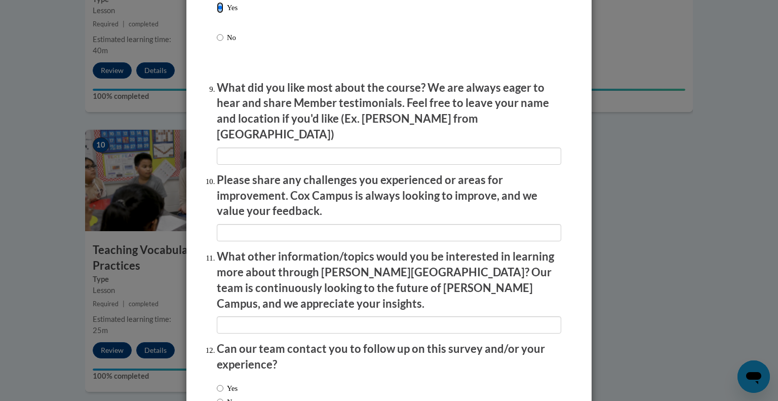
scroll to position [1708, 0]
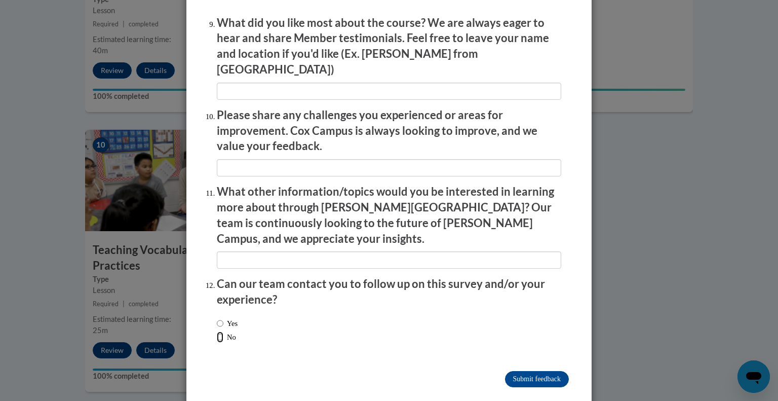
click at [222, 331] on input "No" at bounding box center [220, 336] width 7 height 11
radio input "true"
click at [514, 371] on input "Submit feedback" at bounding box center [537, 379] width 64 height 16
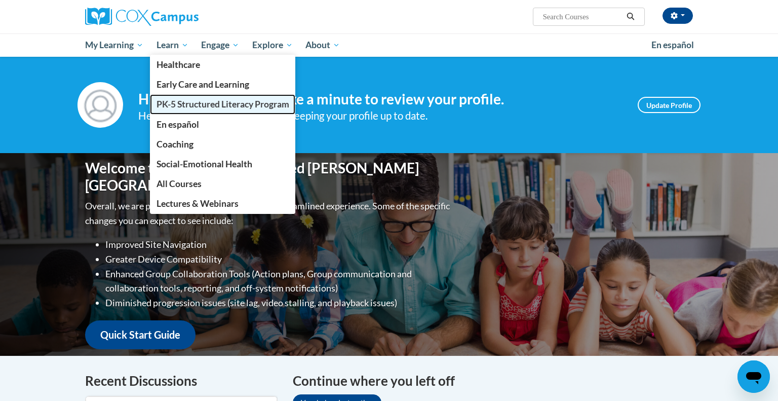
click at [204, 108] on span "PK-5 Structured Literacy Program" at bounding box center [223, 104] width 133 height 11
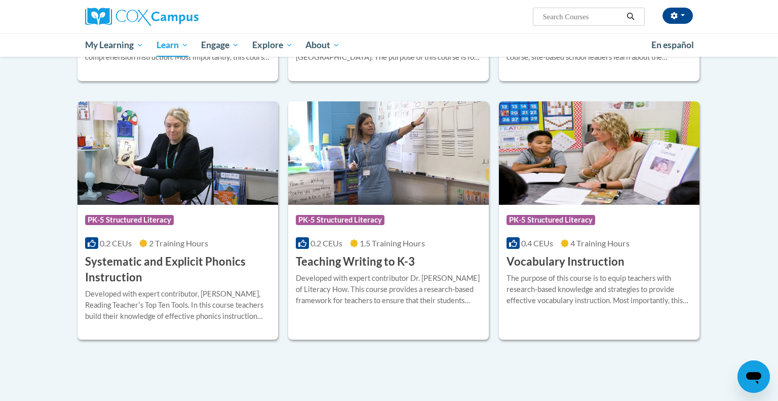
scroll to position [1093, 0]
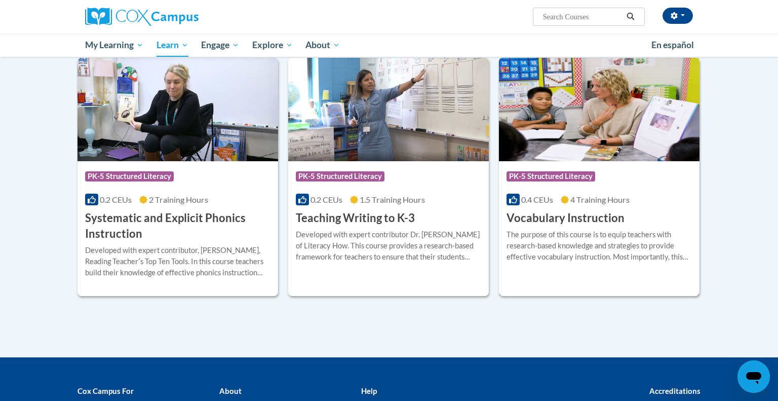
click at [636, 98] on img at bounding box center [599, 109] width 201 height 103
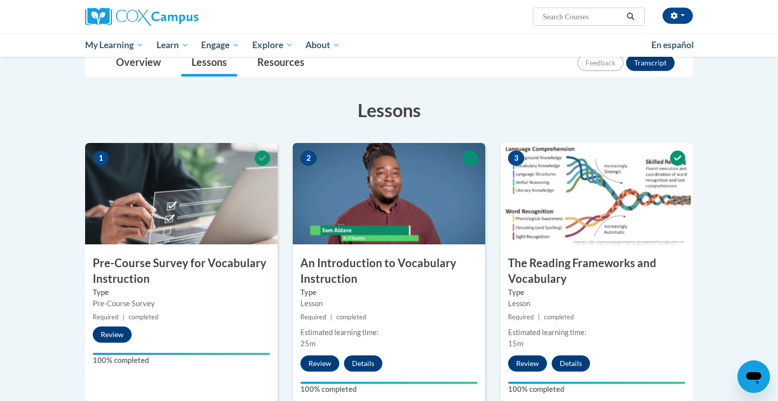
scroll to position [124, 0]
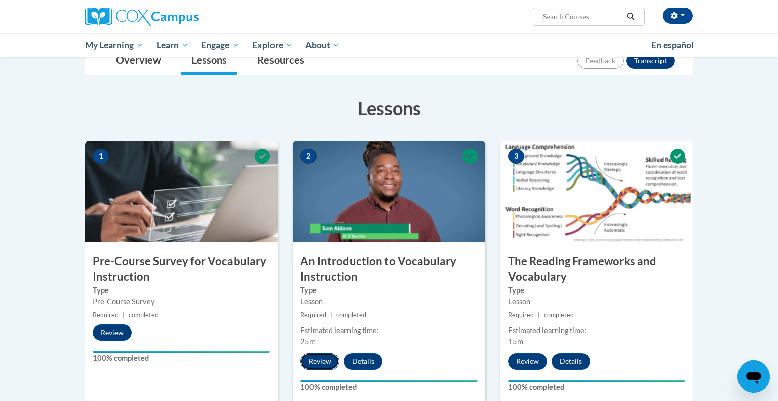
click at [316, 365] on button "Review" at bounding box center [319, 361] width 39 height 16
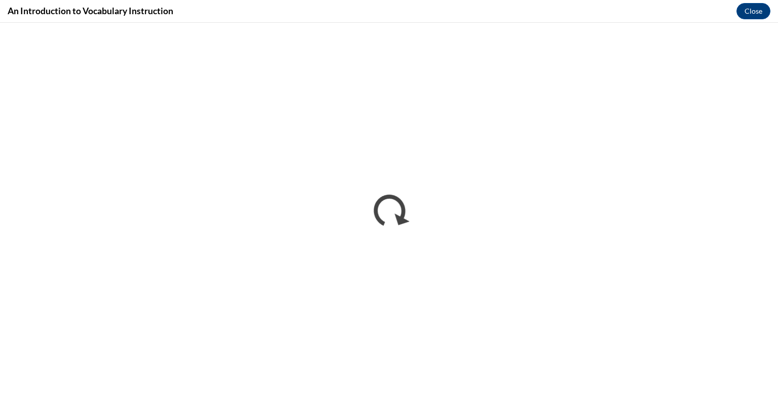
scroll to position [0, 0]
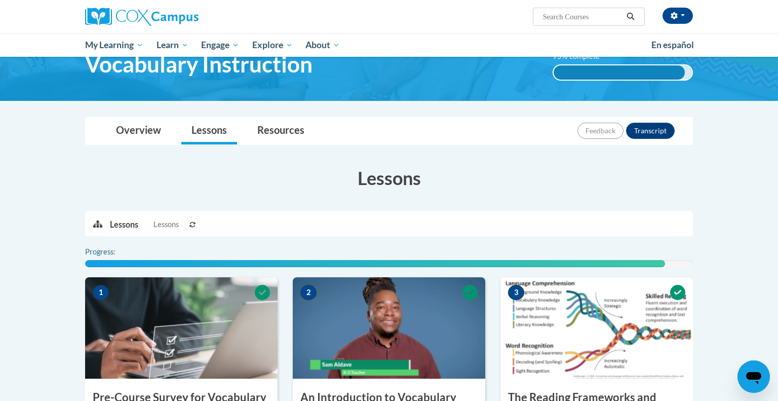
scroll to position [54, 0]
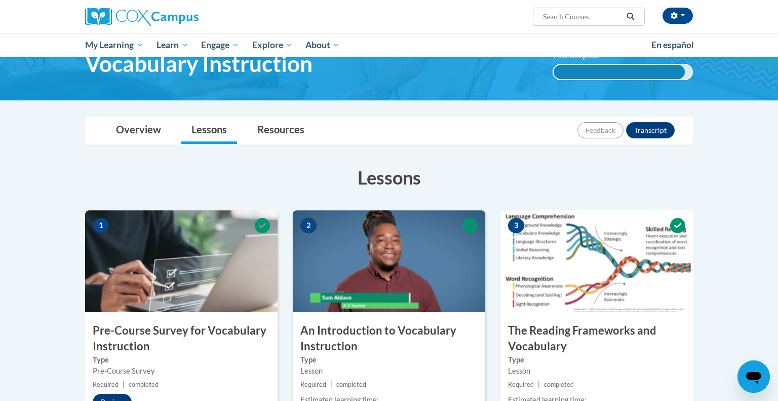
click at [566, 286] on img at bounding box center [596, 260] width 192 height 101
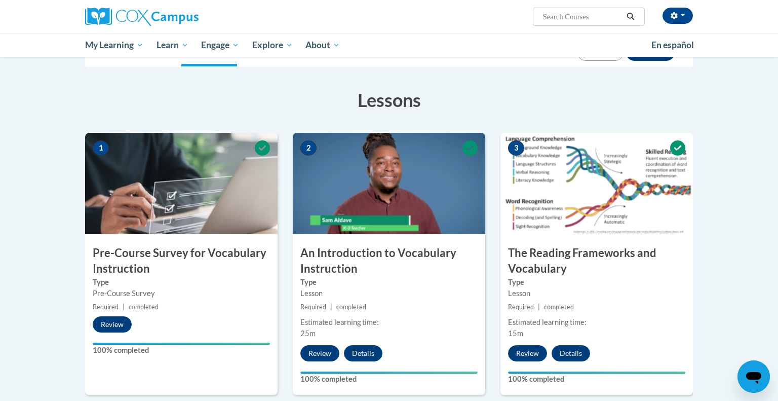
scroll to position [133, 0]
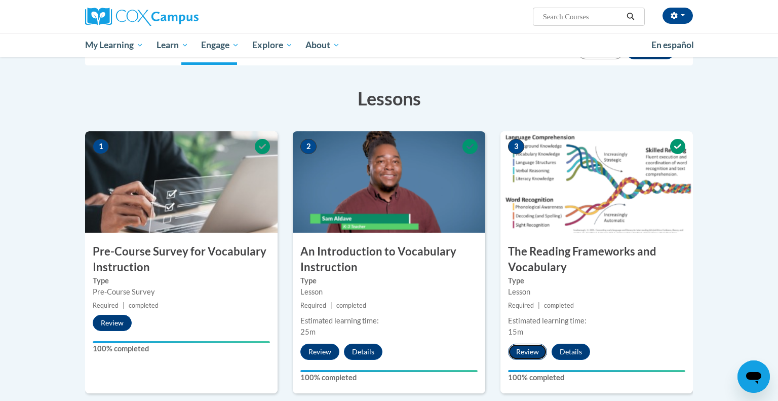
click at [524, 345] on button "Review" at bounding box center [527, 351] width 39 height 16
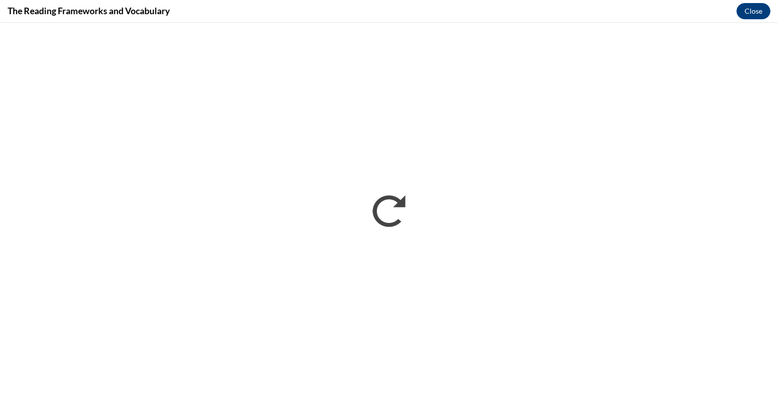
scroll to position [0, 0]
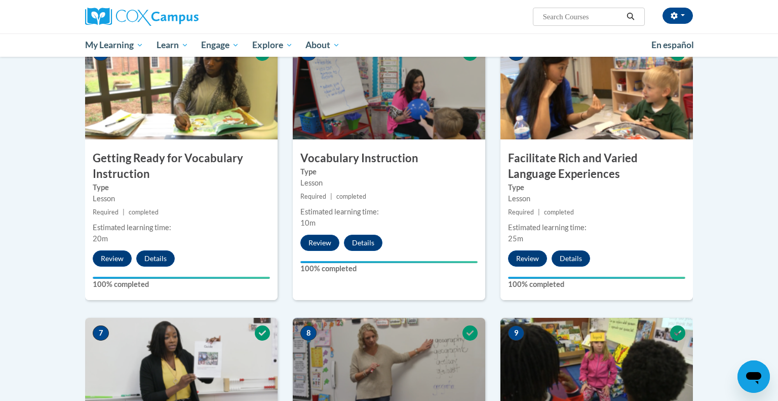
scroll to position [503, 0]
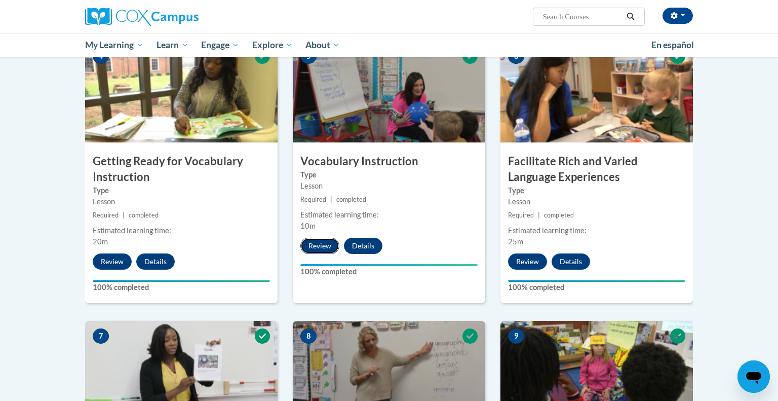
click at [328, 243] on button "Review" at bounding box center [319, 246] width 39 height 16
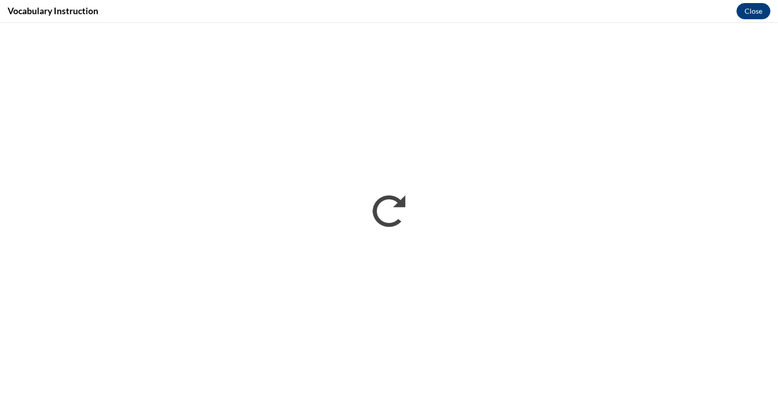
scroll to position [0, 0]
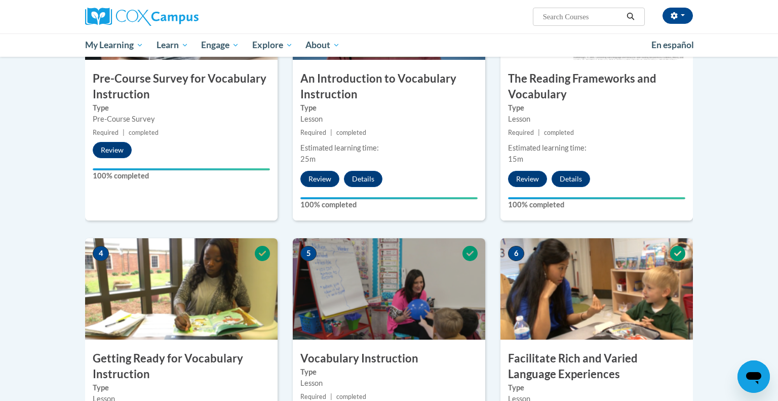
scroll to position [420, 0]
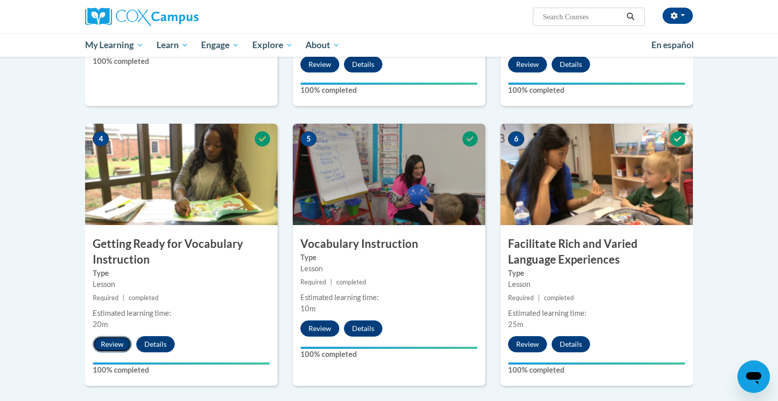
click at [116, 344] on button "Review" at bounding box center [112, 344] width 39 height 16
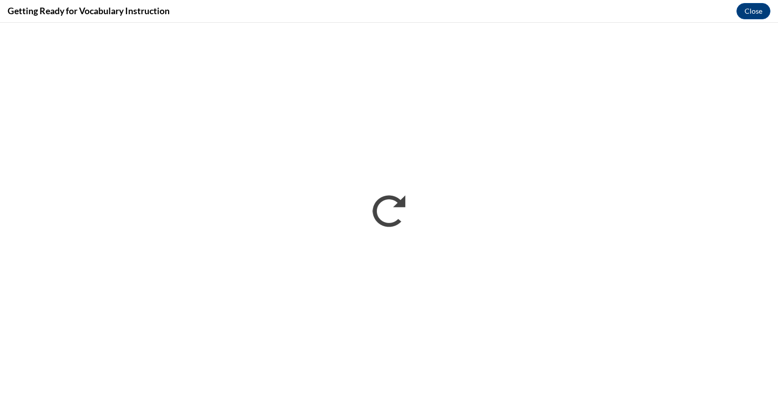
scroll to position [0, 0]
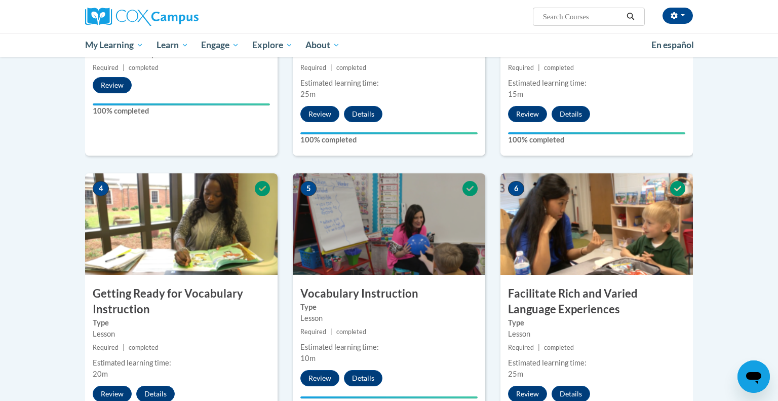
scroll to position [373, 0]
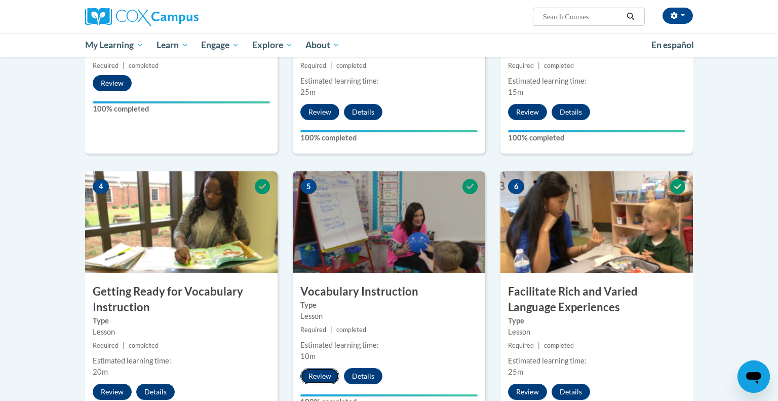
click at [322, 368] on button "Review" at bounding box center [319, 376] width 39 height 16
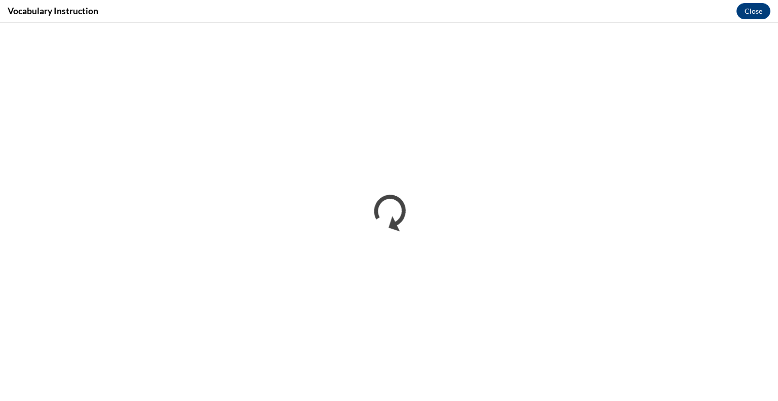
scroll to position [0, 0]
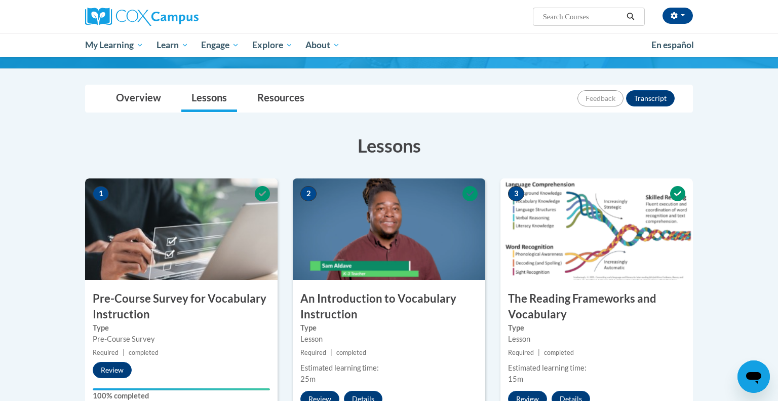
scroll to position [93, 0]
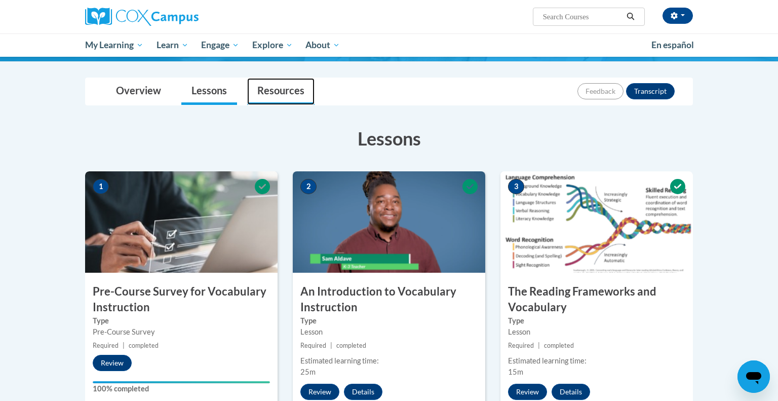
click at [268, 86] on link "Resources" at bounding box center [280, 91] width 67 height 27
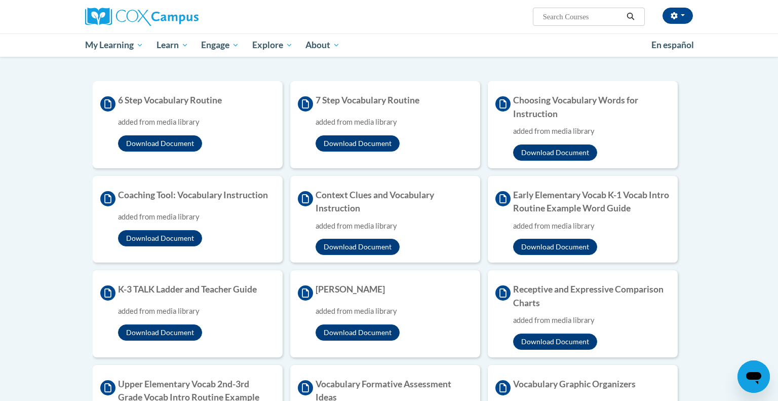
scroll to position [186, 0]
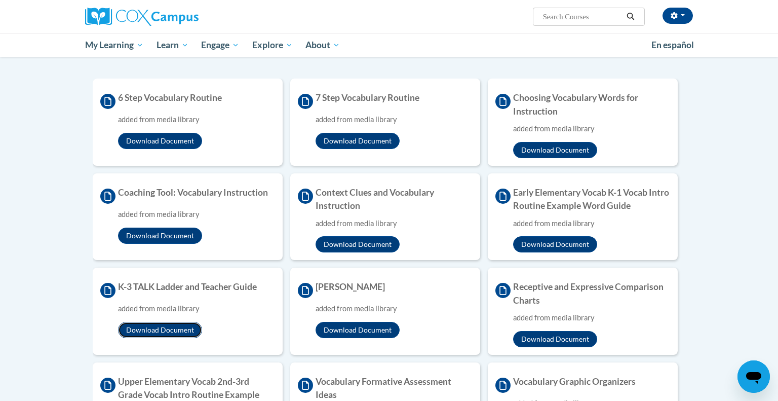
click at [169, 326] on button "Download Document" at bounding box center [160, 330] width 84 height 16
click at [355, 331] on button "Download Document" at bounding box center [358, 330] width 84 height 16
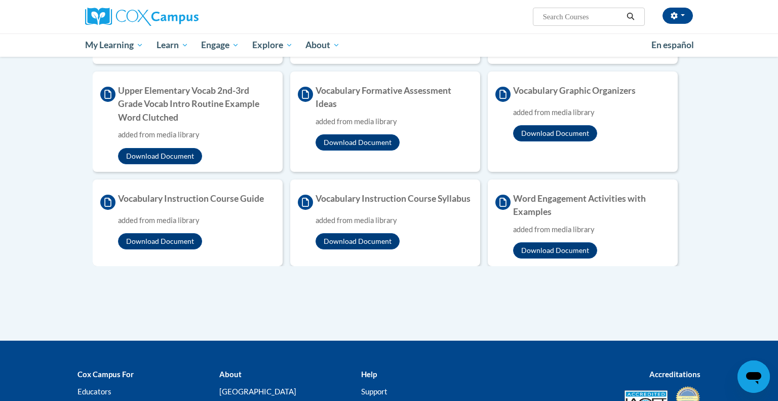
scroll to position [373, 0]
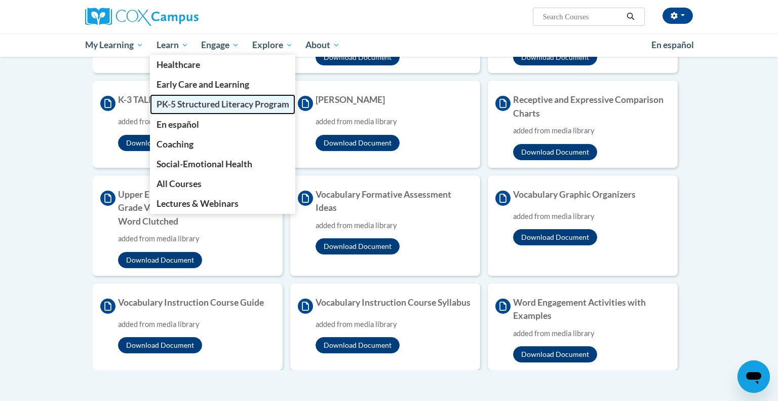
click at [180, 109] on span "PK-5 Structured Literacy Program" at bounding box center [223, 104] width 133 height 11
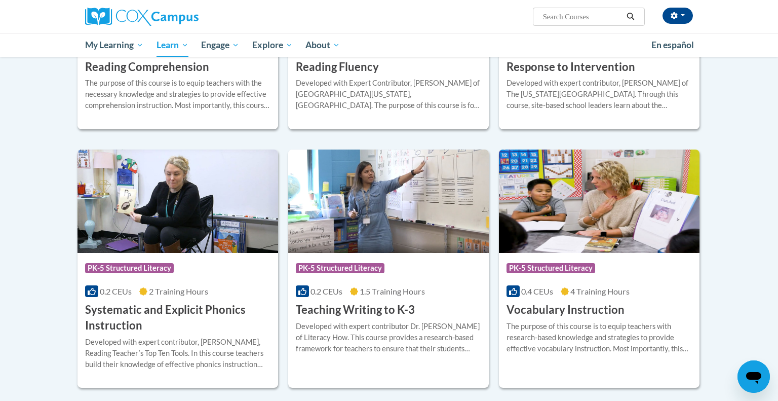
scroll to position [999, 0]
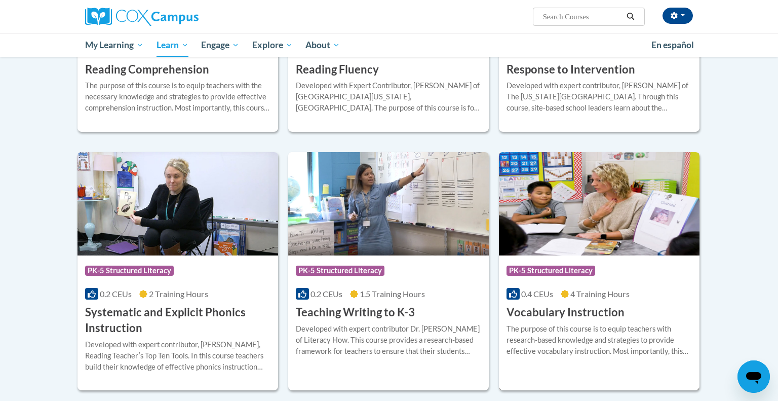
click at [602, 225] on img at bounding box center [599, 203] width 201 height 103
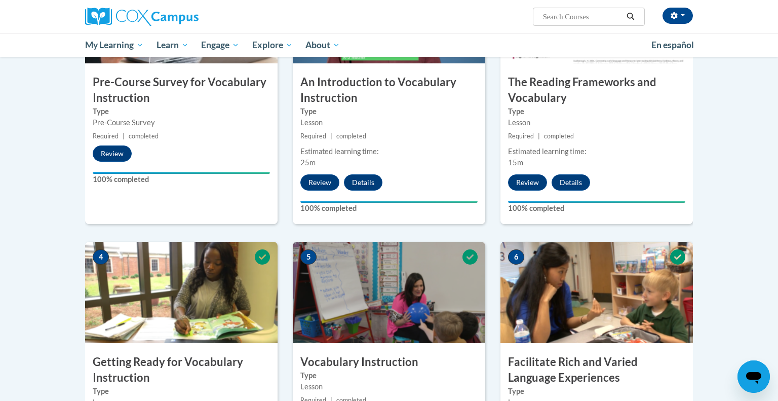
scroll to position [303, 0]
click at [401, 279] on img at bounding box center [389, 291] width 192 height 101
click at [345, 364] on h3 "Vocabulary Instruction" at bounding box center [389, 362] width 192 height 16
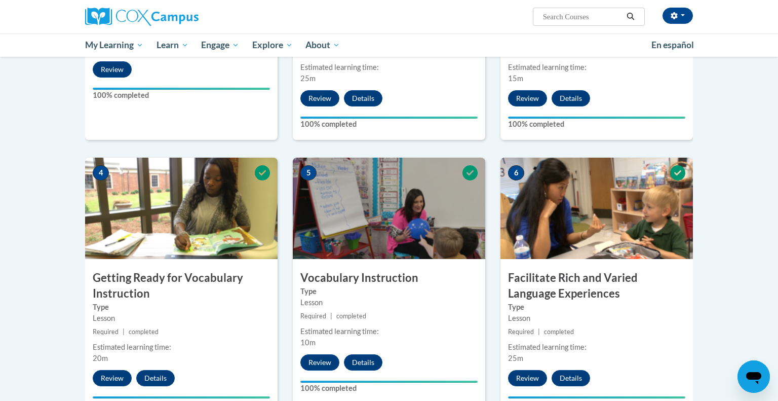
scroll to position [391, 0]
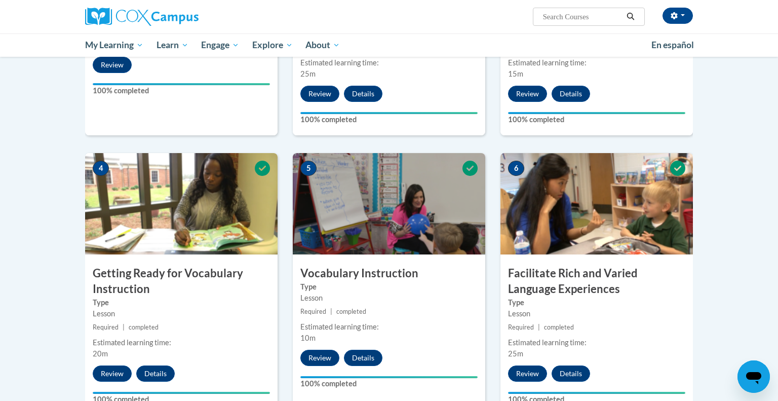
click at [343, 364] on div "Review Details Feedback" at bounding box center [344, 357] width 102 height 16
click at [332, 359] on button "Review" at bounding box center [319, 357] width 39 height 16
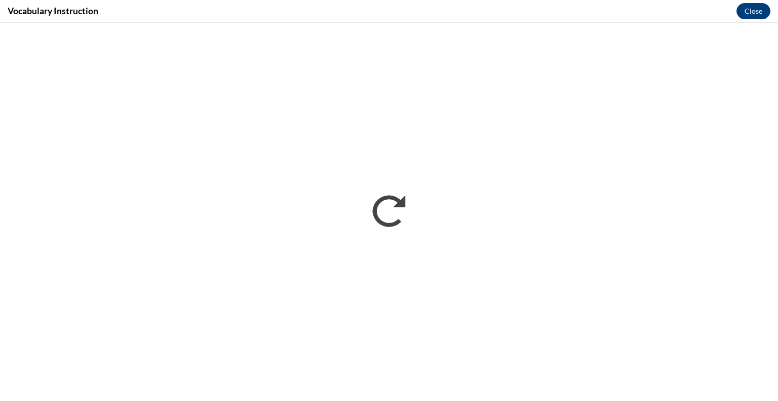
scroll to position [0, 0]
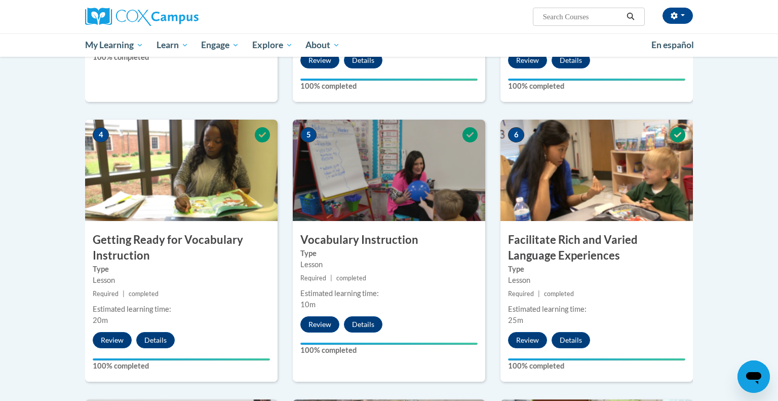
scroll to position [425, 0]
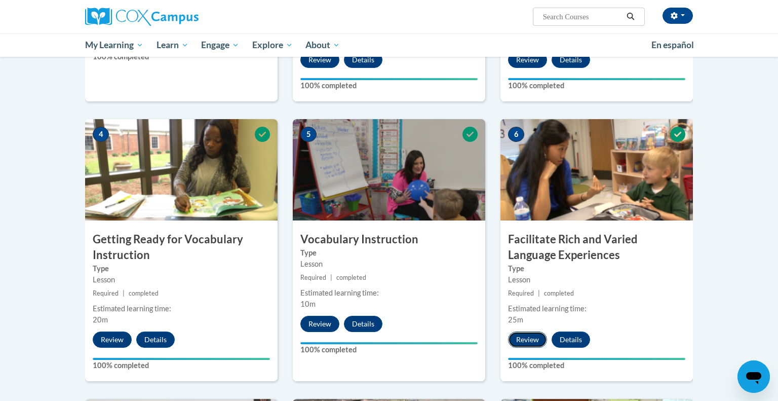
click at [527, 334] on button "Review" at bounding box center [527, 339] width 39 height 16
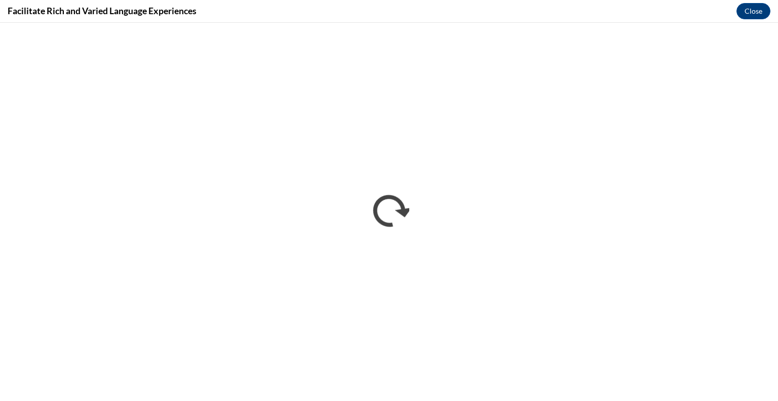
scroll to position [0, 0]
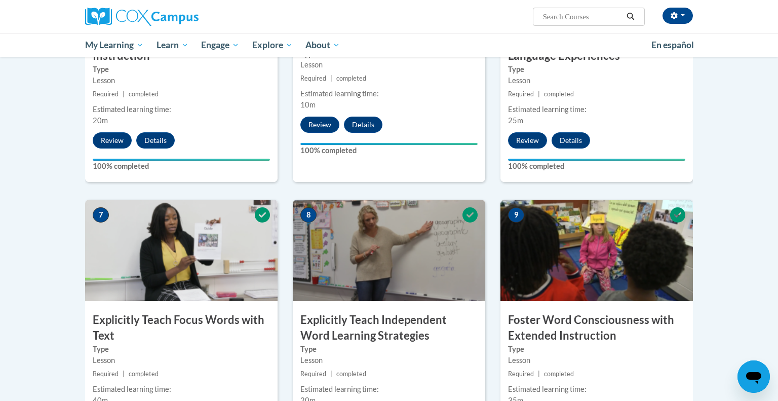
scroll to position [653, 0]
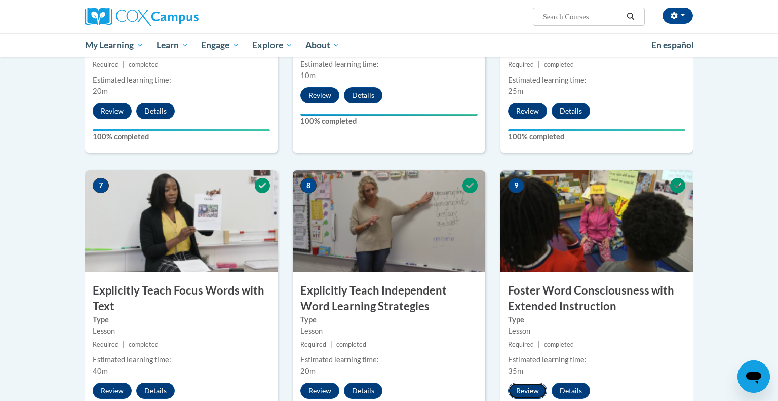
click at [537, 391] on button "Review" at bounding box center [527, 390] width 39 height 16
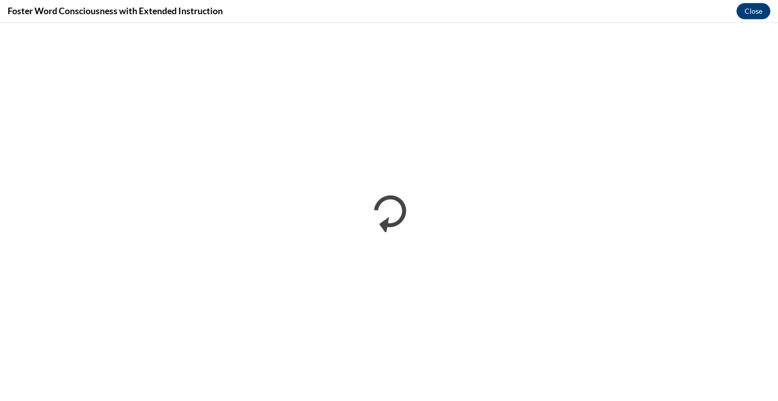
scroll to position [0, 0]
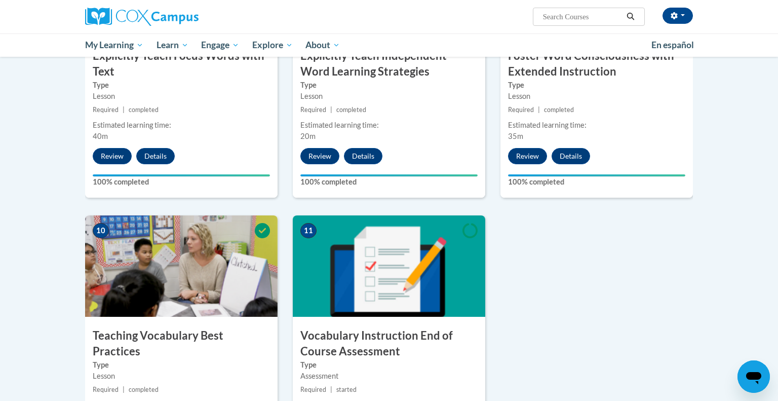
scroll to position [888, 0]
click at [211, 275] on img at bounding box center [181, 265] width 192 height 101
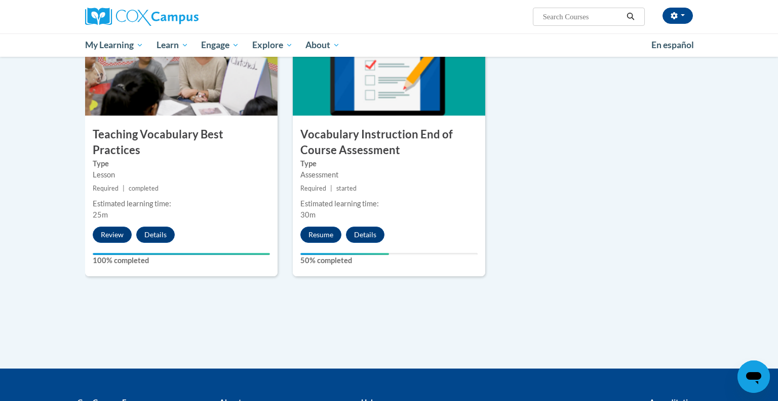
scroll to position [1091, 0]
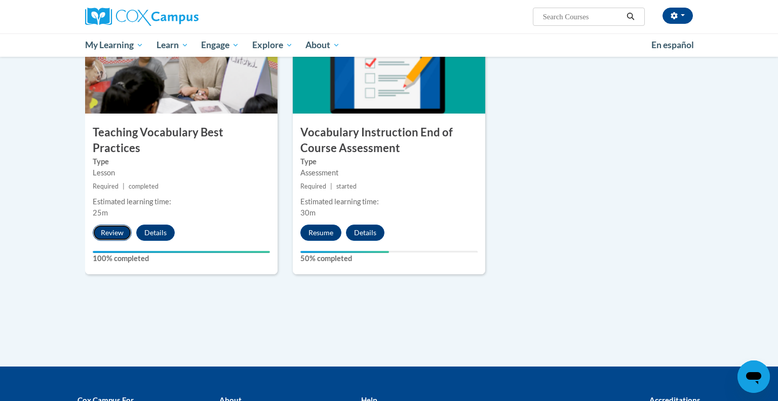
click at [111, 224] on button "Review" at bounding box center [112, 232] width 39 height 16
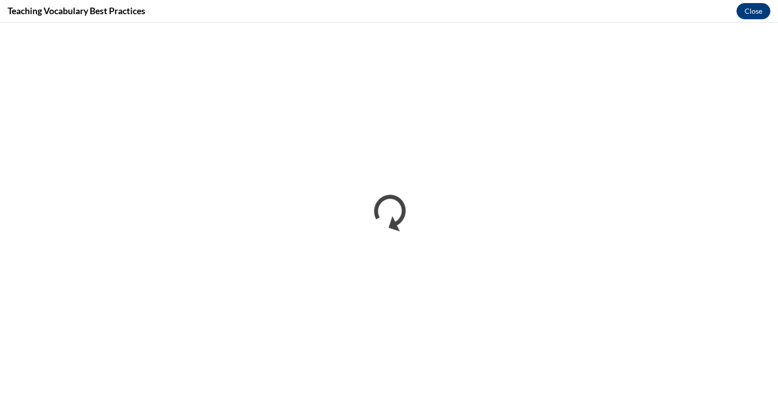
scroll to position [0, 0]
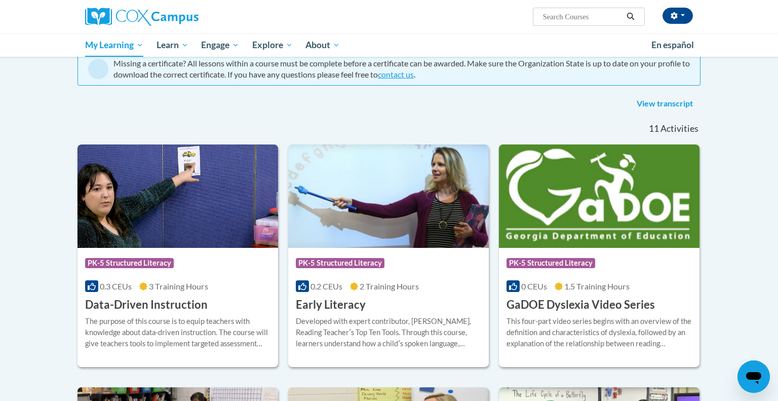
scroll to position [100, 0]
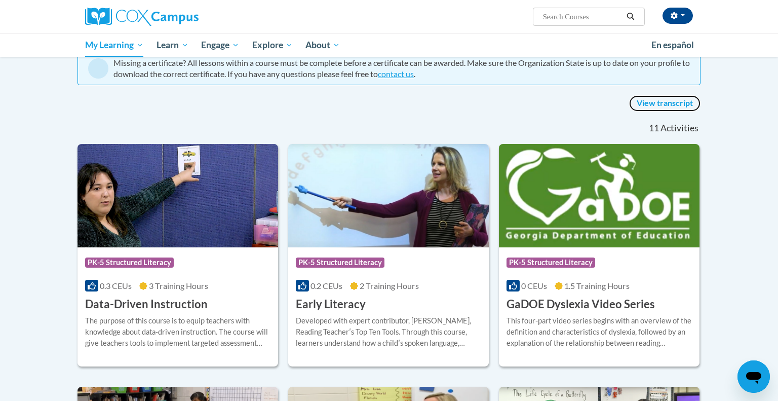
click at [685, 97] on link "View transcript" at bounding box center [664, 103] width 71 height 16
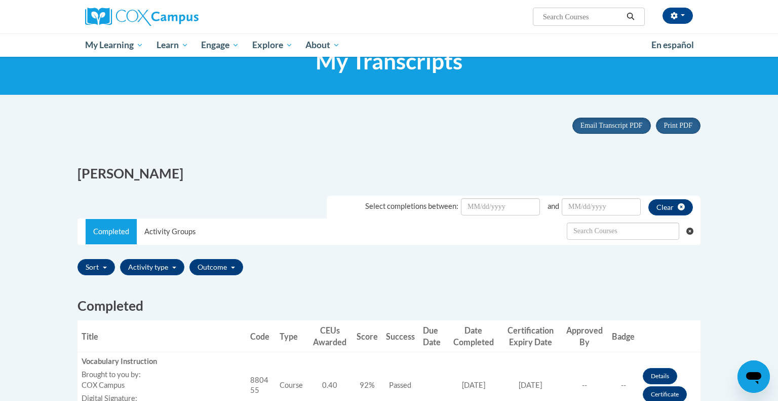
scroll to position [42, 0]
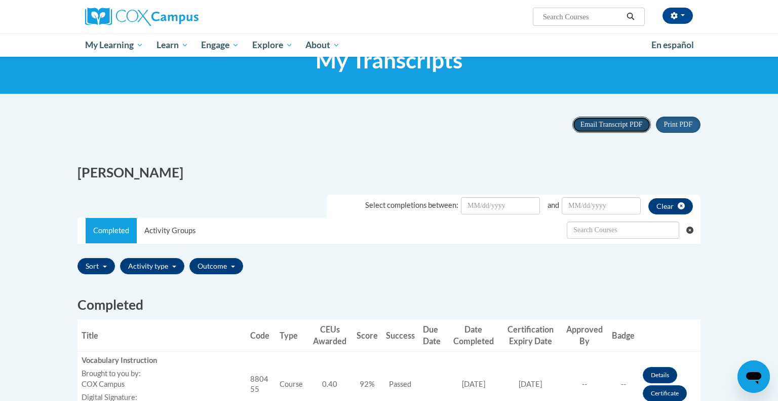
click at [612, 127] on span "Email Transcript PDF" at bounding box center [611, 125] width 62 height 8
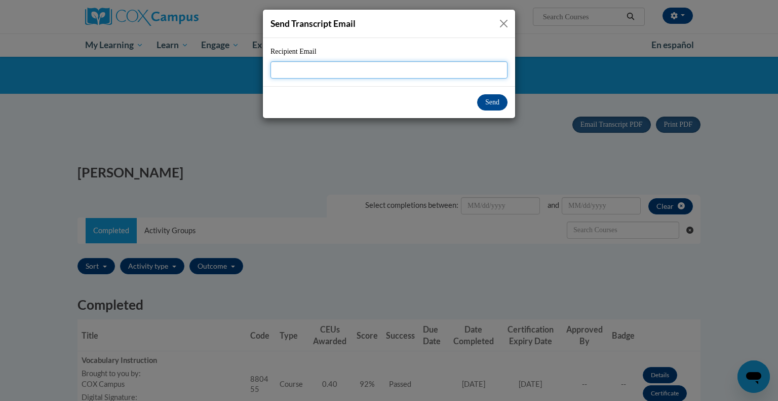
paste input "[EMAIL_ADDRESS][DOMAIN_NAME]"
type input "[EMAIL_ADDRESS][DOMAIN_NAME]"
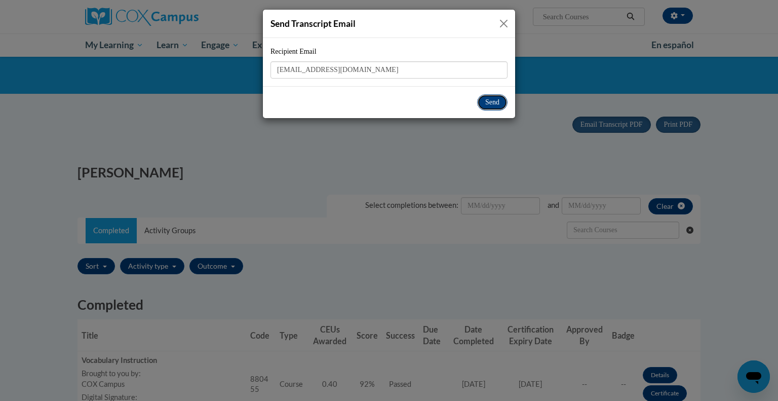
click at [483, 104] on button "Send" at bounding box center [492, 102] width 30 height 16
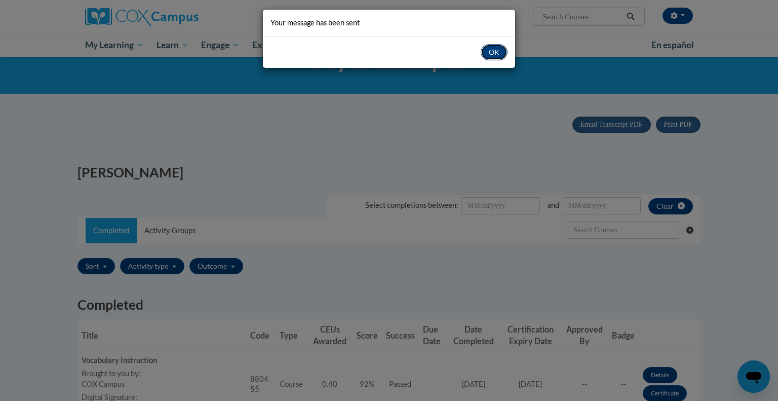
click at [498, 53] on button "OK" at bounding box center [494, 52] width 27 height 16
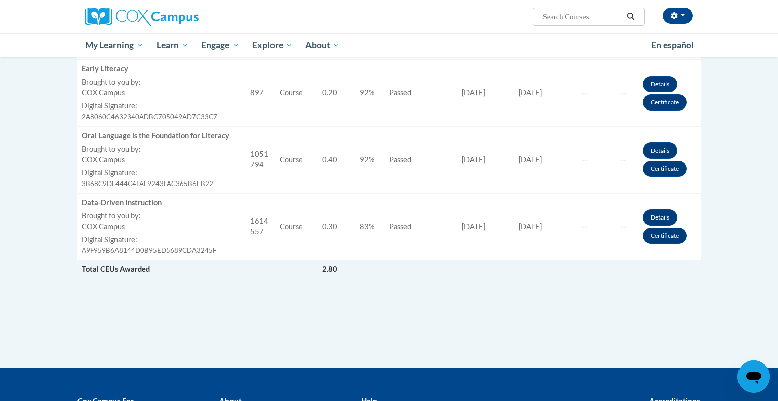
scroll to position [0, 0]
